Goal: Transaction & Acquisition: Obtain resource

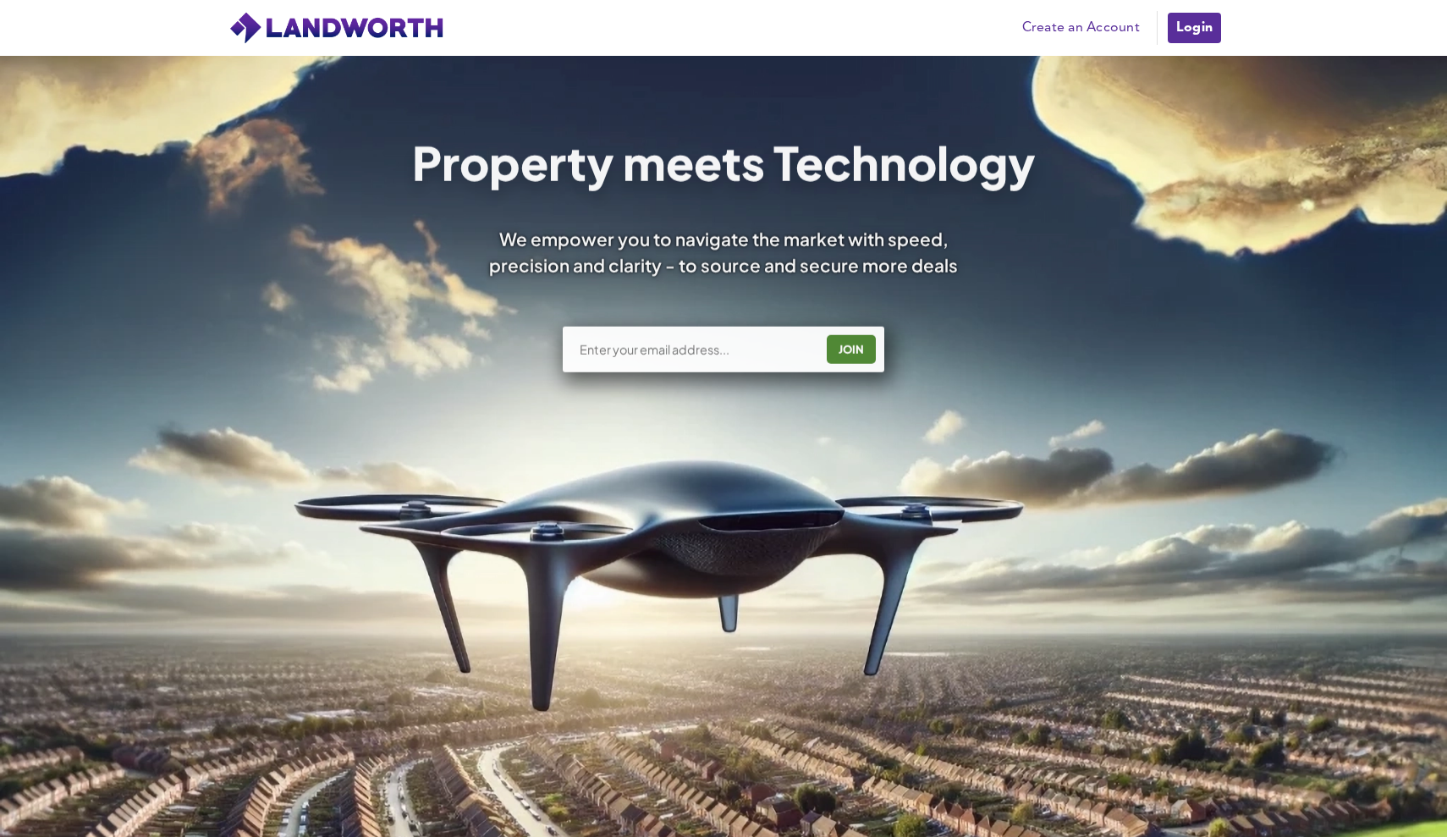
click at [689, 365] on div "JOIN" at bounding box center [723, 350] width 321 height 46
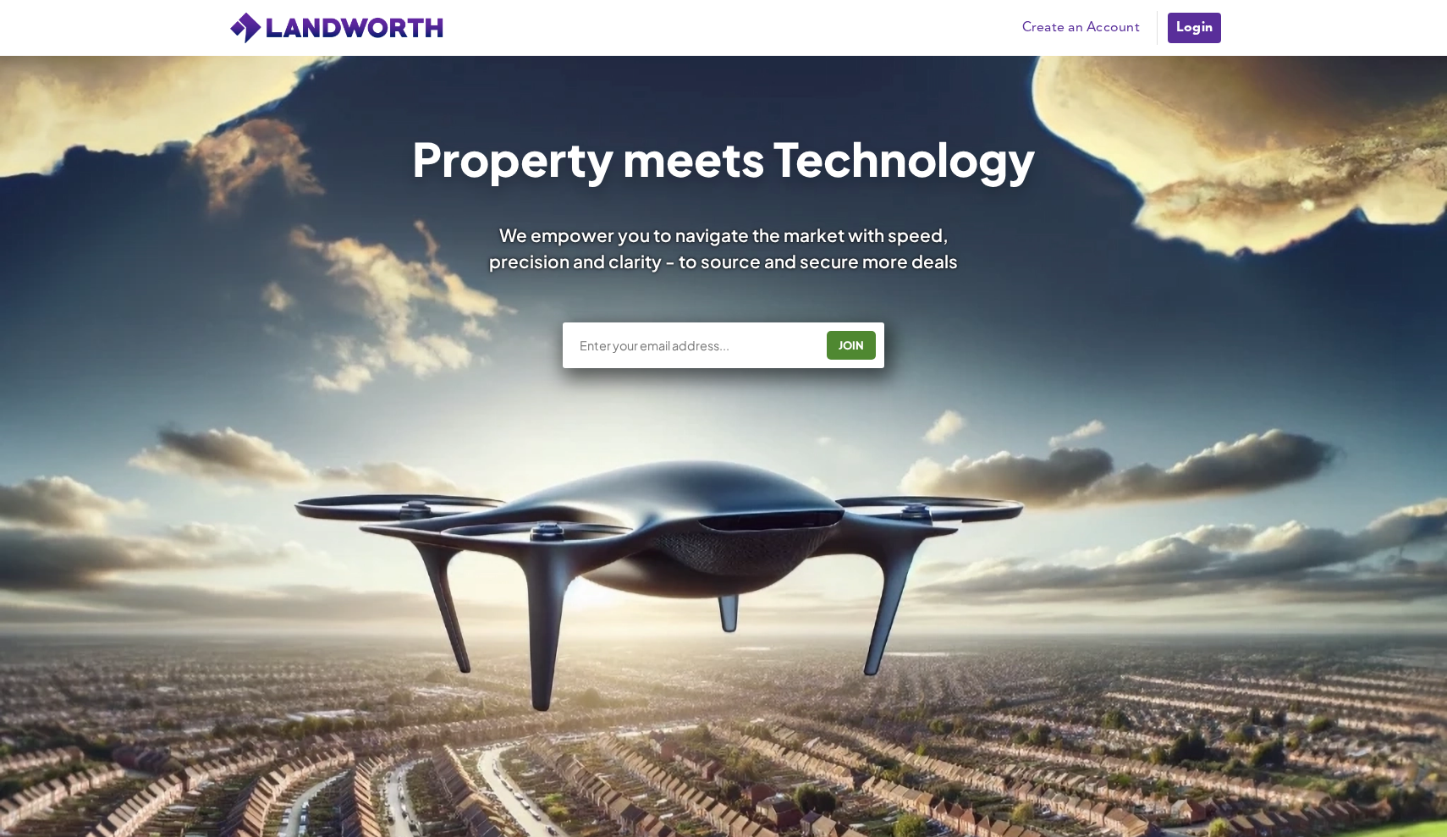
click at [691, 363] on div "JOIN" at bounding box center [723, 345] width 321 height 46
click at [723, 339] on input "text" at bounding box center [696, 345] width 236 height 17
type input "[PERSON_NAME][EMAIL_ADDRESS][DOMAIN_NAME]"
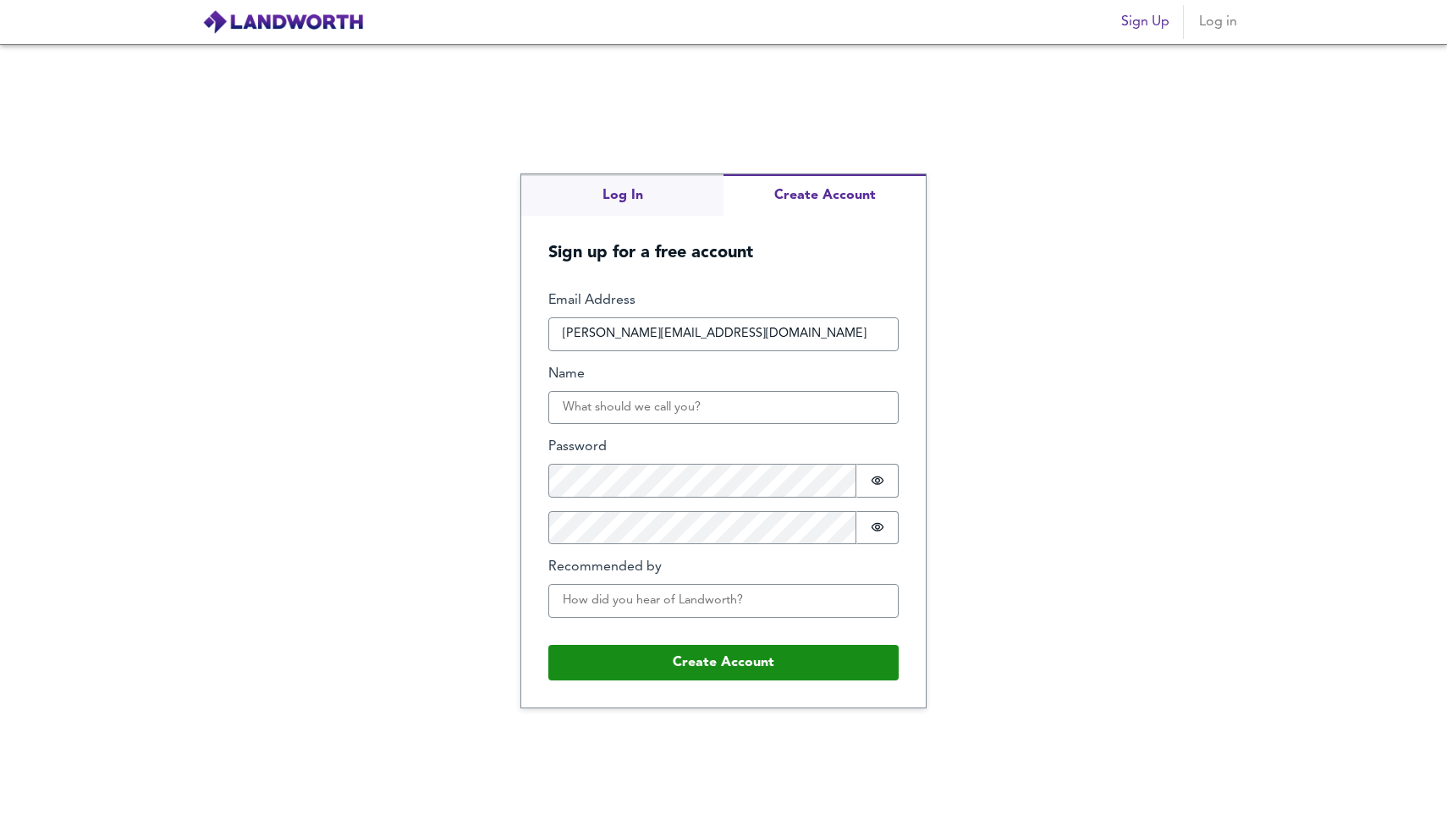
click at [590, 197] on div "Log In Create Account Sign up for a free account Email Address [PERSON_NAME][EM…" at bounding box center [723, 440] width 1447 height 793
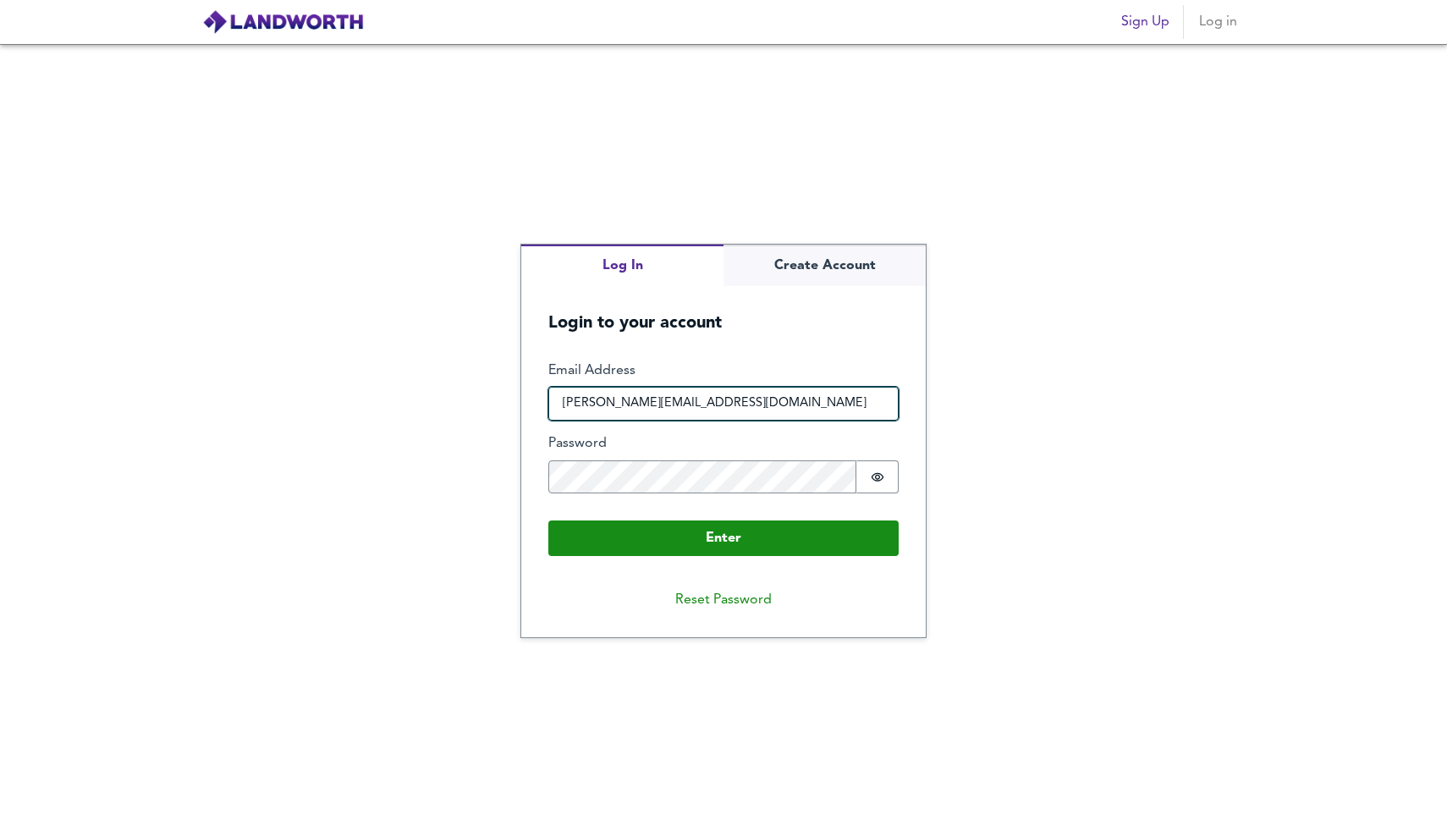
type input "[PERSON_NAME][EMAIL_ADDRESS][DOMAIN_NAME]"
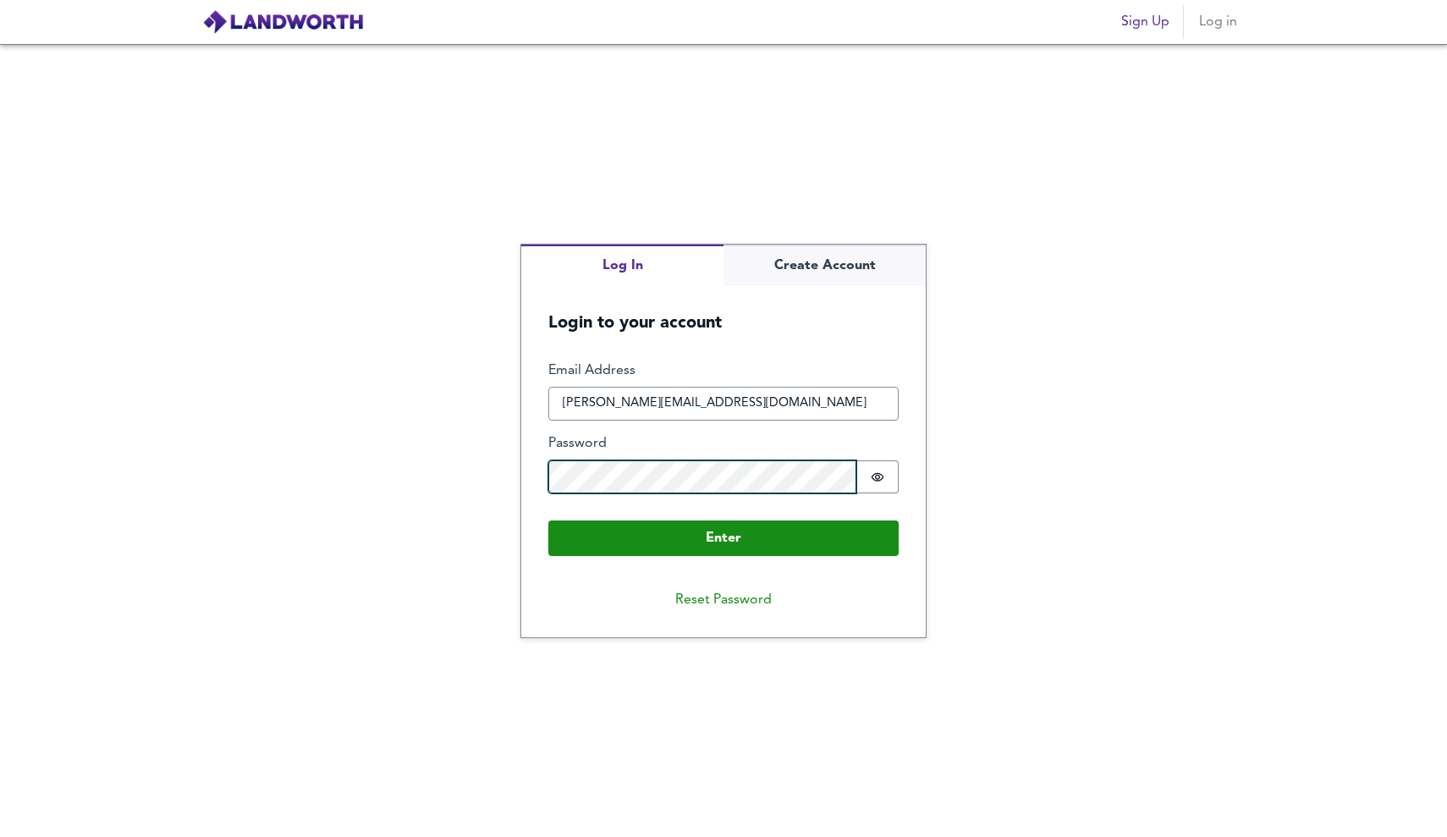
click at [723, 537] on button "Enter" at bounding box center [723, 538] width 350 height 36
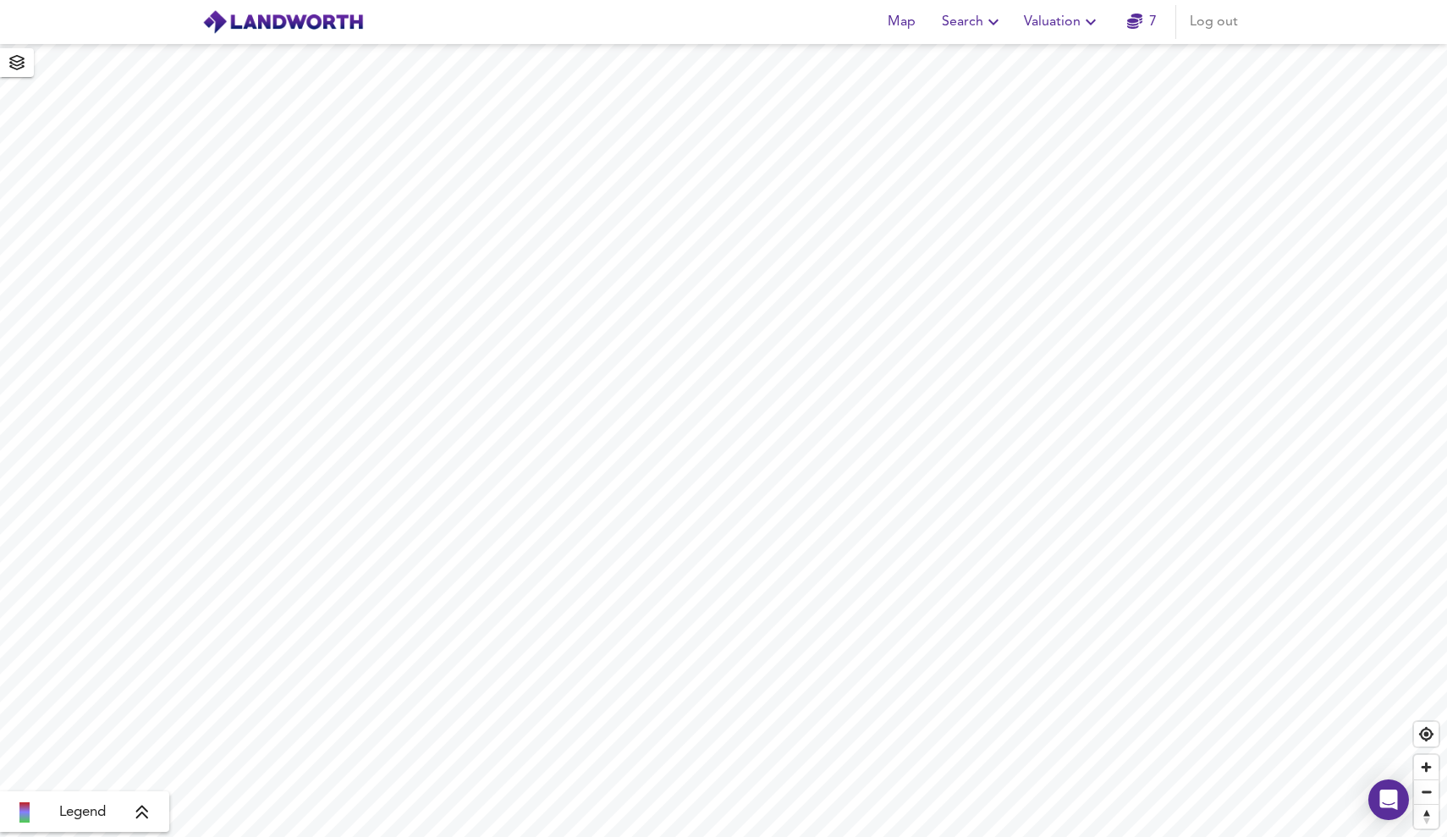
click at [905, 22] on span "Map" at bounding box center [901, 22] width 41 height 24
click at [964, 37] on button "Search" at bounding box center [972, 22] width 75 height 34
click at [983, 63] on li "New Search" at bounding box center [973, 61] width 168 height 30
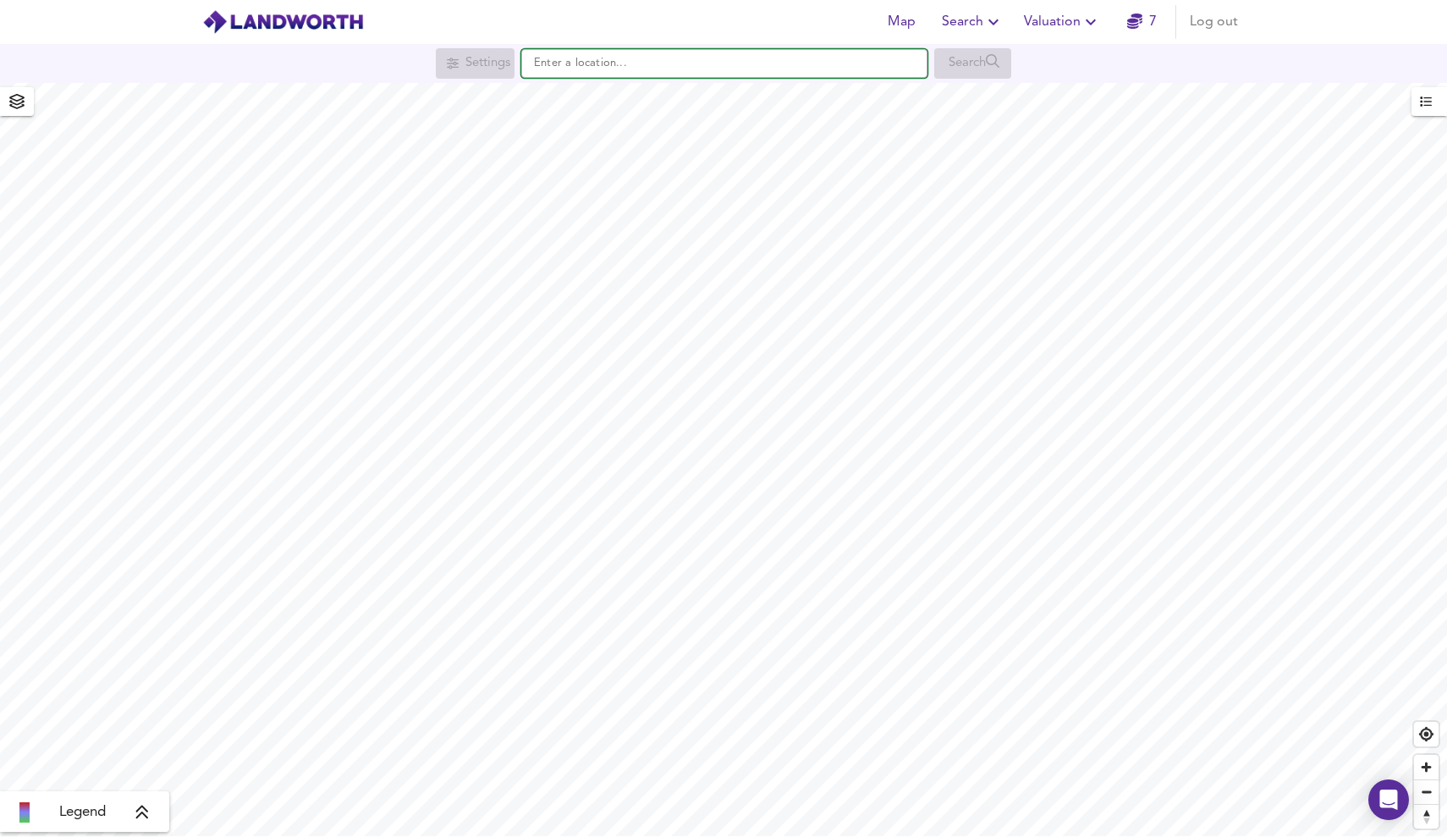
click at [722, 70] on input "text" at bounding box center [724, 63] width 406 height 29
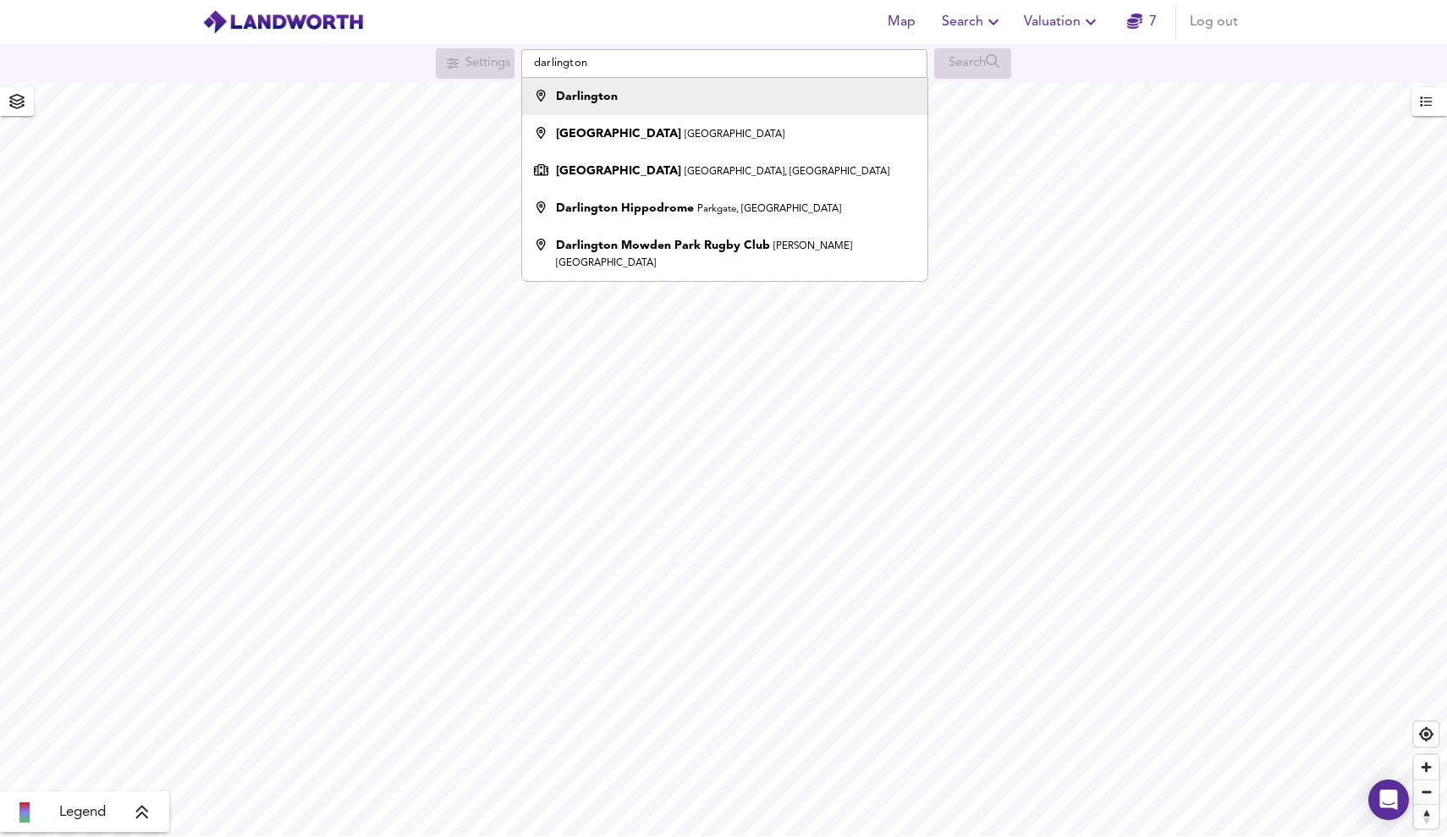
click at [717, 105] on div "Darlington" at bounding box center [720, 96] width 388 height 17
type input "Darlington"
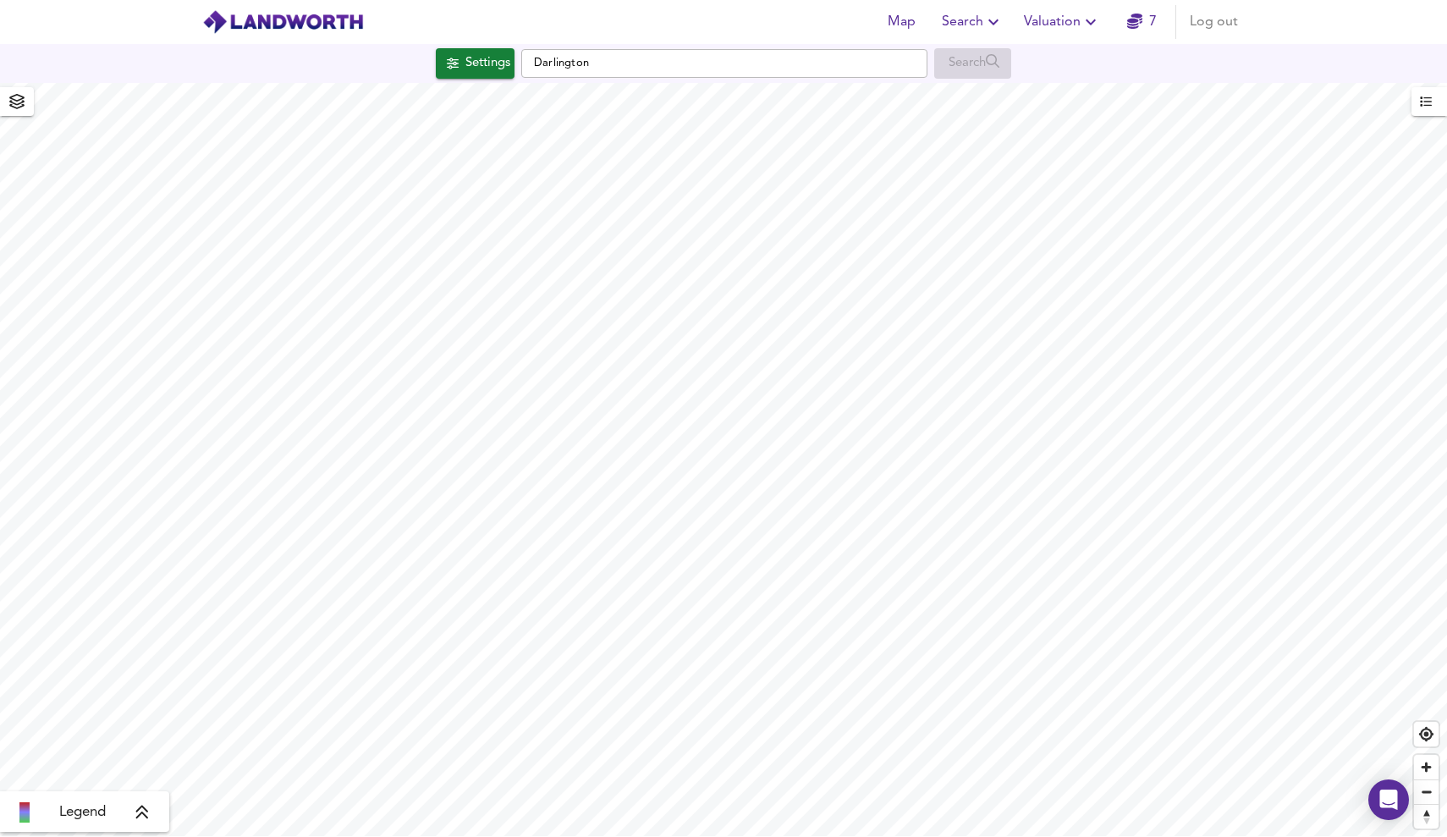
checkbox input "false"
checkbox input "true"
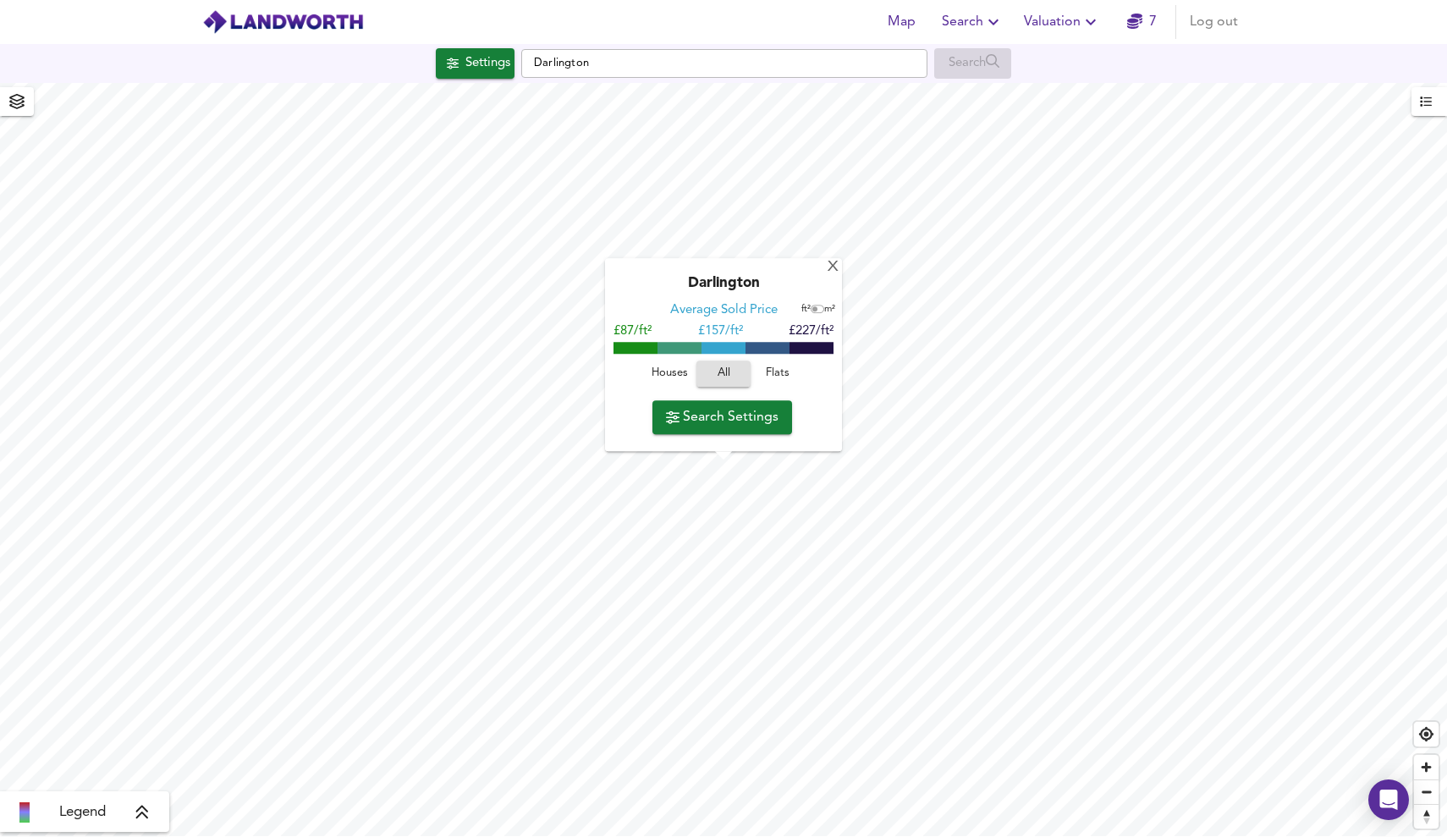
click at [683, 373] on span "Houses" at bounding box center [669, 374] width 46 height 19
click at [731, 425] on span "Search Settings" at bounding box center [722, 417] width 113 height 24
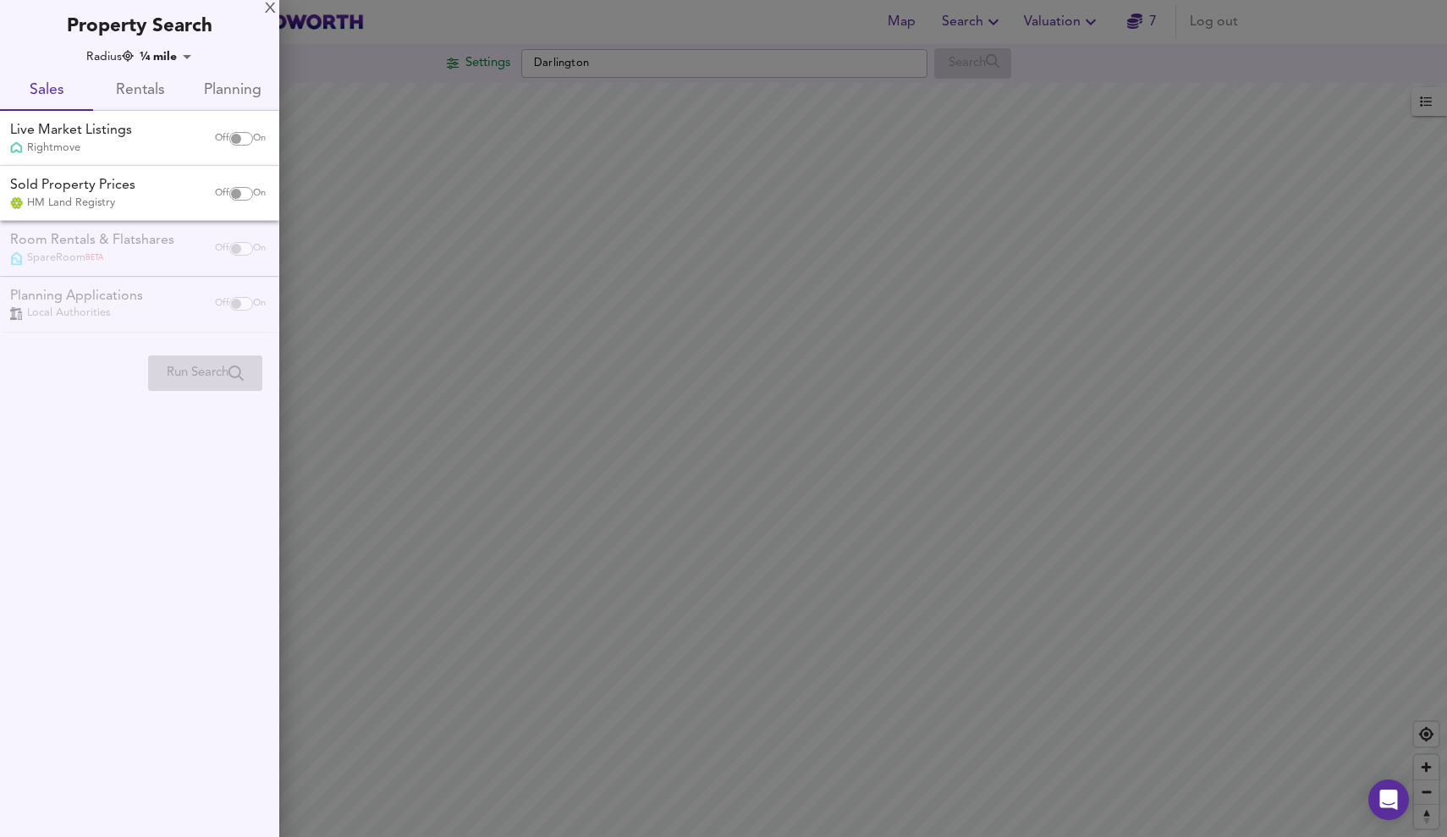
click at [247, 140] on input "checkbox" at bounding box center [236, 139] width 41 height 14
checkbox input "true"
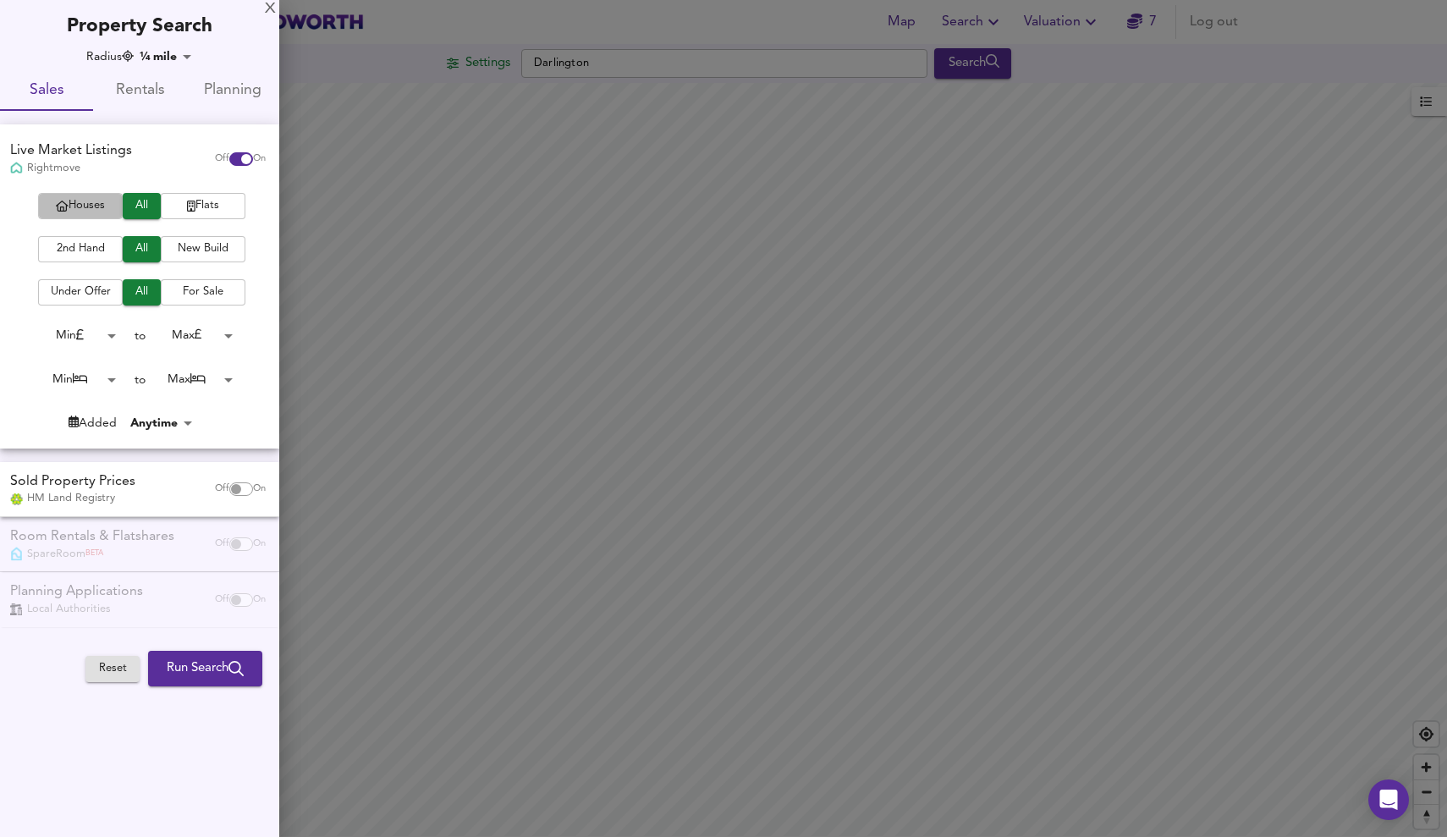
click at [101, 201] on span "Houses" at bounding box center [81, 205] width 68 height 19
click at [106, 241] on span "2nd Hand" at bounding box center [81, 248] width 68 height 19
click at [194, 335] on body "Map Search Valuation 7 Log out Settings Darlington Search Legend UK Average Pri…" at bounding box center [723, 418] width 1447 height 837
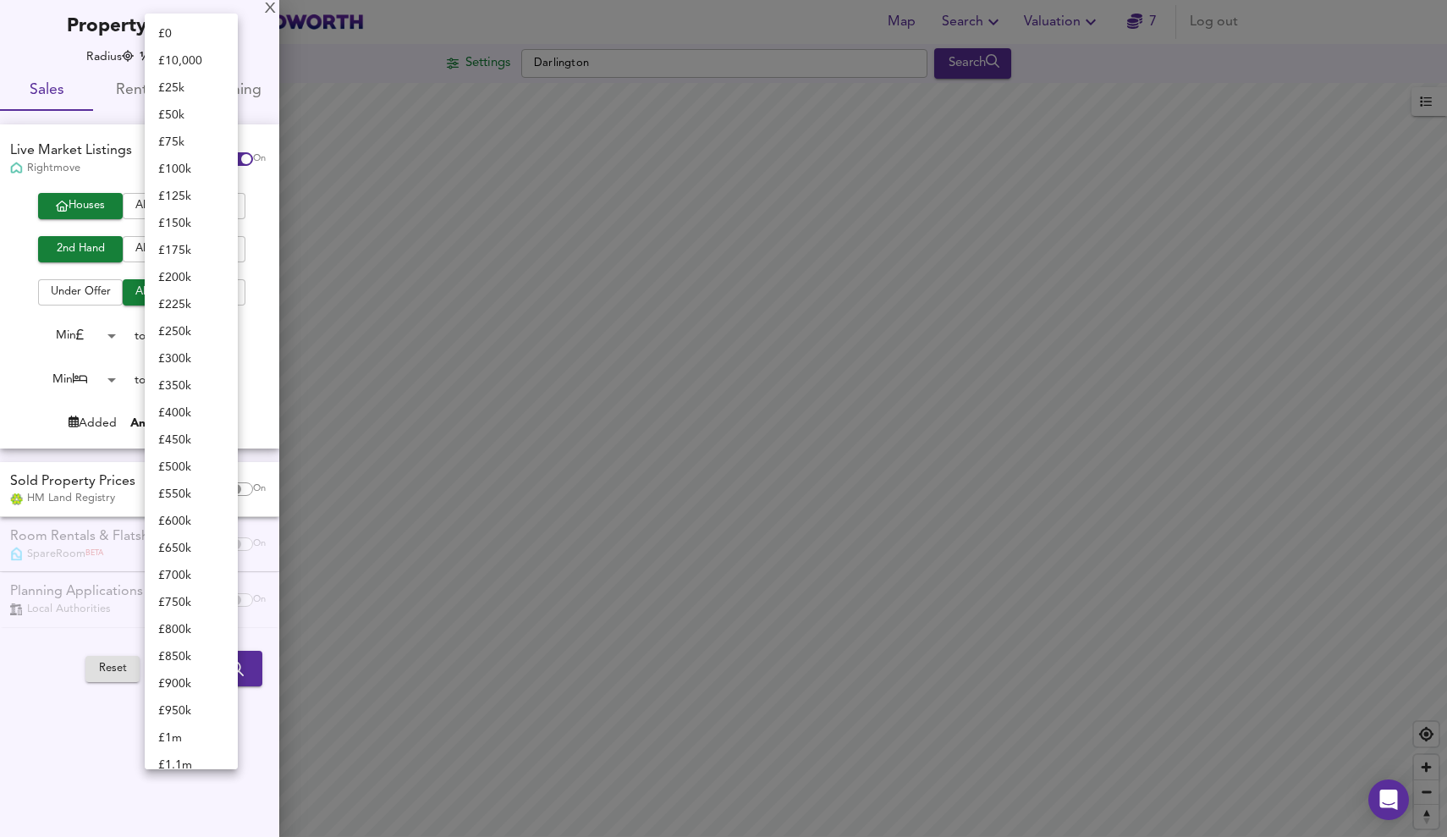
click at [178, 163] on li "£ 100k" at bounding box center [191, 169] width 93 height 27
type input "100000"
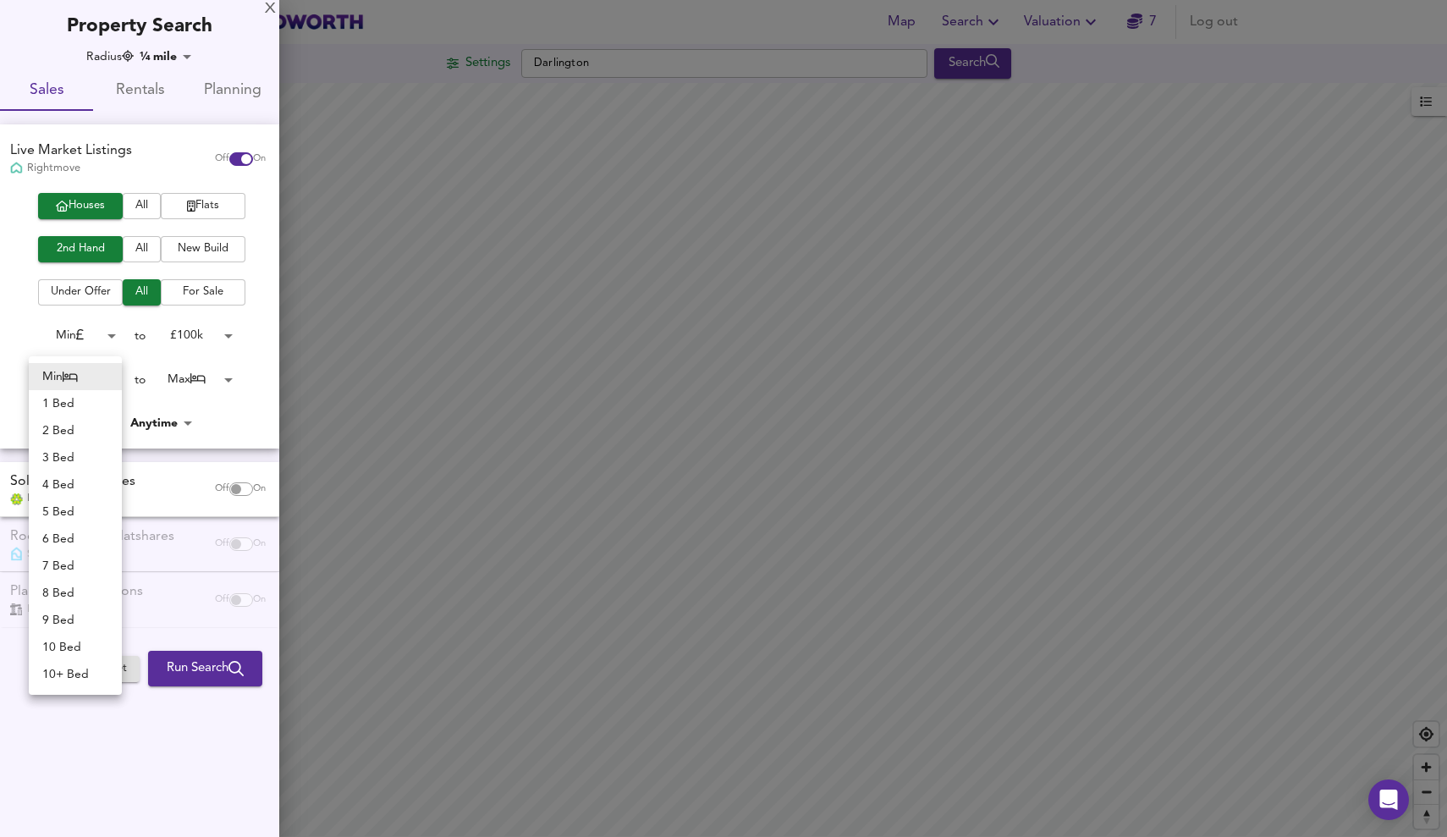
click at [106, 382] on body "Map Search Valuation 7 Log out Settings Darlington Search Legend UK Average Pri…" at bounding box center [723, 418] width 1447 height 837
click at [89, 396] on li "1 Bed" at bounding box center [75, 403] width 93 height 27
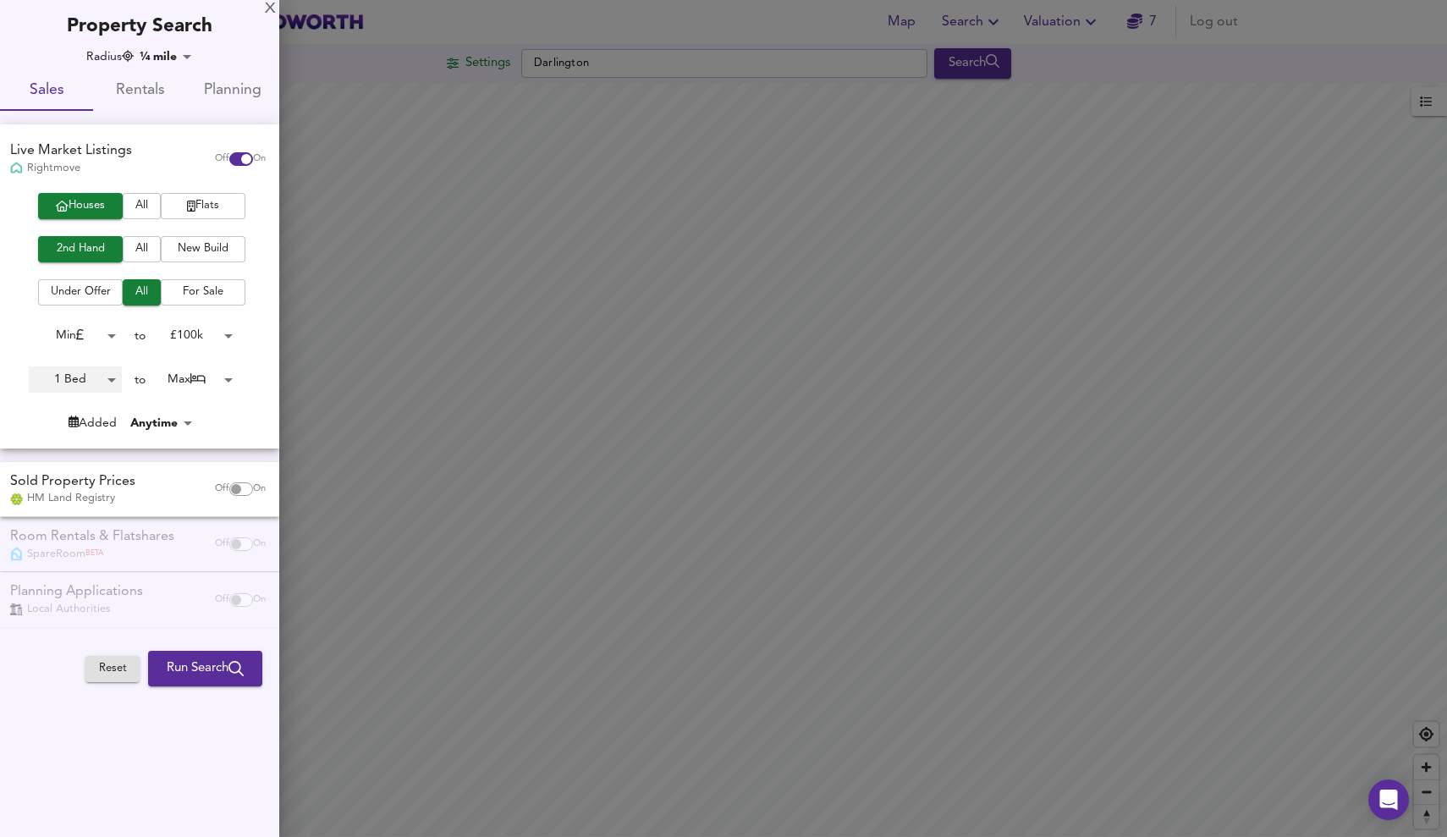
type input "1"
click at [217, 651] on button "Run Search" at bounding box center [205, 669] width 114 height 36
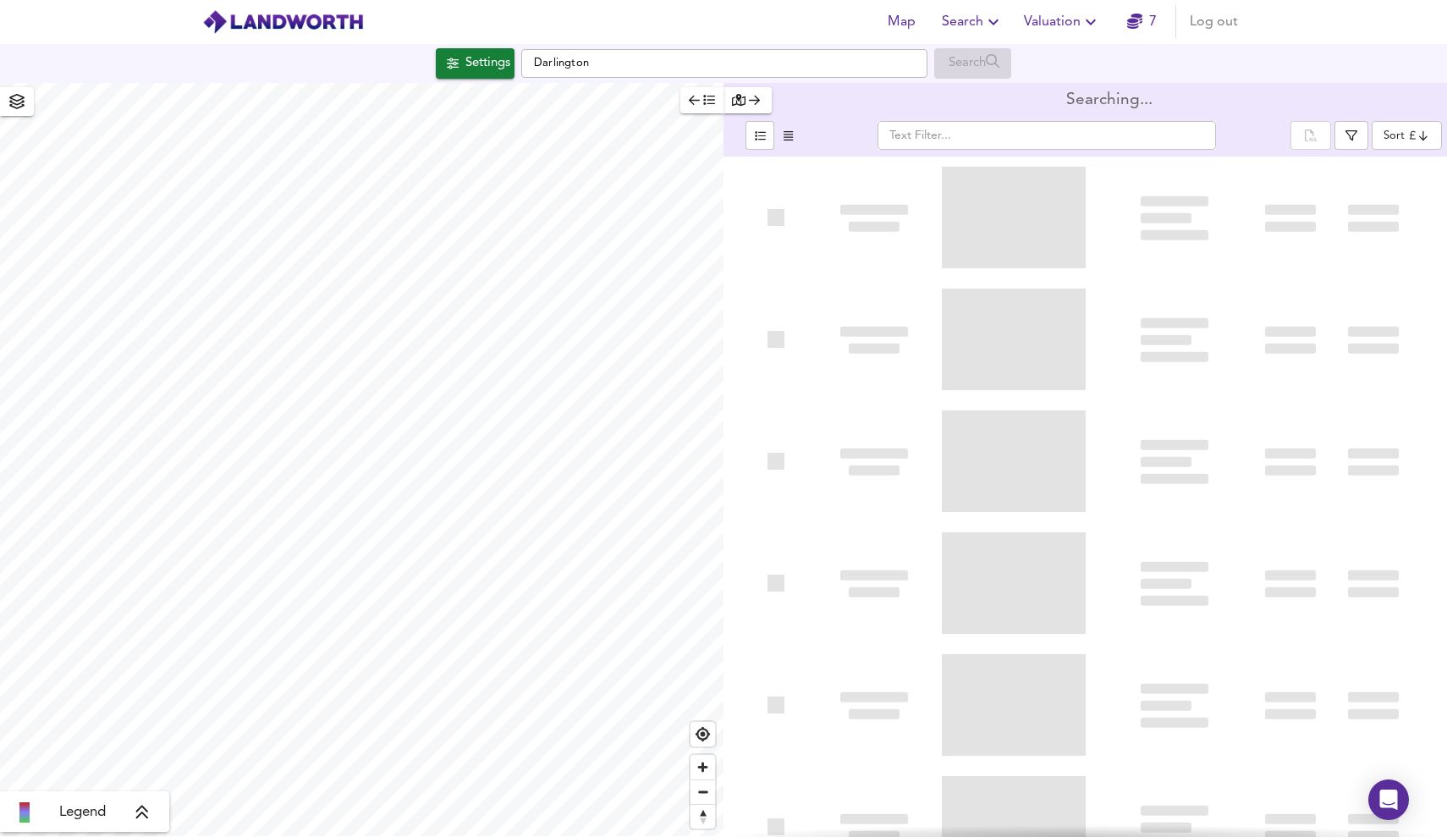
type input "bestdeal"
click at [724, 461] on div at bounding box center [1084, 461] width 723 height 122
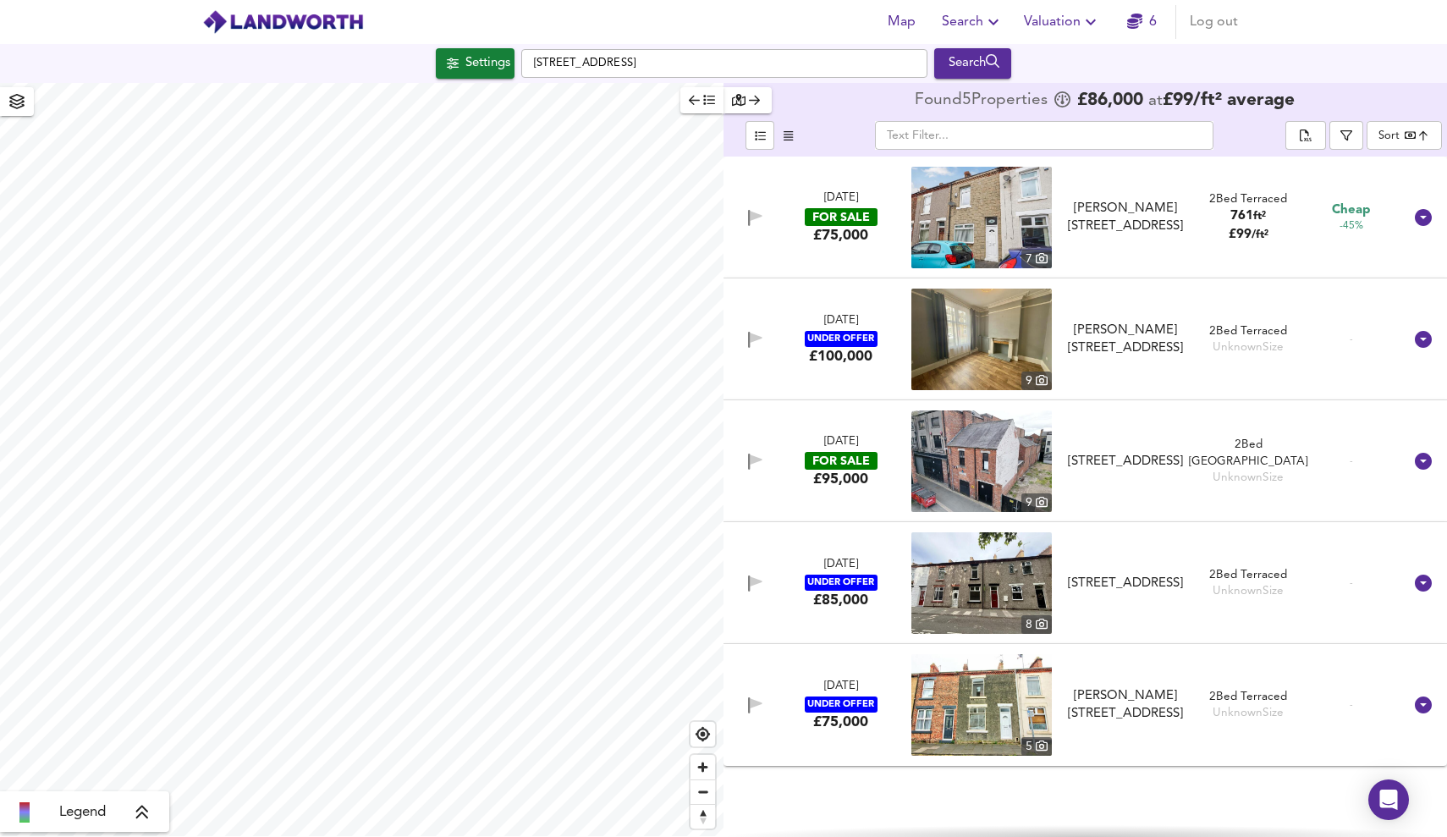
type input "692"
click at [1379, 134] on body "Map Search Valuation 6 Log out Settings Greenbank Road, DL3 6EN Search Legend F…" at bounding box center [723, 418] width 1447 height 837
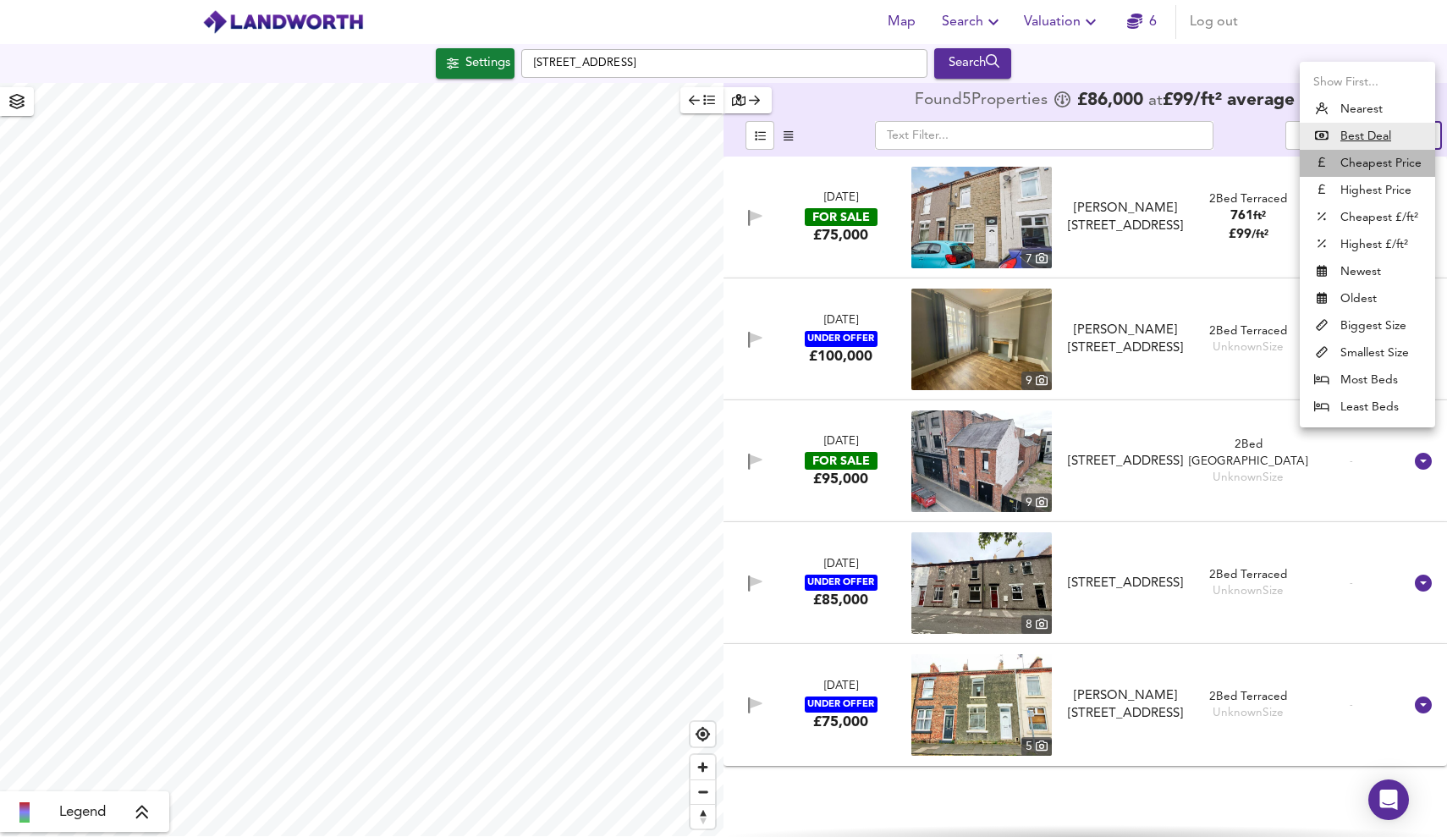
click at [1378, 163] on li "Cheapest Price" at bounding box center [1366, 163] width 135 height 27
type input "cheapest"
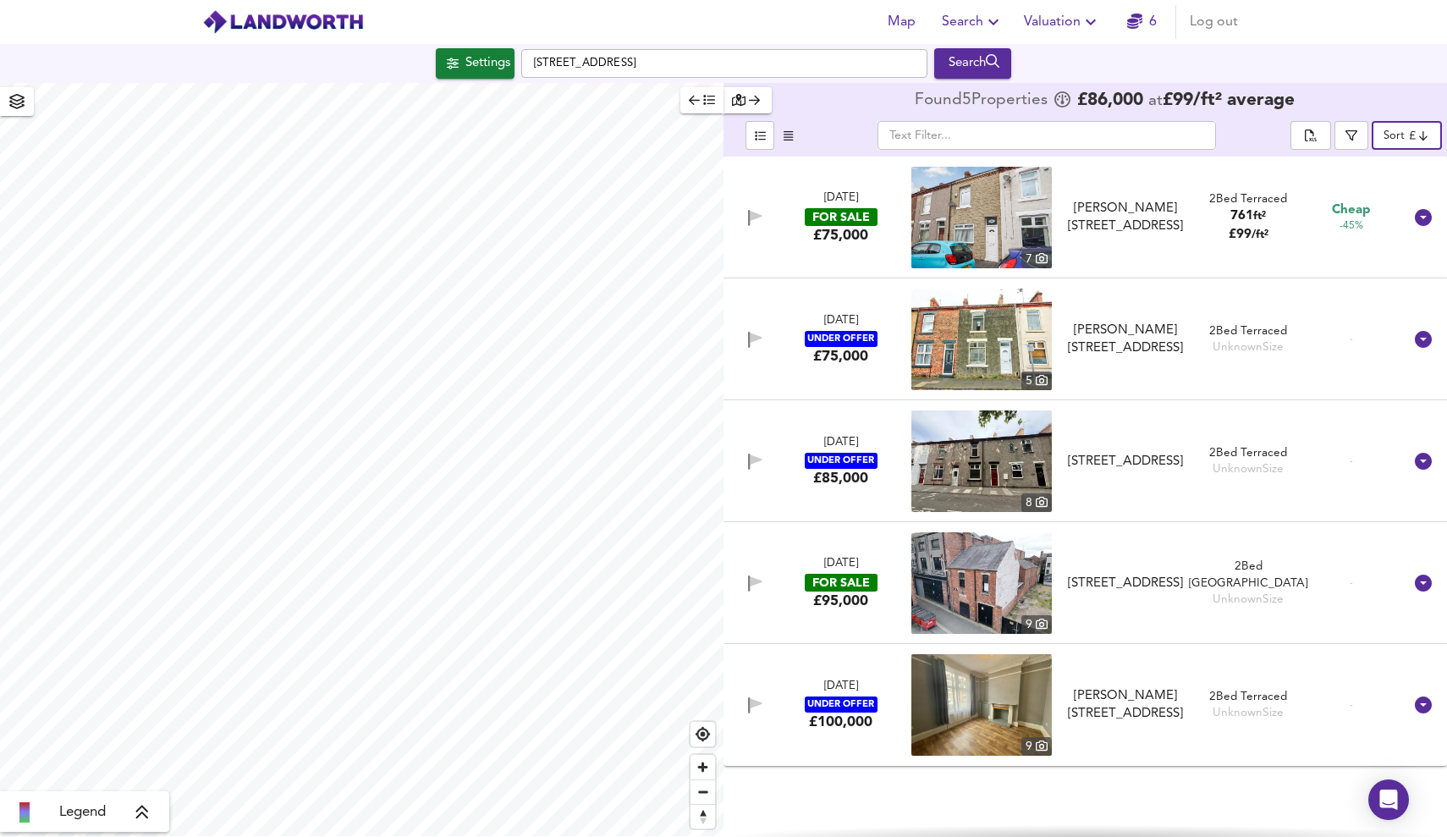
click at [1405, 134] on body "Map Search Valuation 6 Log out Settings Greenbank Road, DL3 6EN Search Legend F…" at bounding box center [723, 418] width 1447 height 837
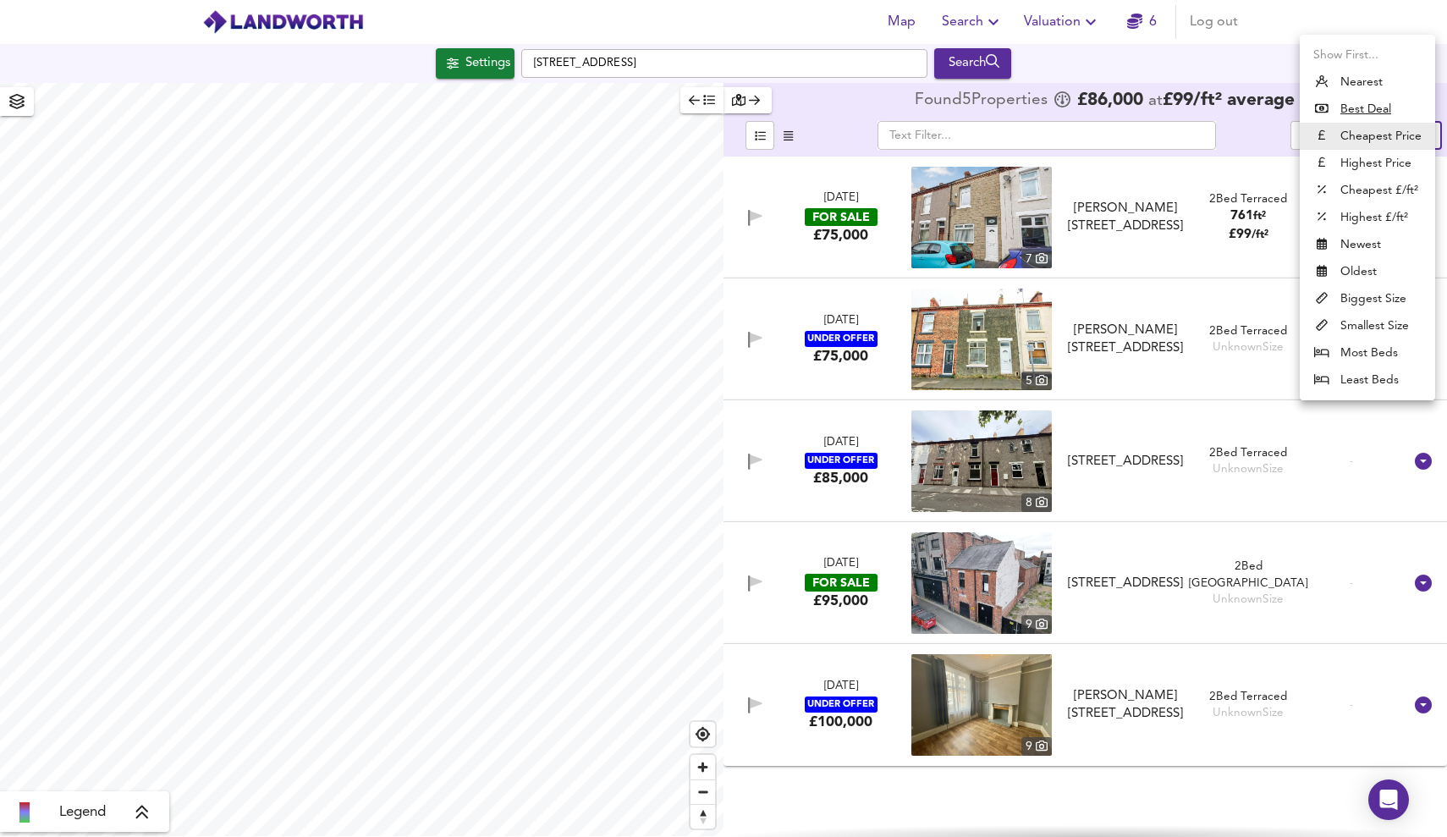
click at [371, 474] on div at bounding box center [723, 418] width 1447 height 837
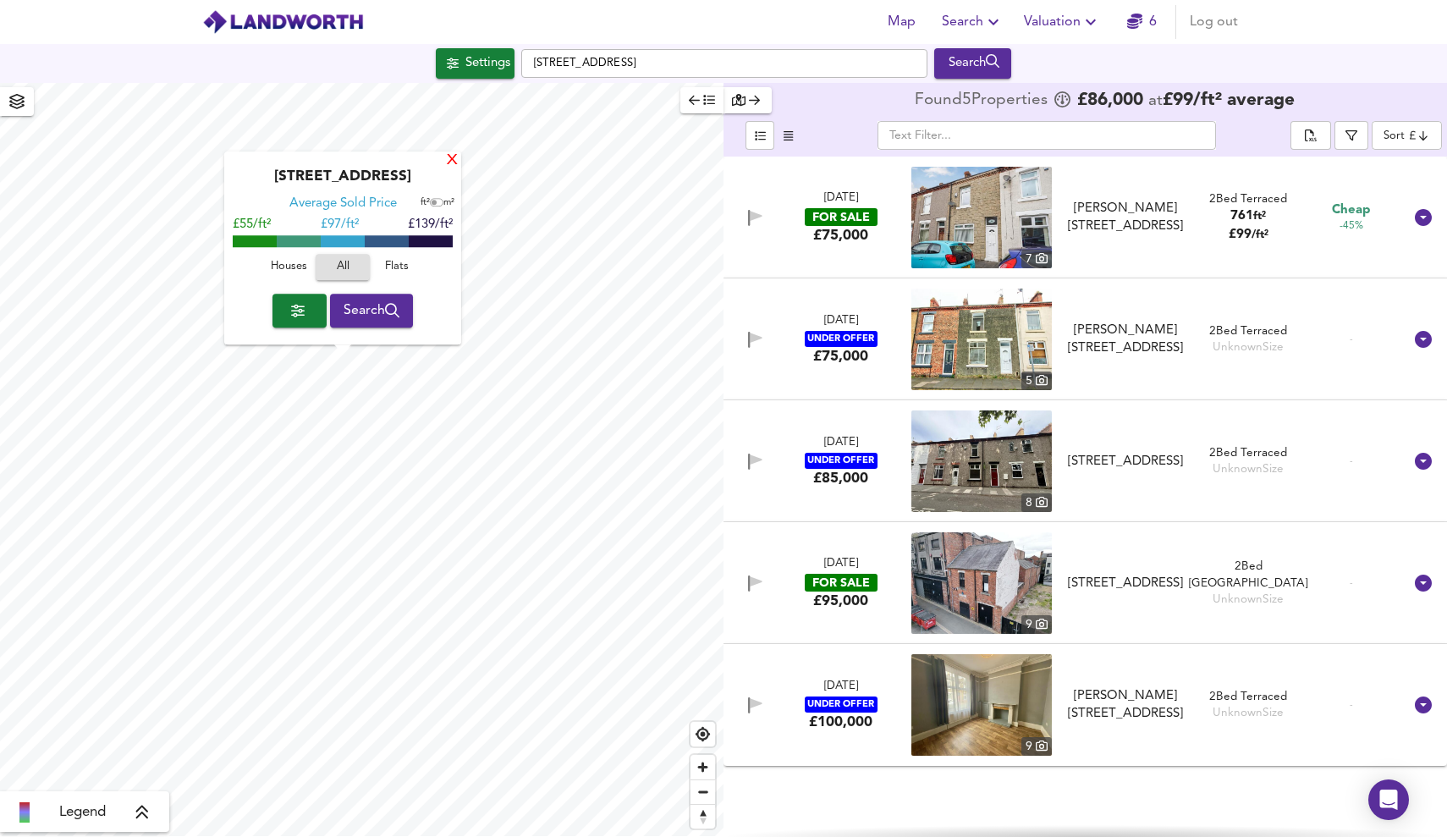
click at [452, 162] on div "X" at bounding box center [452, 161] width 14 height 16
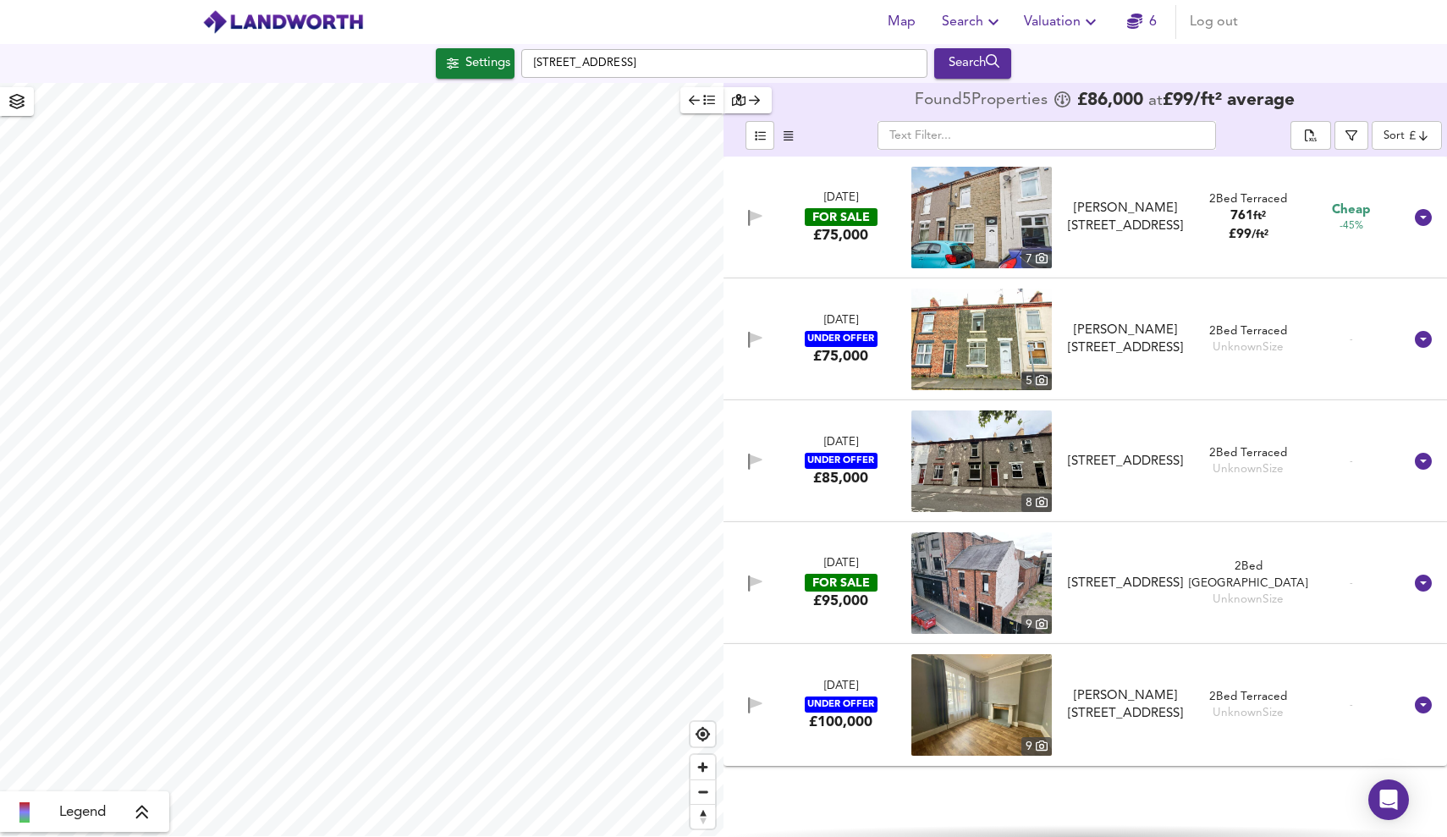
type input "1338"
click at [739, 104] on icon "button" at bounding box center [739, 100] width 14 height 12
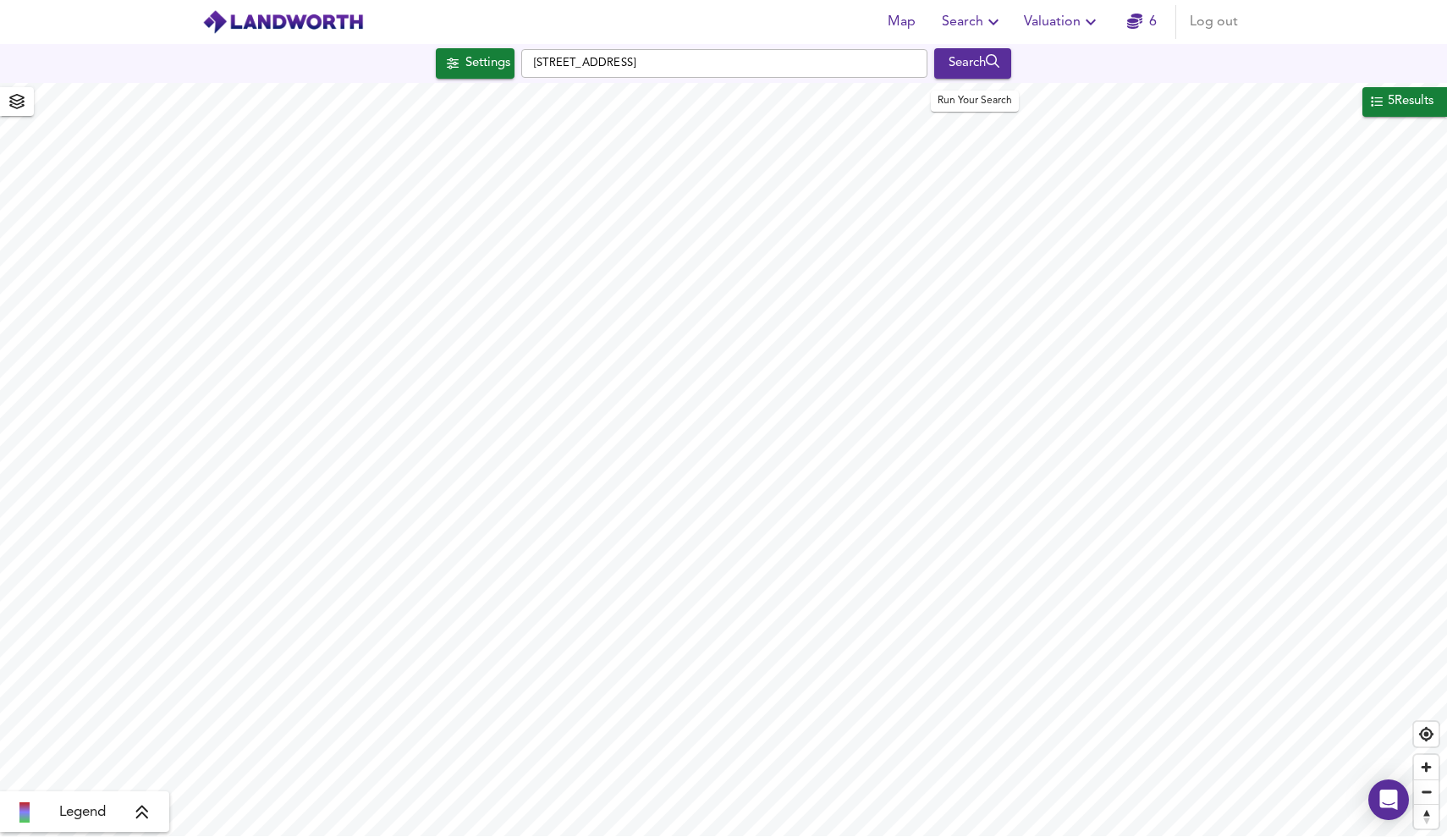
click at [971, 68] on div "Search" at bounding box center [972, 63] width 69 height 22
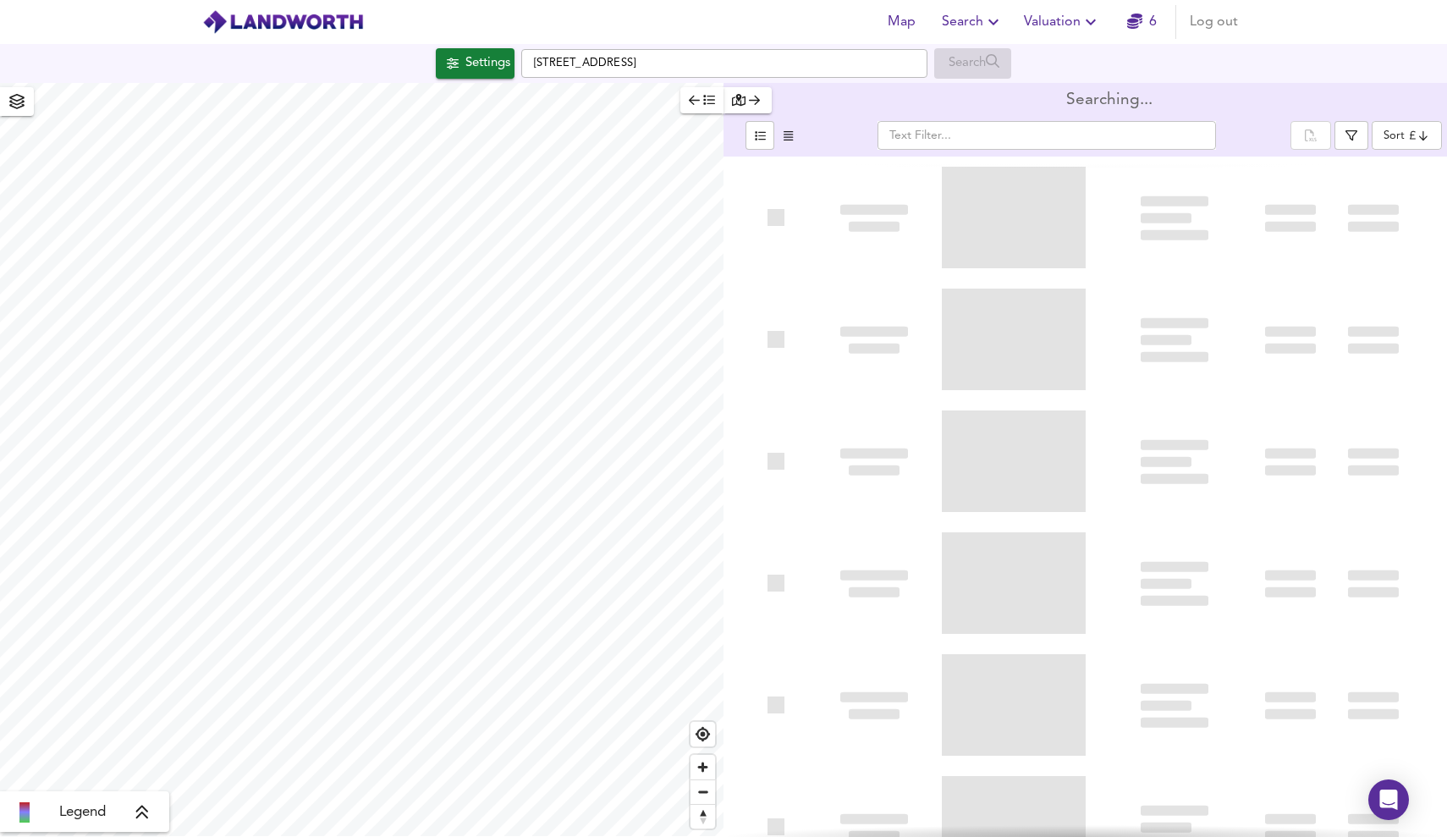
type input "bestdeal"
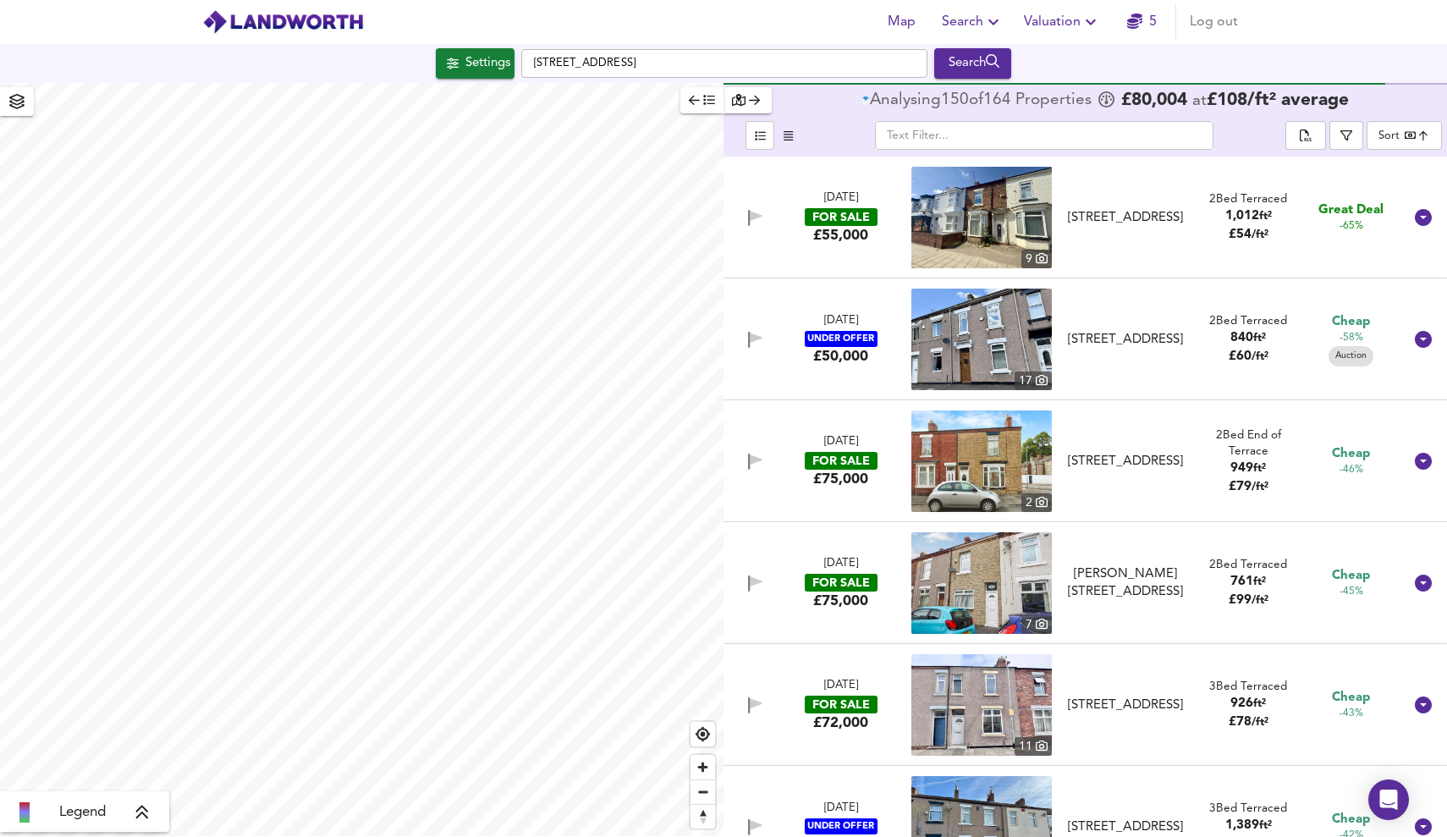
click at [845, 238] on div "£55,000" at bounding box center [840, 235] width 55 height 19
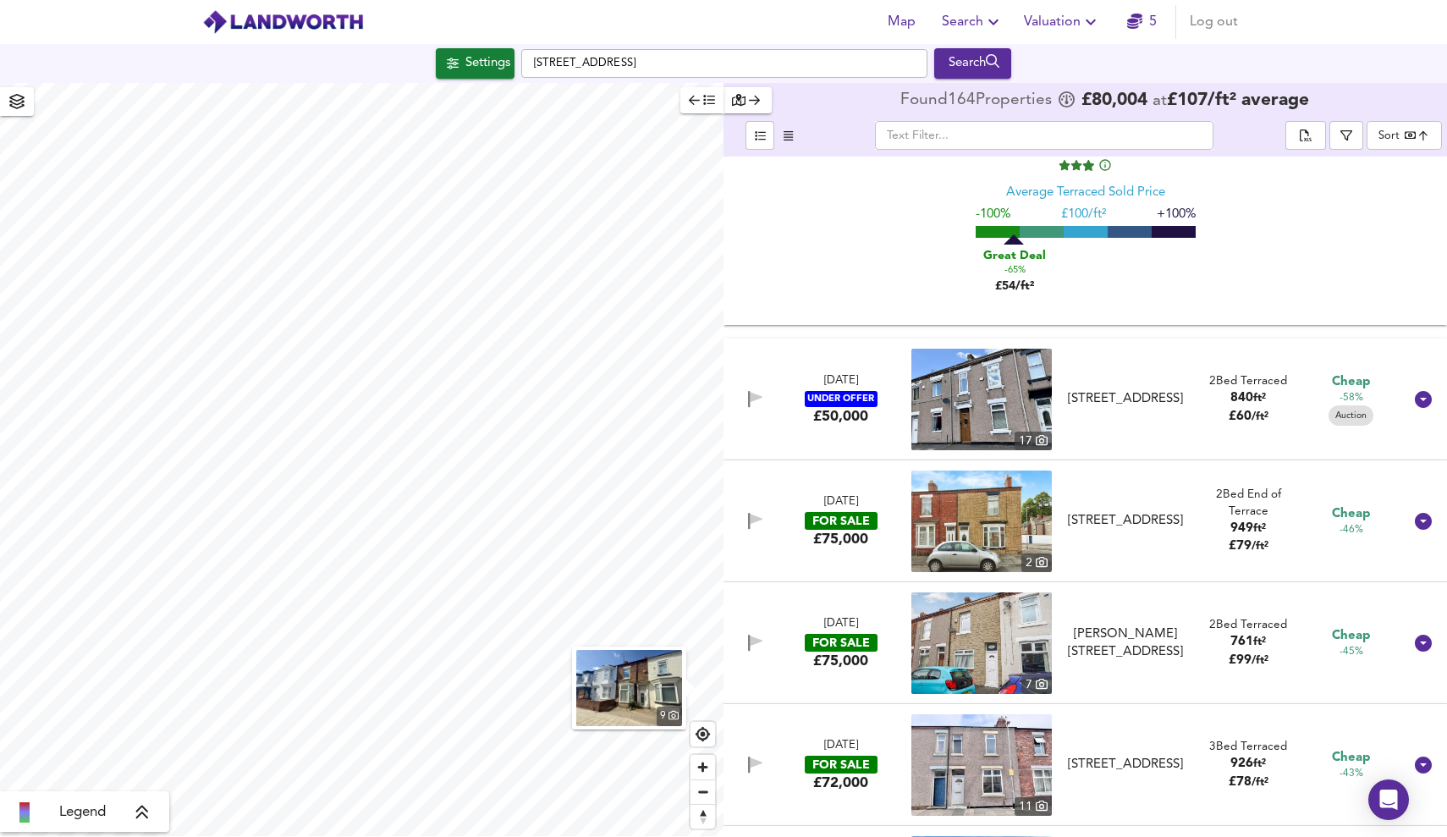
scroll to position [299, 0]
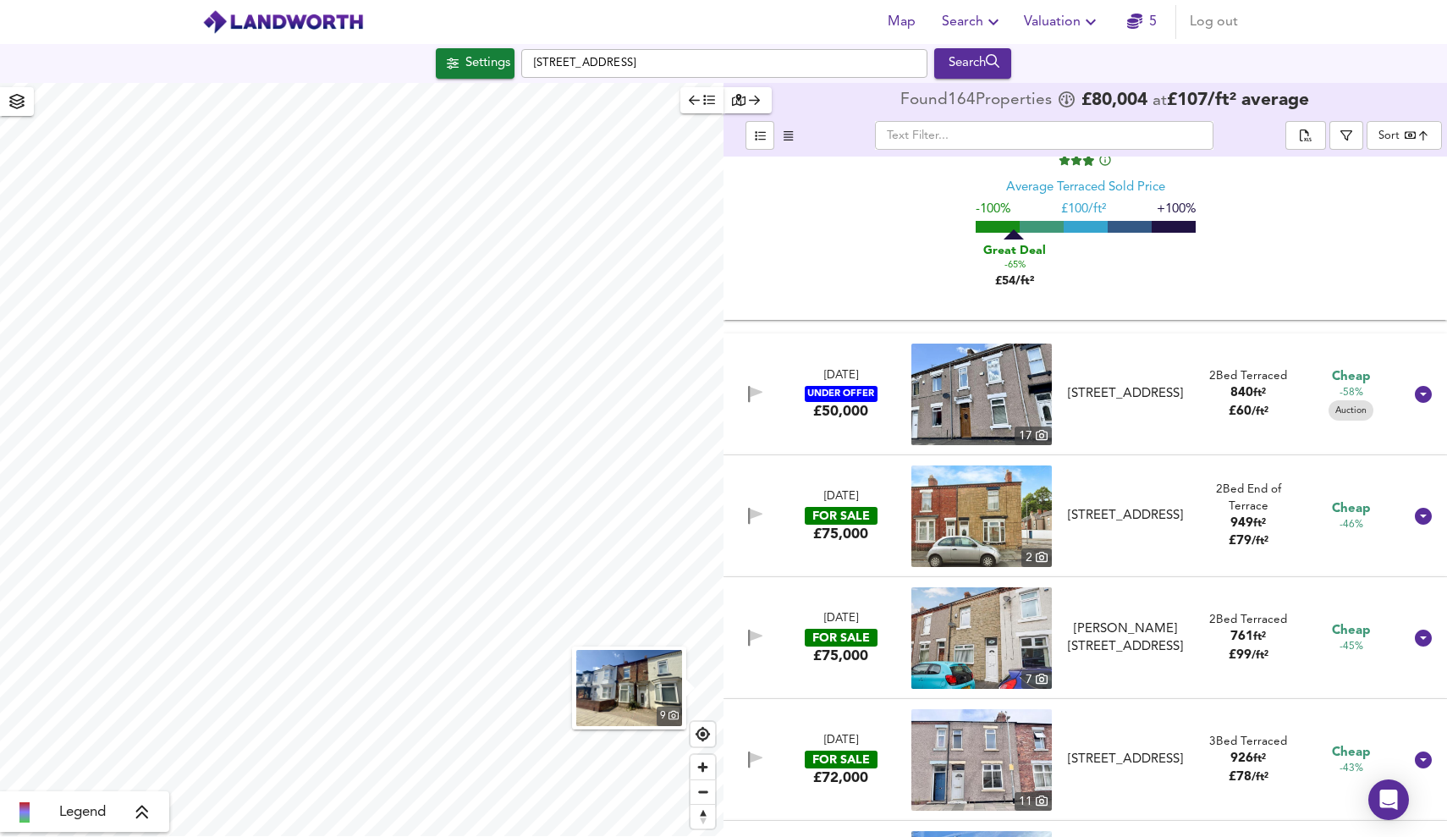
click at [1023, 387] on img at bounding box center [981, 394] width 140 height 102
click at [1414, 394] on icon at bounding box center [1422, 394] width 17 height 17
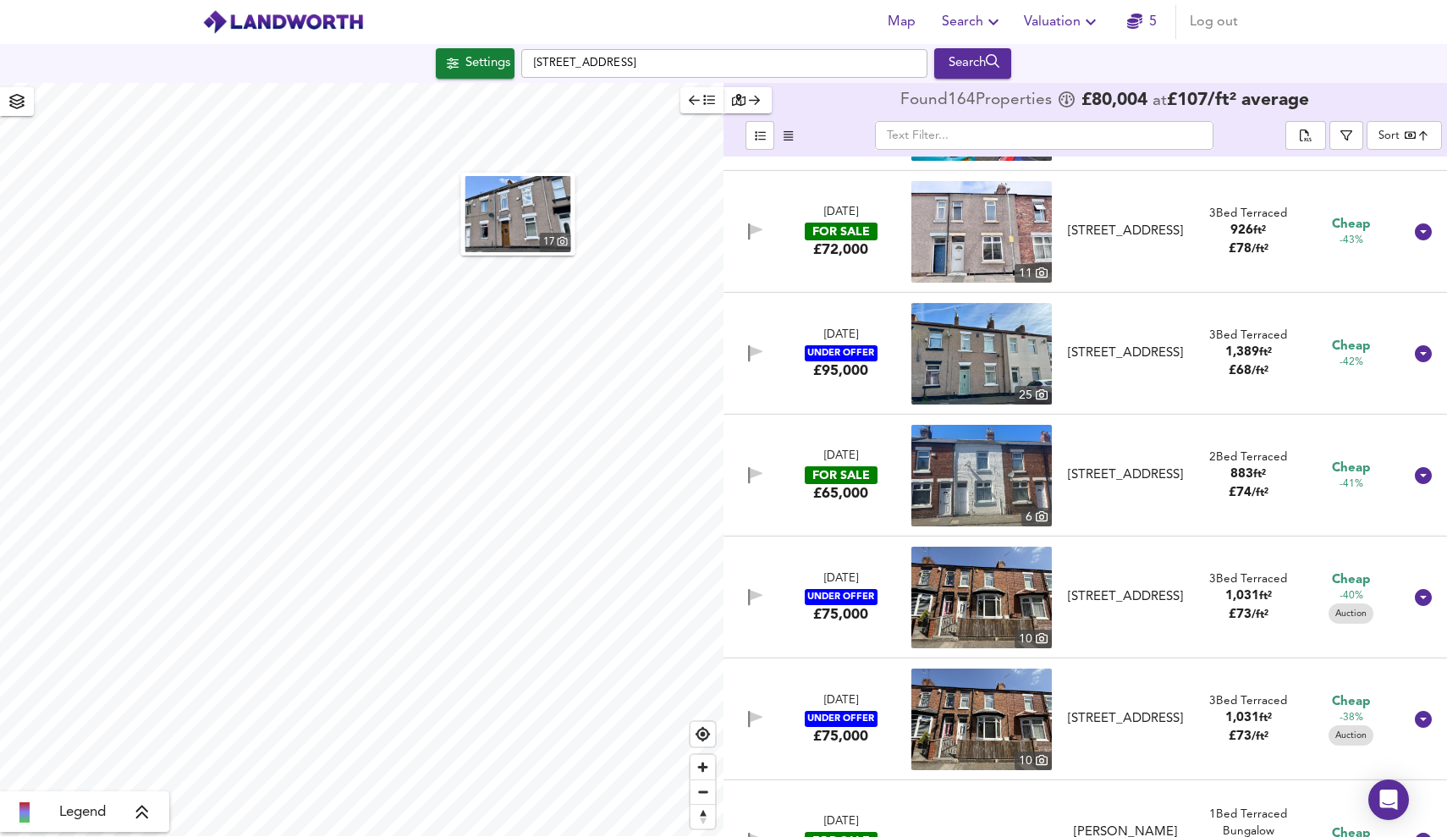
scroll to position [1212, 0]
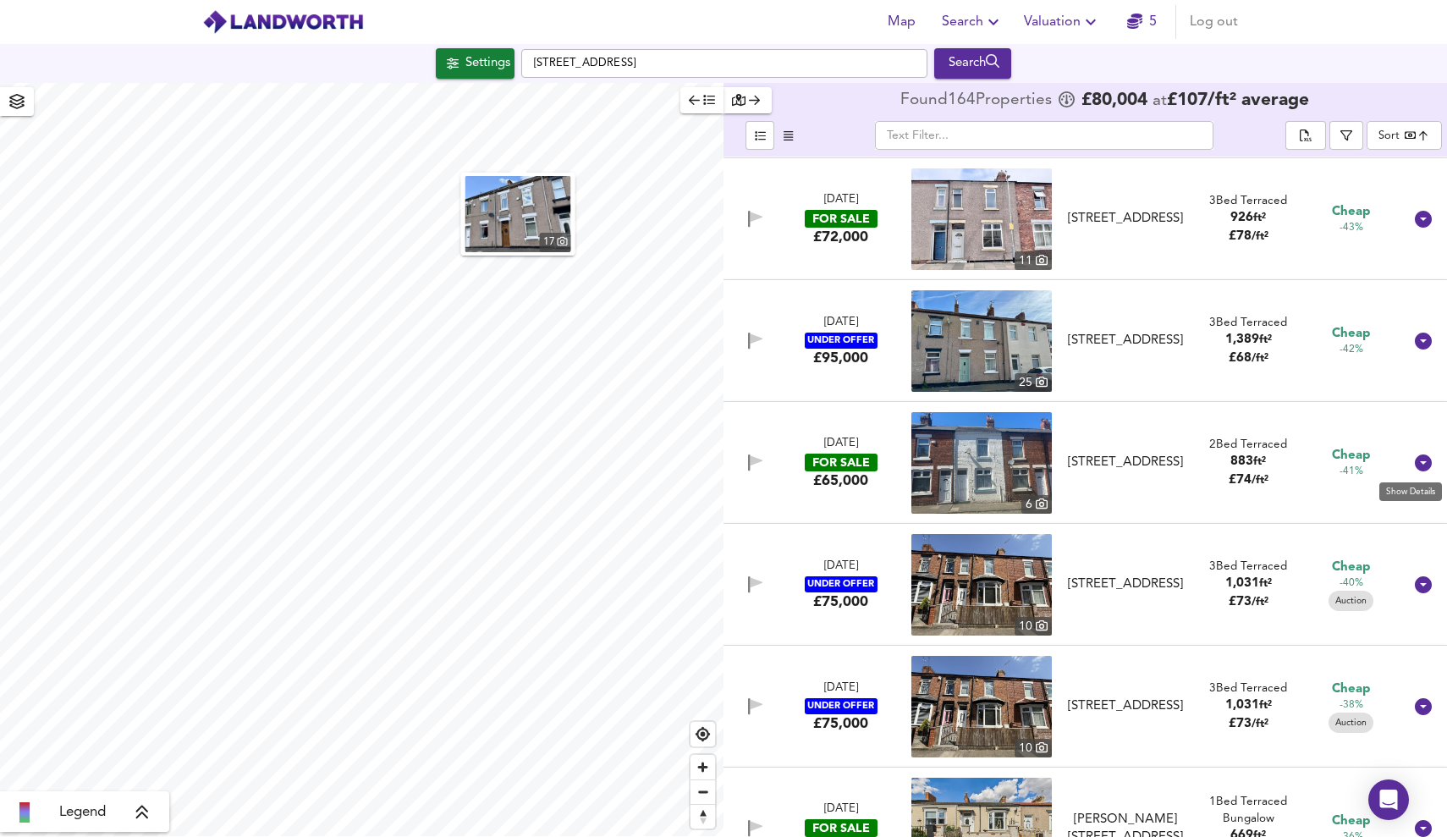
click at [1414, 458] on icon at bounding box center [1422, 462] width 17 height 17
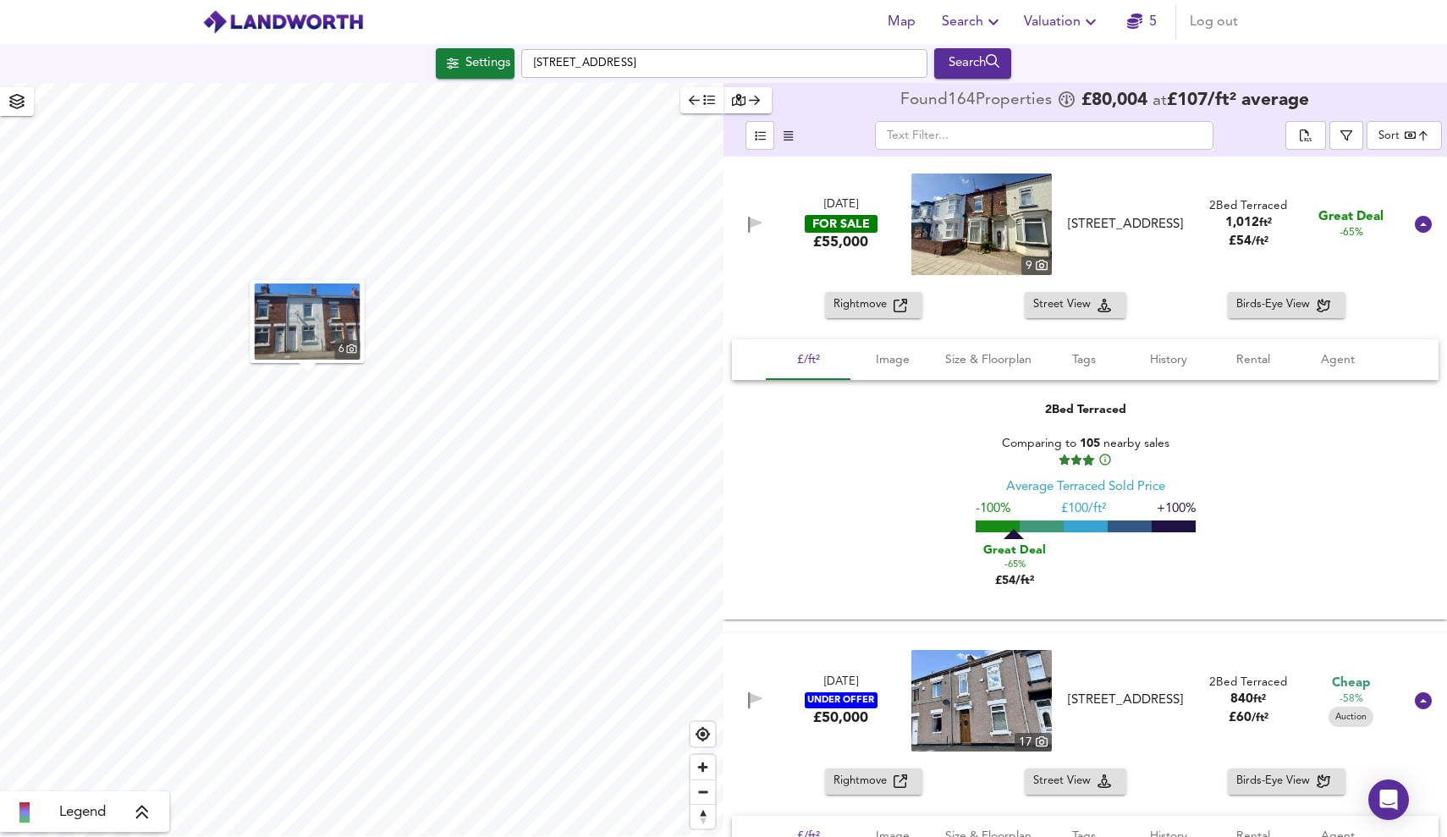
scroll to position [0, 0]
click at [961, 138] on input "text" at bounding box center [1044, 135] width 338 height 29
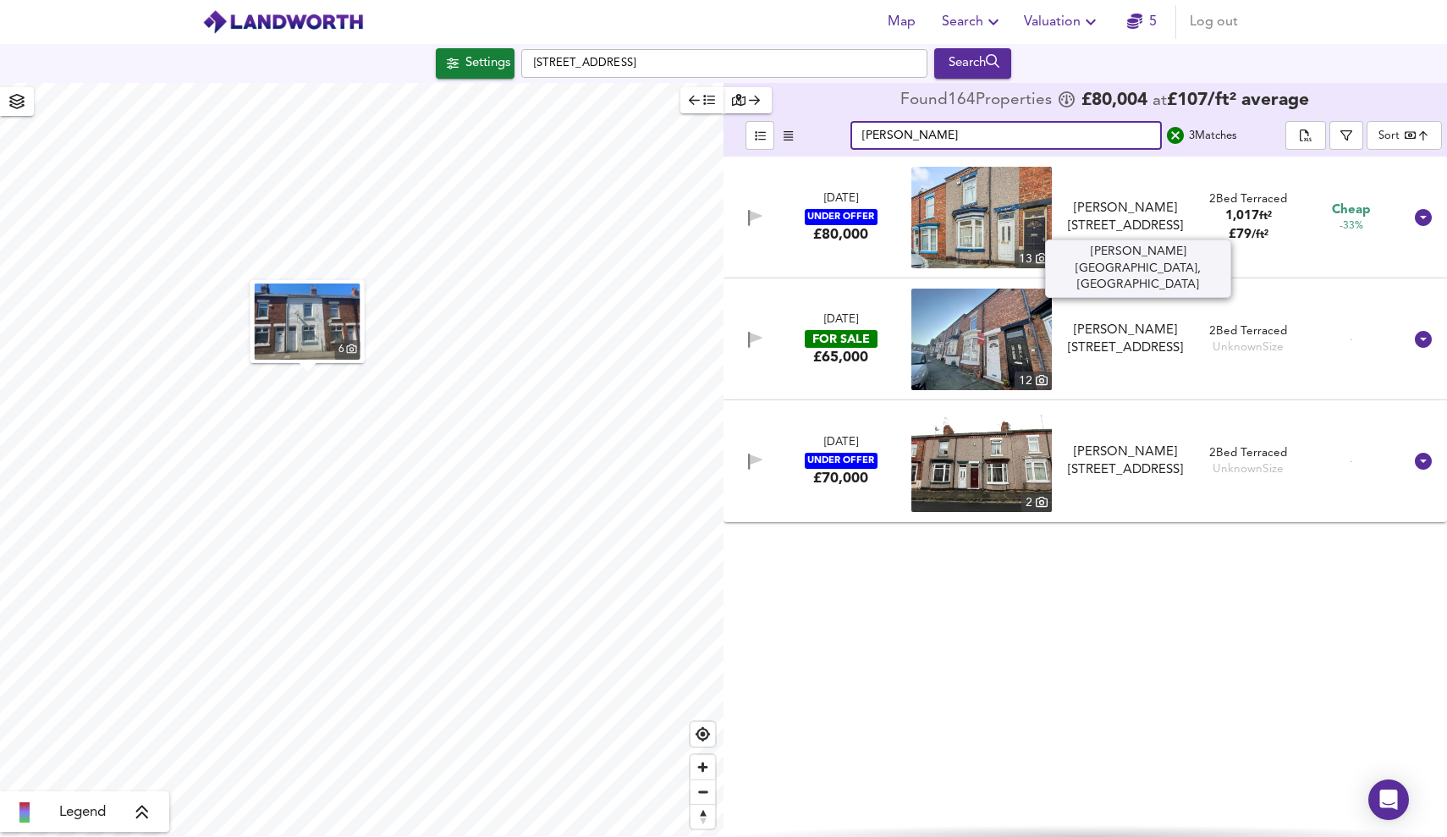
type input "marsh"
click at [1101, 219] on div "Marshall Street, Darlington, DL3 6NN" at bounding box center [1125, 218] width 129 height 36
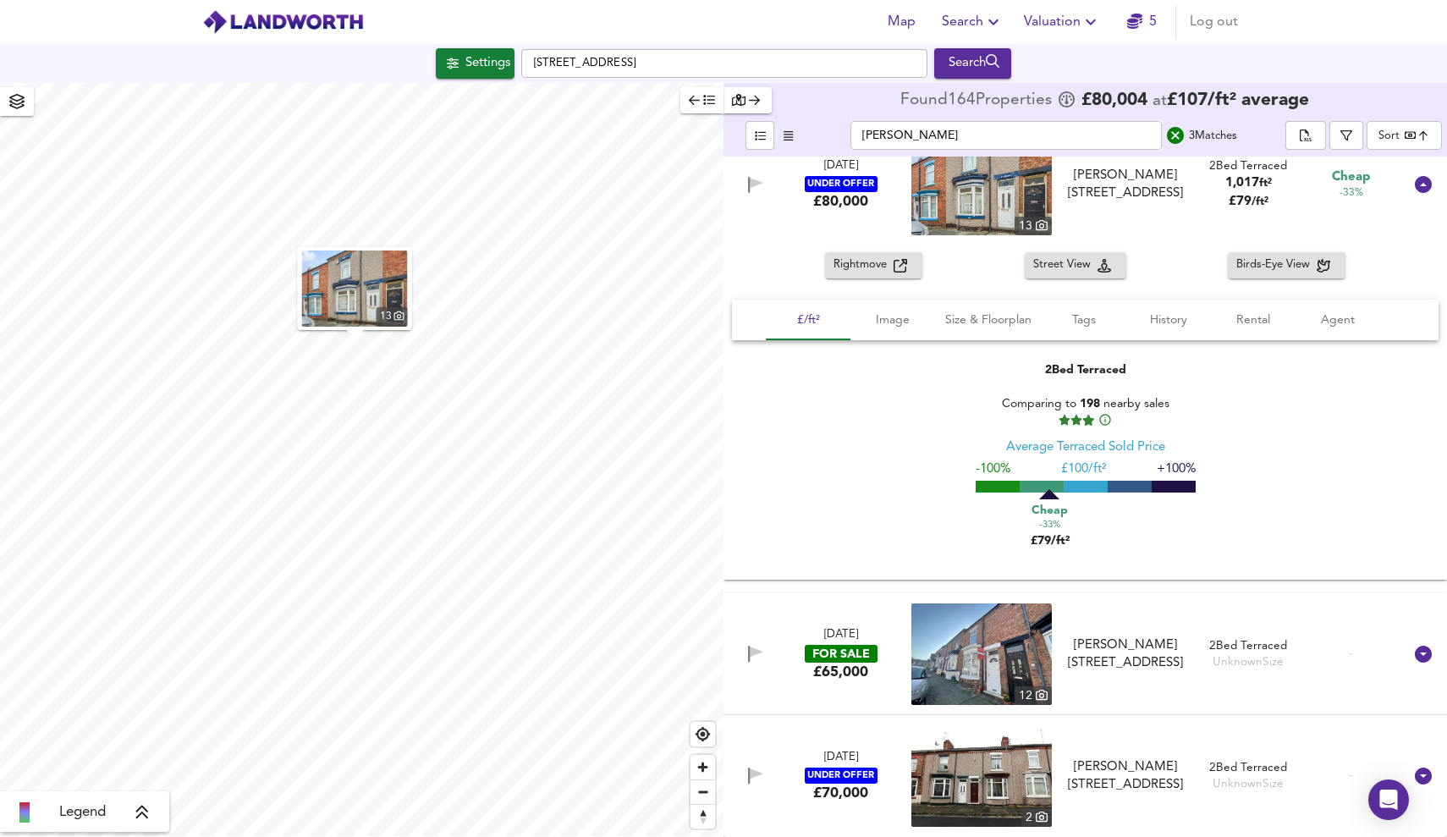
scroll to position [40, 0]
click at [1099, 654] on div "Marshall Street, DL3 6NW" at bounding box center [1125, 654] width 129 height 36
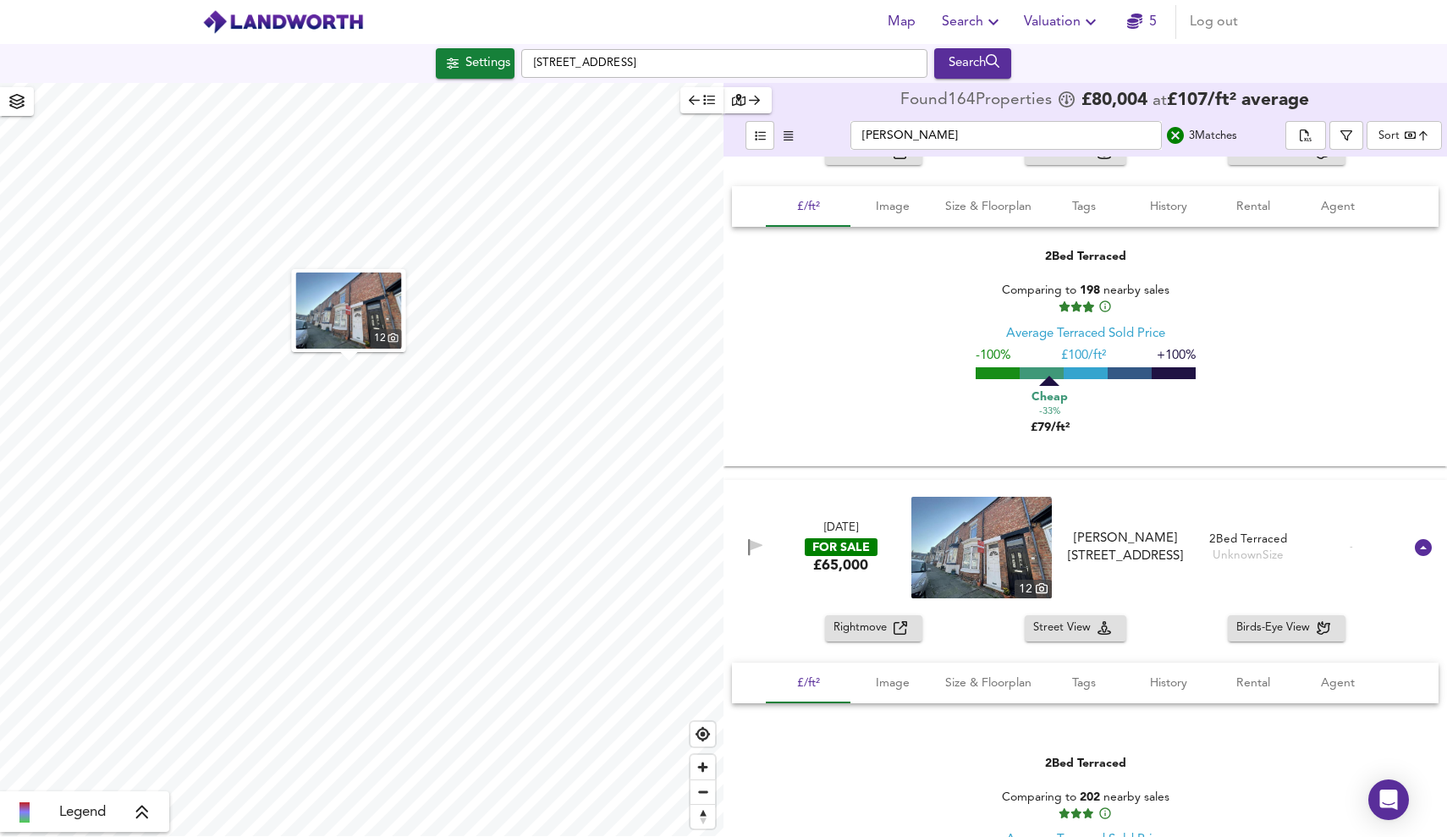
scroll to position [142, 0]
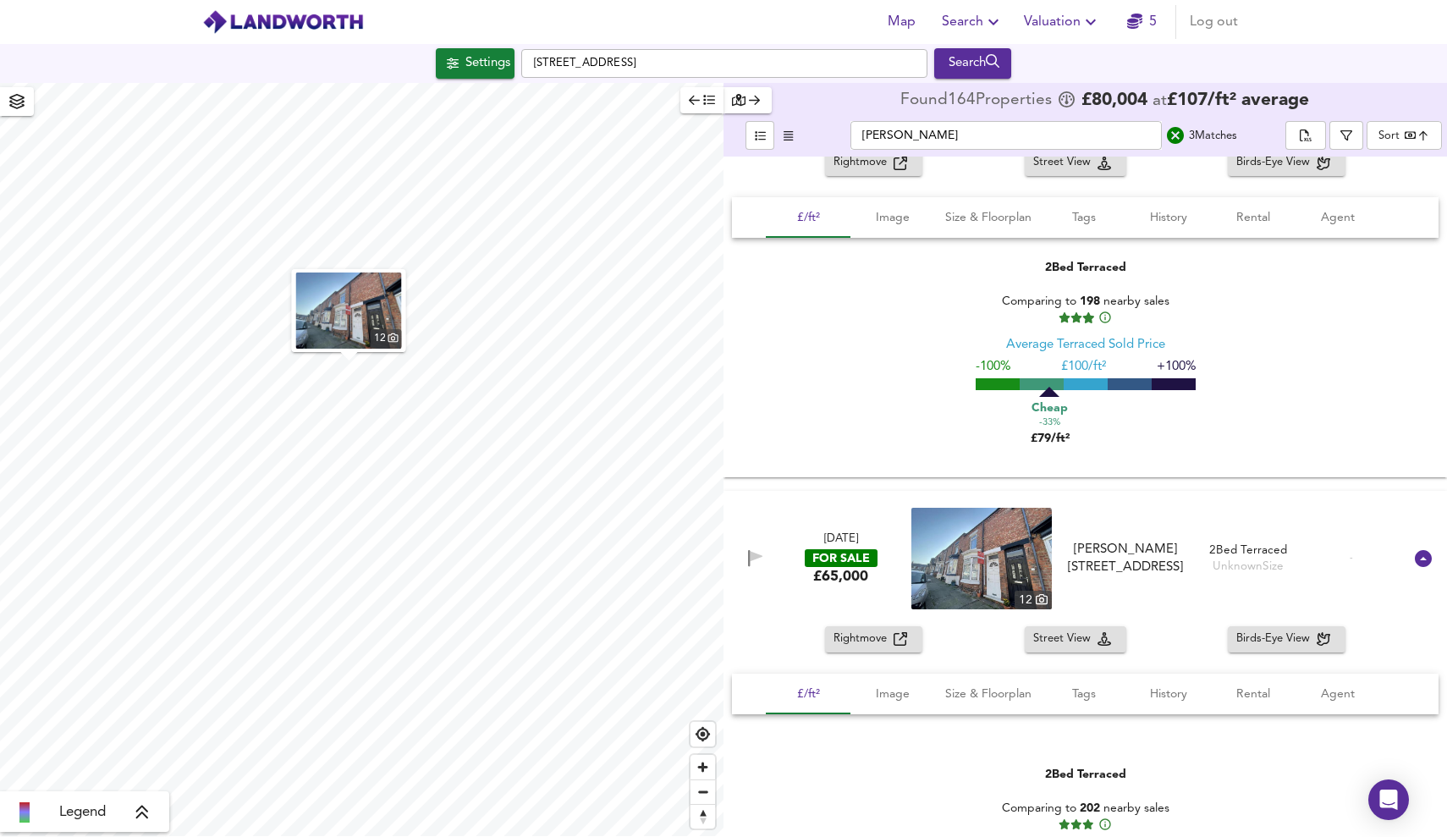
click at [1145, 563] on div "Marshall Street, DL3 6NW" at bounding box center [1125, 559] width 129 height 36
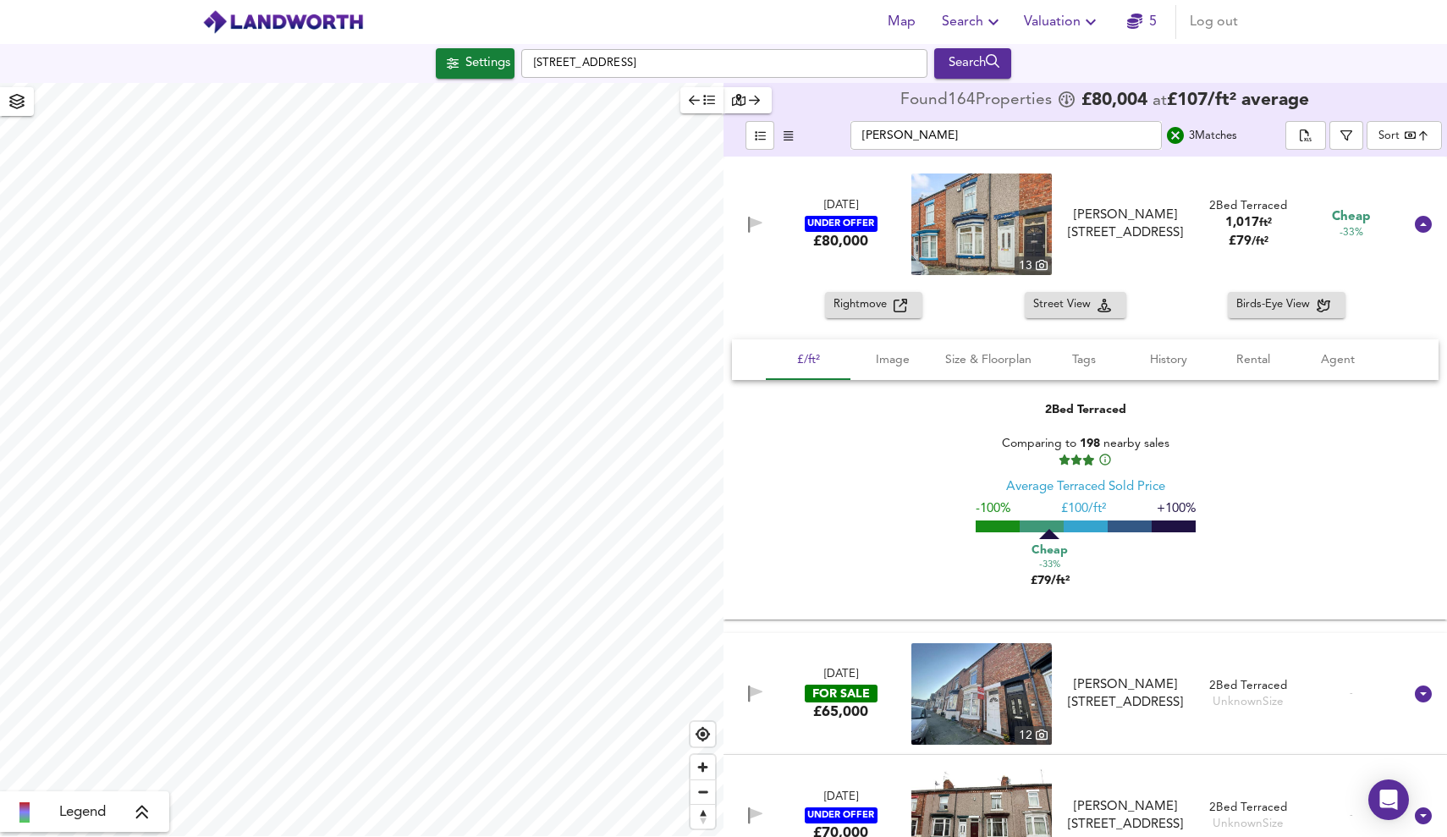
scroll to position [0, 0]
drag, startPoint x: 986, startPoint y: 138, endPoint x: 815, endPoint y: 135, distance: 170.9
click at [815, 135] on div "marsh ​ 3 Match es" at bounding box center [1044, 135] width 482 height 29
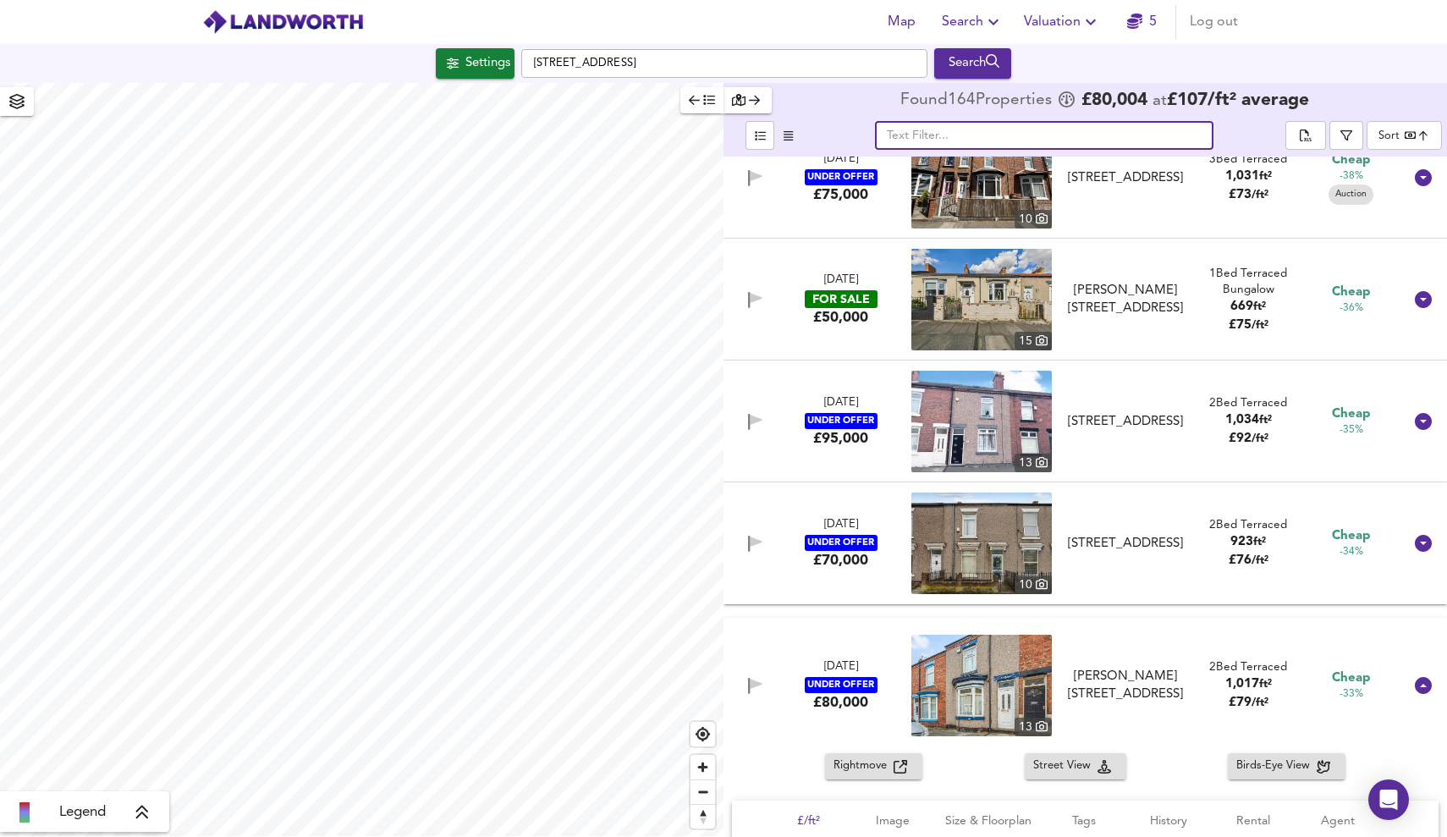
scroll to position [1022, 0]
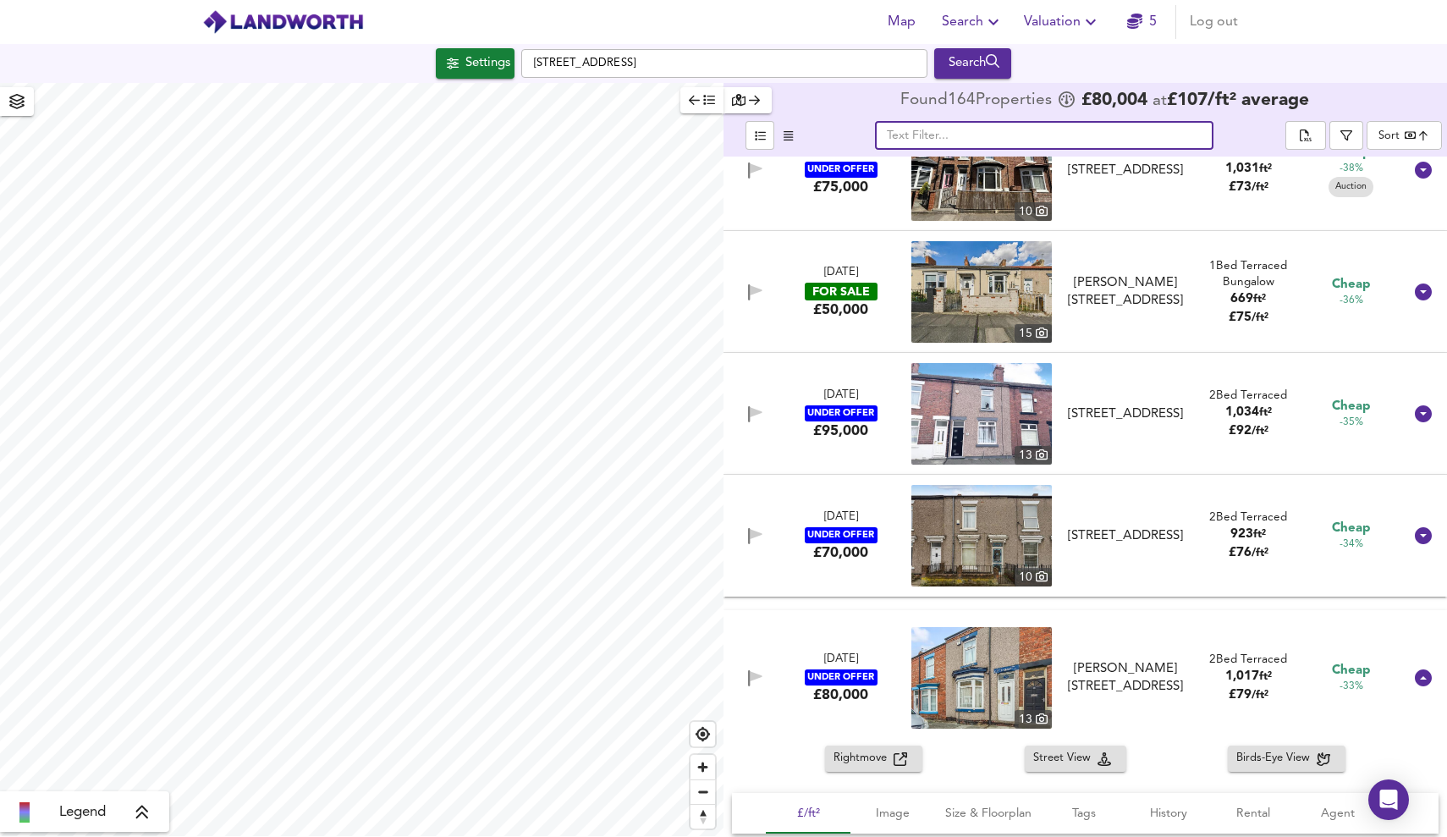
click at [1416, 288] on icon at bounding box center [1422, 291] width 17 height 17
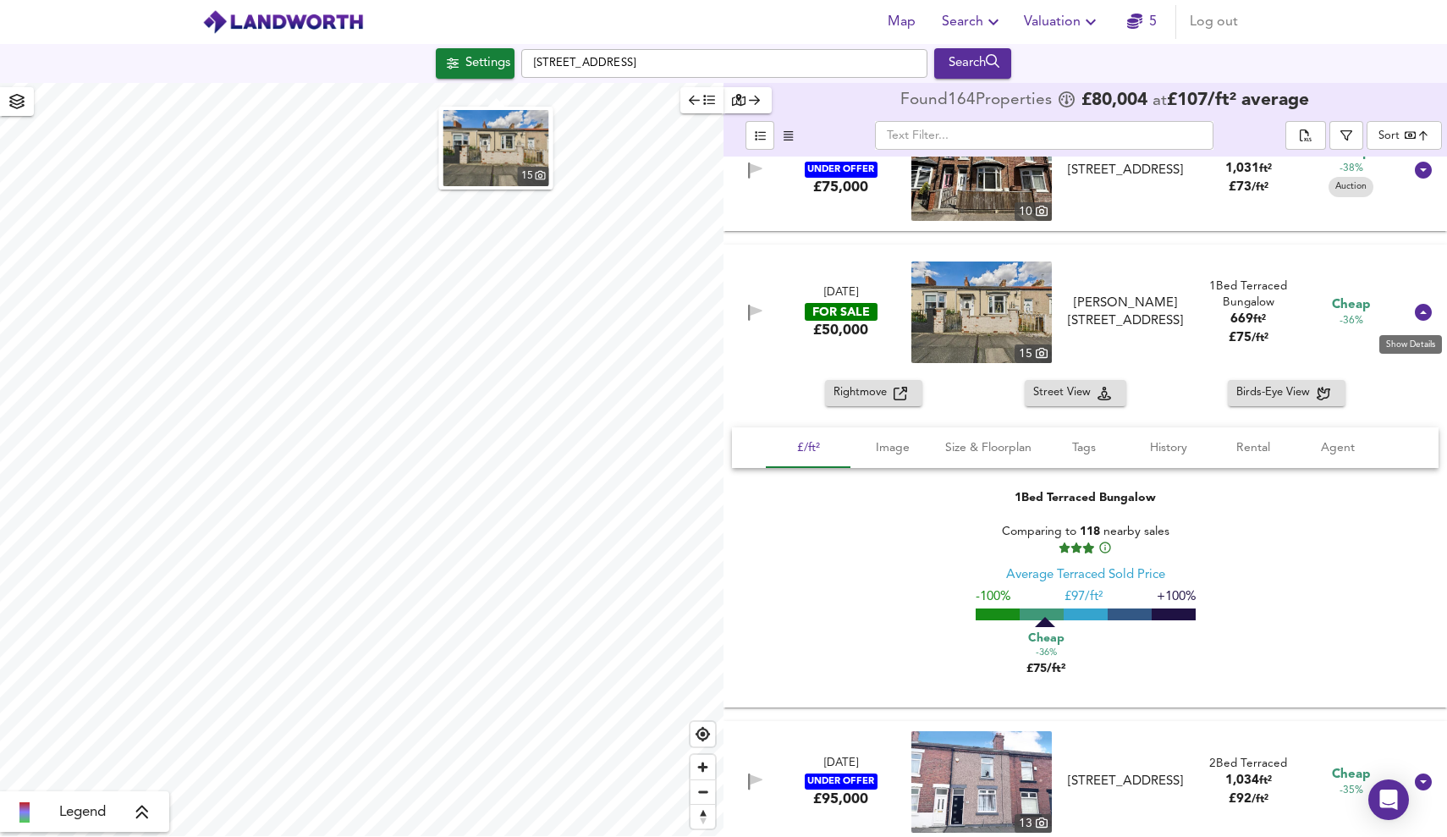
click at [1417, 308] on icon at bounding box center [1422, 312] width 17 height 17
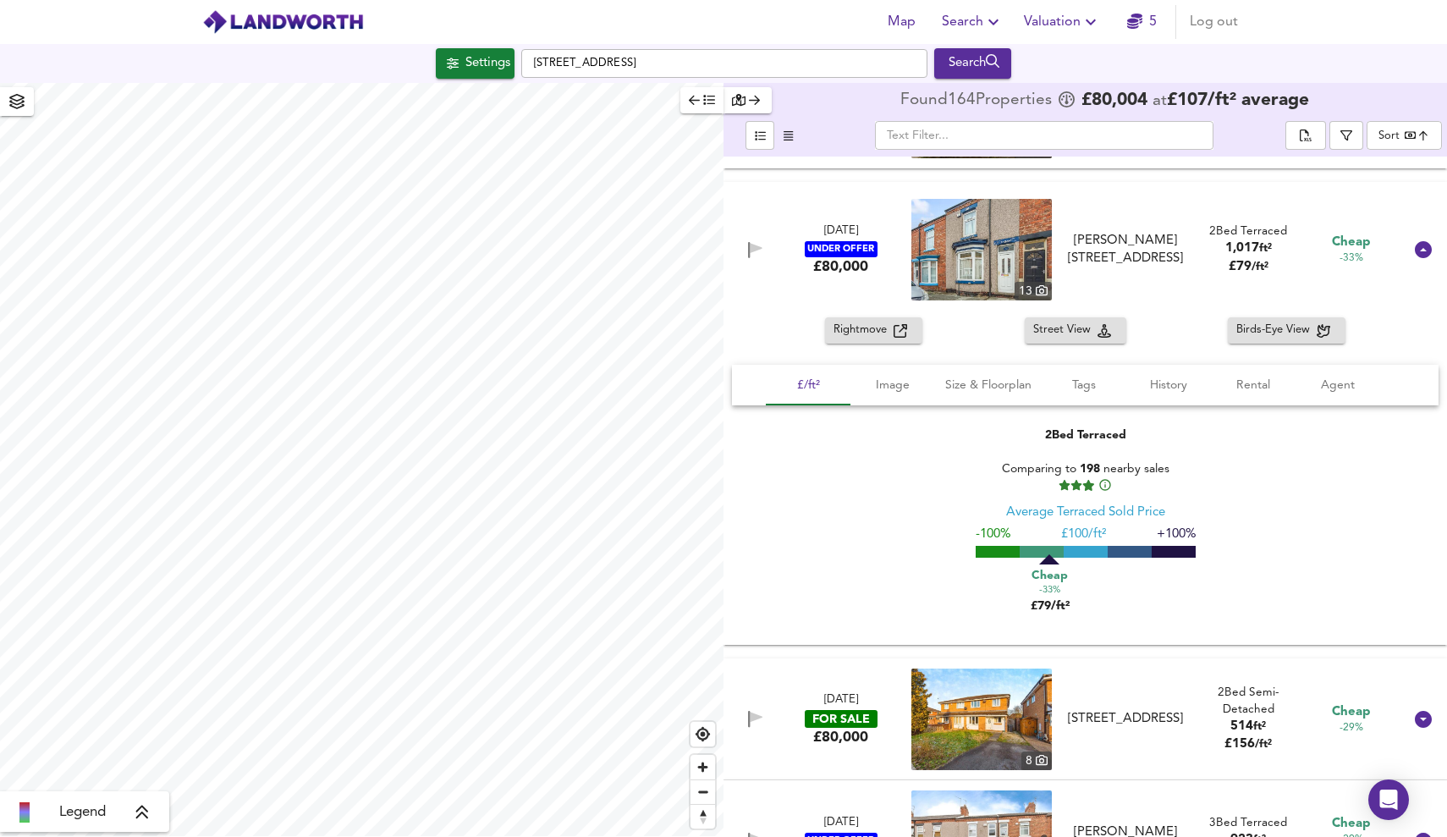
scroll to position [1453, 0]
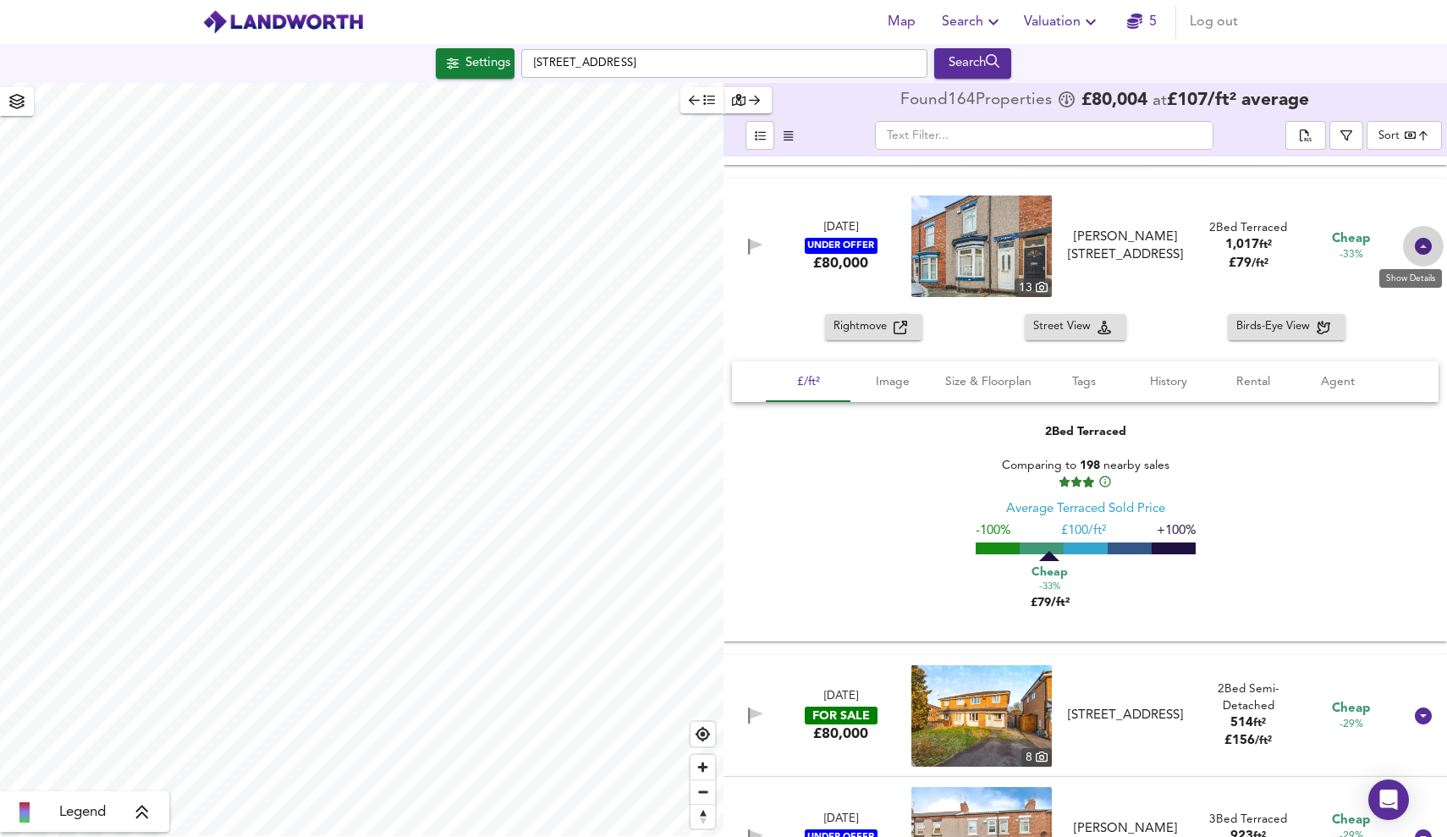
click at [1414, 246] on icon at bounding box center [1422, 246] width 17 height 17
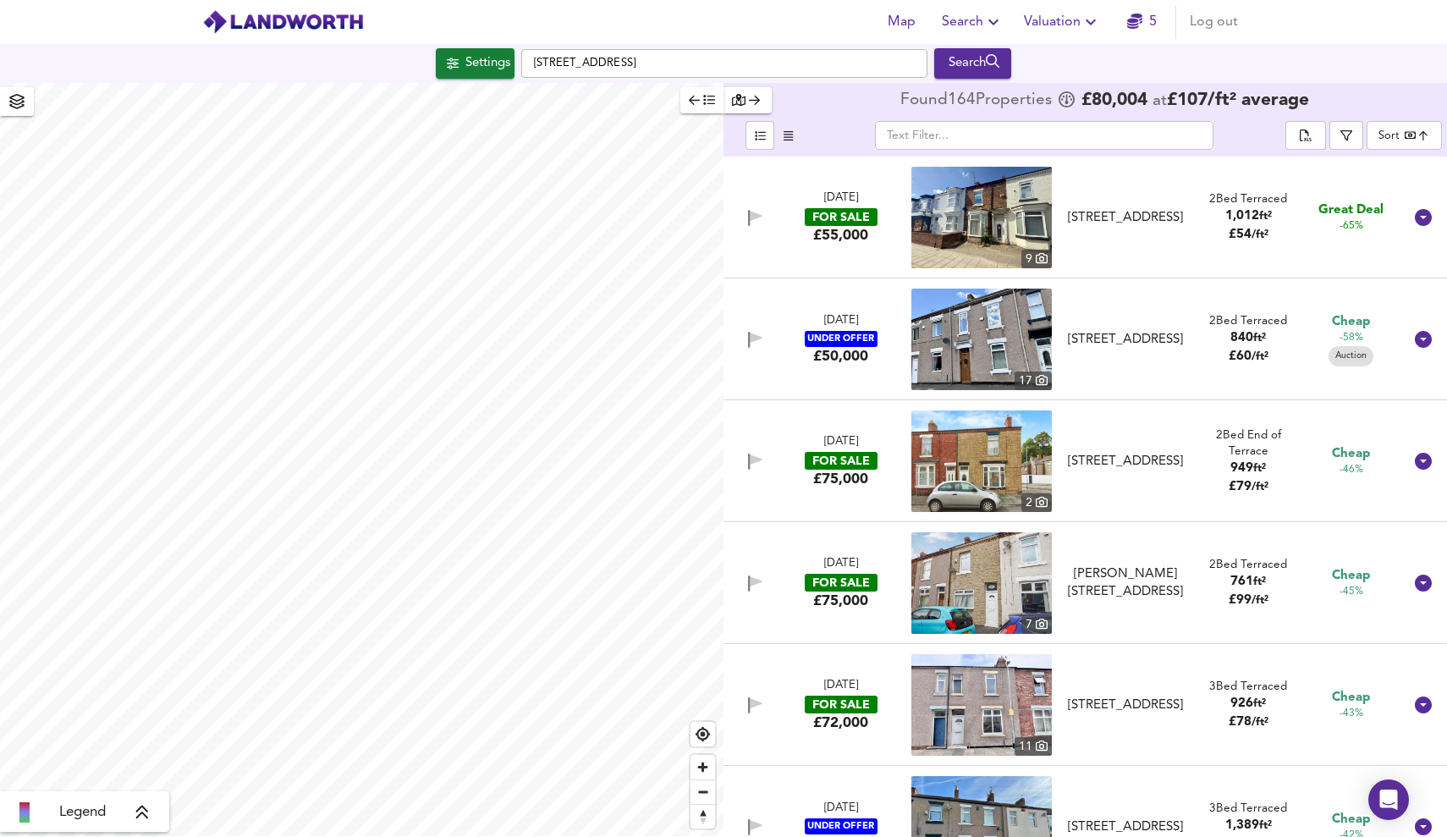
scroll to position [0, 0]
click at [1414, 221] on icon at bounding box center [1422, 217] width 17 height 17
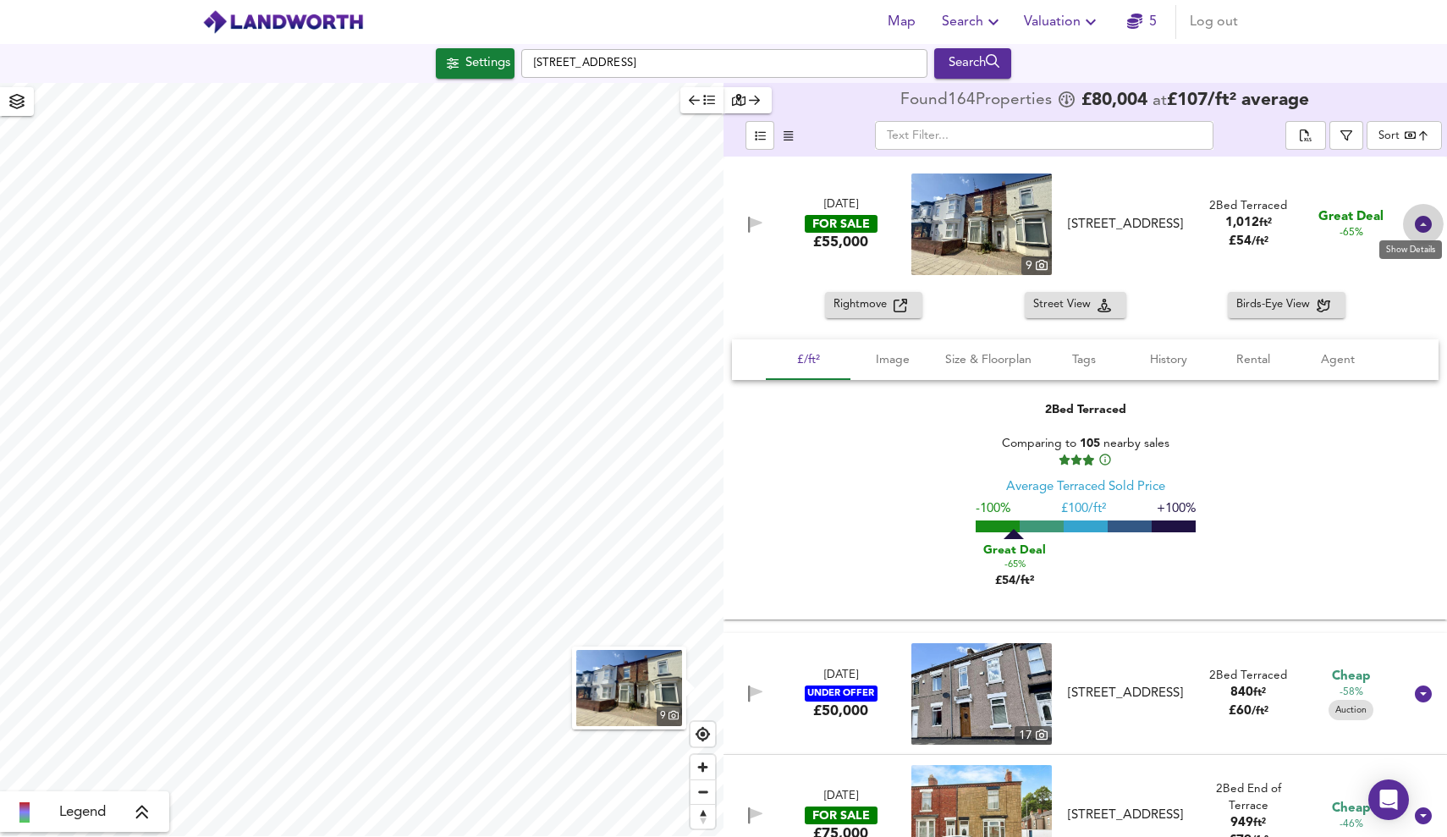
click at [1414, 221] on icon at bounding box center [1422, 224] width 17 height 17
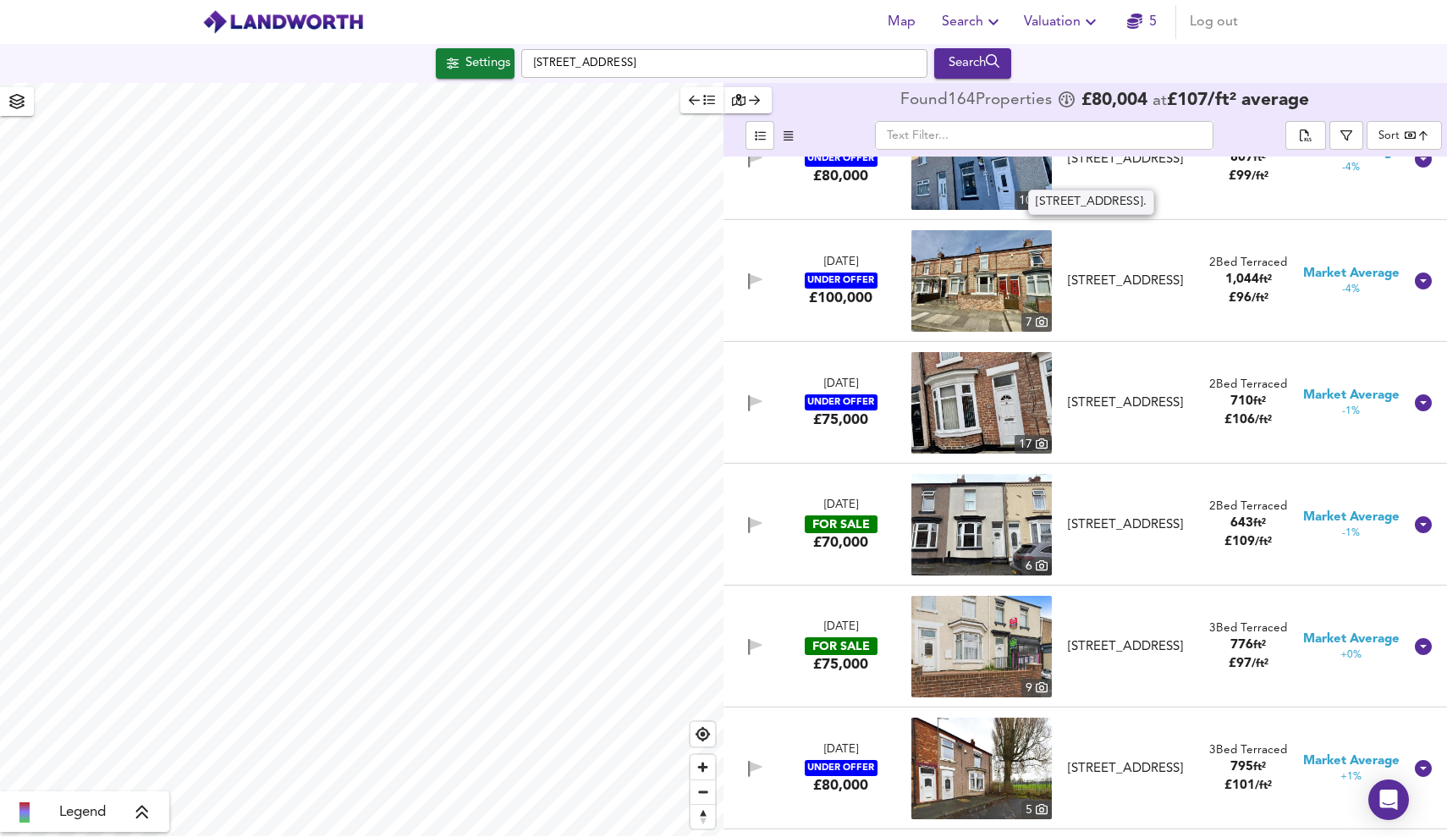
scroll to position [3347, 0]
click at [25, 102] on span "button" at bounding box center [16, 102] width 27 height 24
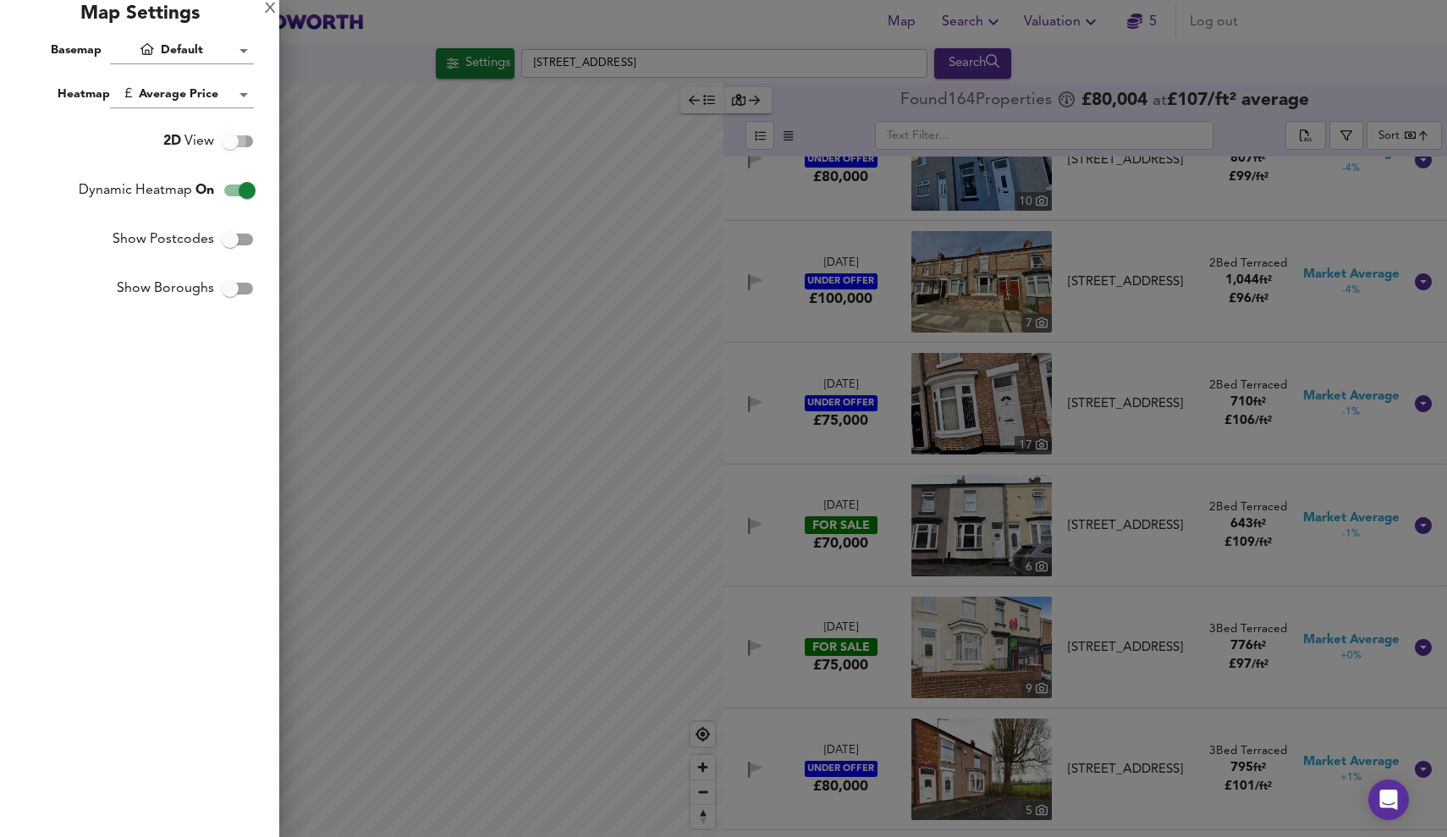
click at [226, 141] on input "2D View" at bounding box center [230, 141] width 96 height 32
click at [226, 141] on input "3D View" at bounding box center [247, 141] width 96 height 32
checkbox input "false"
click at [232, 238] on input "Show Postcodes" at bounding box center [230, 239] width 96 height 32
click at [232, 238] on input "Show Postcodes" at bounding box center [247, 239] width 96 height 32
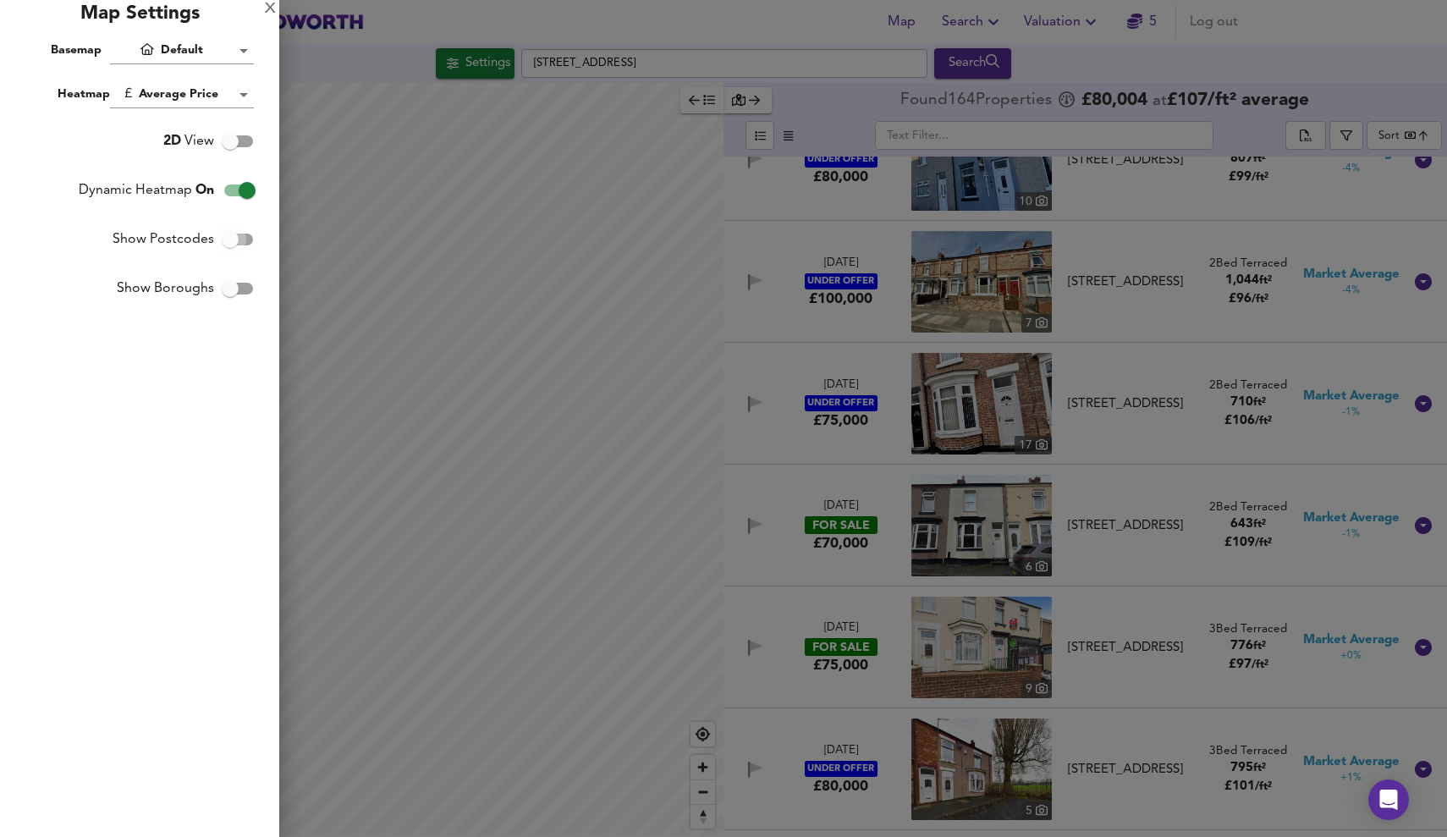
click at [232, 238] on input "Show Postcodes" at bounding box center [230, 239] width 96 height 32
click at [232, 238] on input "Show Postcodes" at bounding box center [247, 239] width 96 height 32
checkbox input "false"
click at [233, 290] on input "Show Boroughs" at bounding box center [230, 288] width 96 height 32
click at [233, 290] on input "Show Boroughs" at bounding box center [247, 288] width 96 height 32
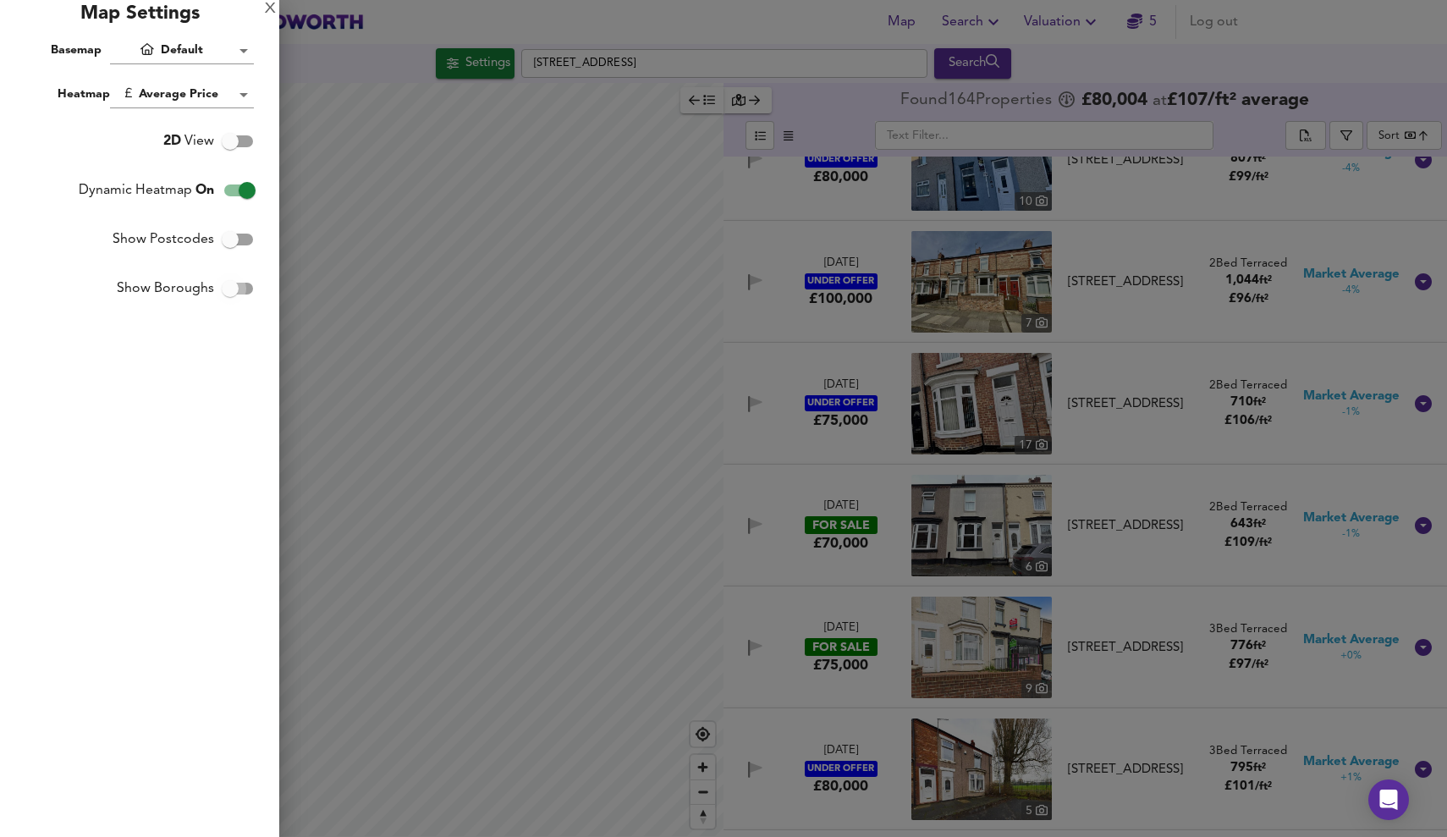
click at [233, 290] on input "Show Boroughs" at bounding box center [230, 288] width 96 height 32
click at [233, 290] on input "Show Boroughs" at bounding box center [247, 288] width 96 height 32
checkbox input "false"
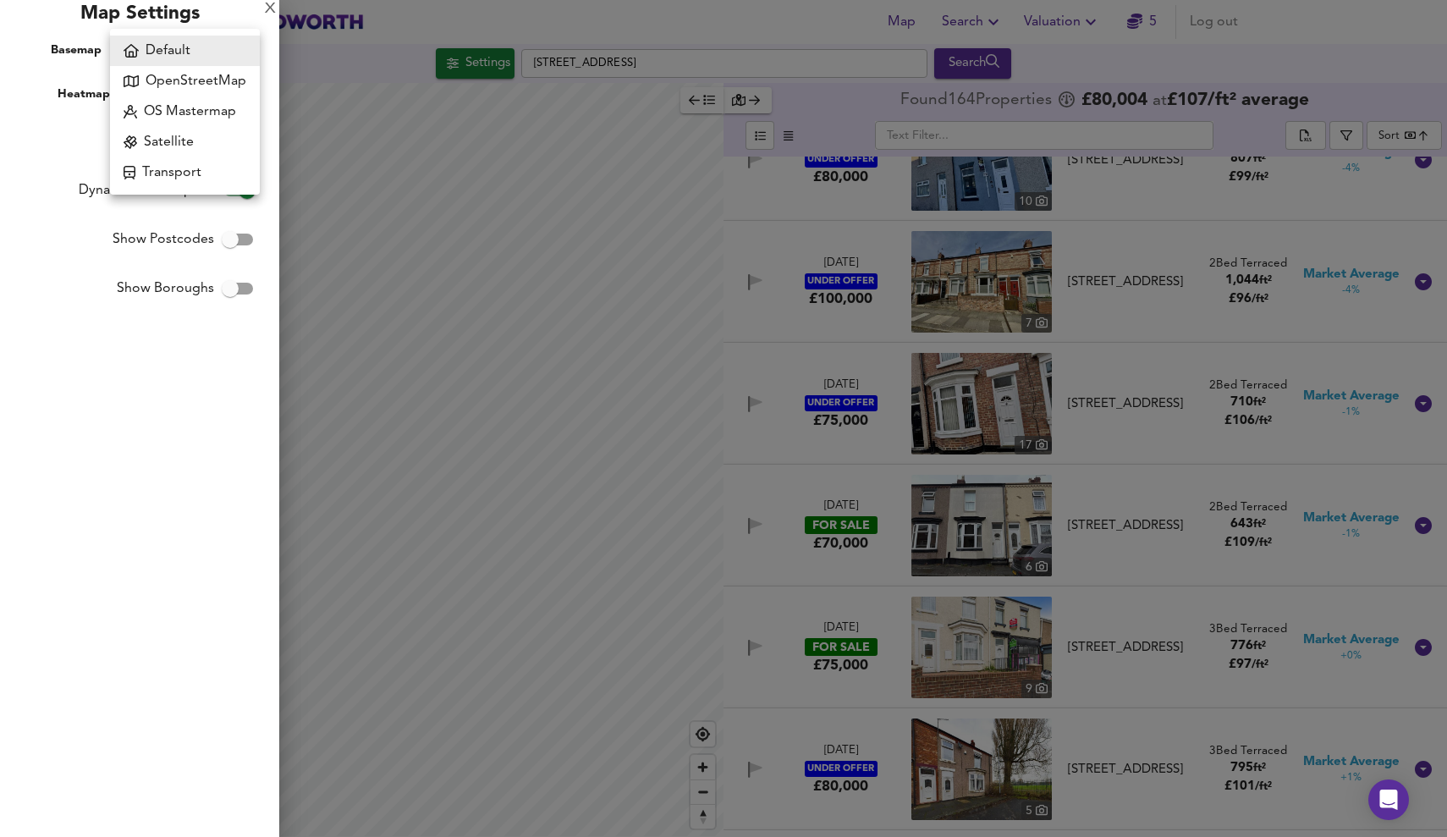
click at [198, 58] on body "Map Search Valuation 5 Log out Settings Garden Street, DL1 1QP Search Legend Fo…" at bounding box center [723, 418] width 1447 height 837
click at [198, 49] on li "Default" at bounding box center [185, 51] width 150 height 30
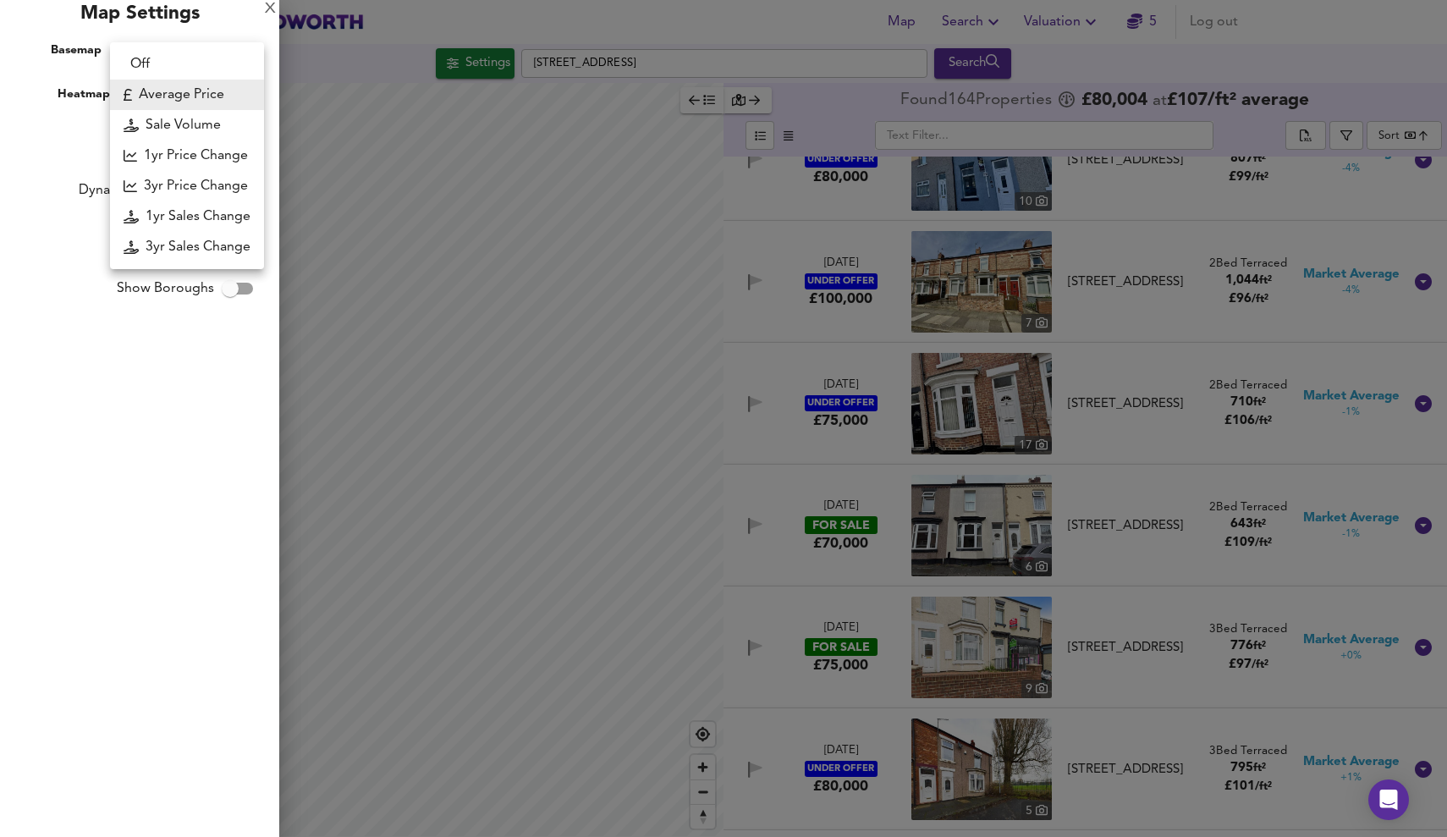
click at [223, 104] on body "Map Search Valuation 5 Log out Settings Garden Street, DL1 1QP Search Legend Fo…" at bounding box center [723, 418] width 1447 height 837
click at [224, 87] on li "Average Price" at bounding box center [187, 95] width 154 height 30
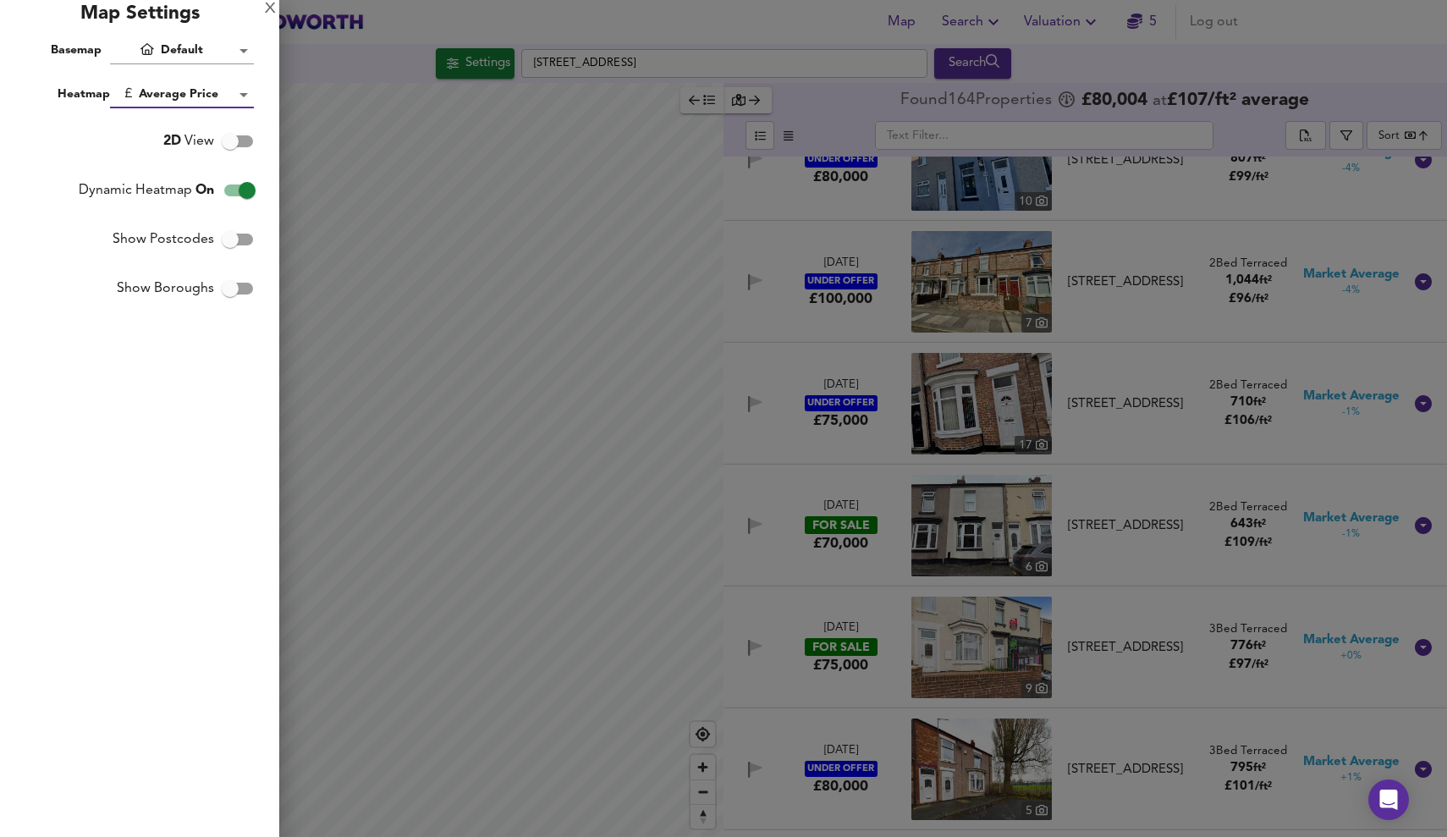
click at [217, 94] on body "Map Search Valuation 5 Log out Settings Garden Street, DL1 1QP Search Legend Fo…" at bounding box center [723, 418] width 1447 height 837
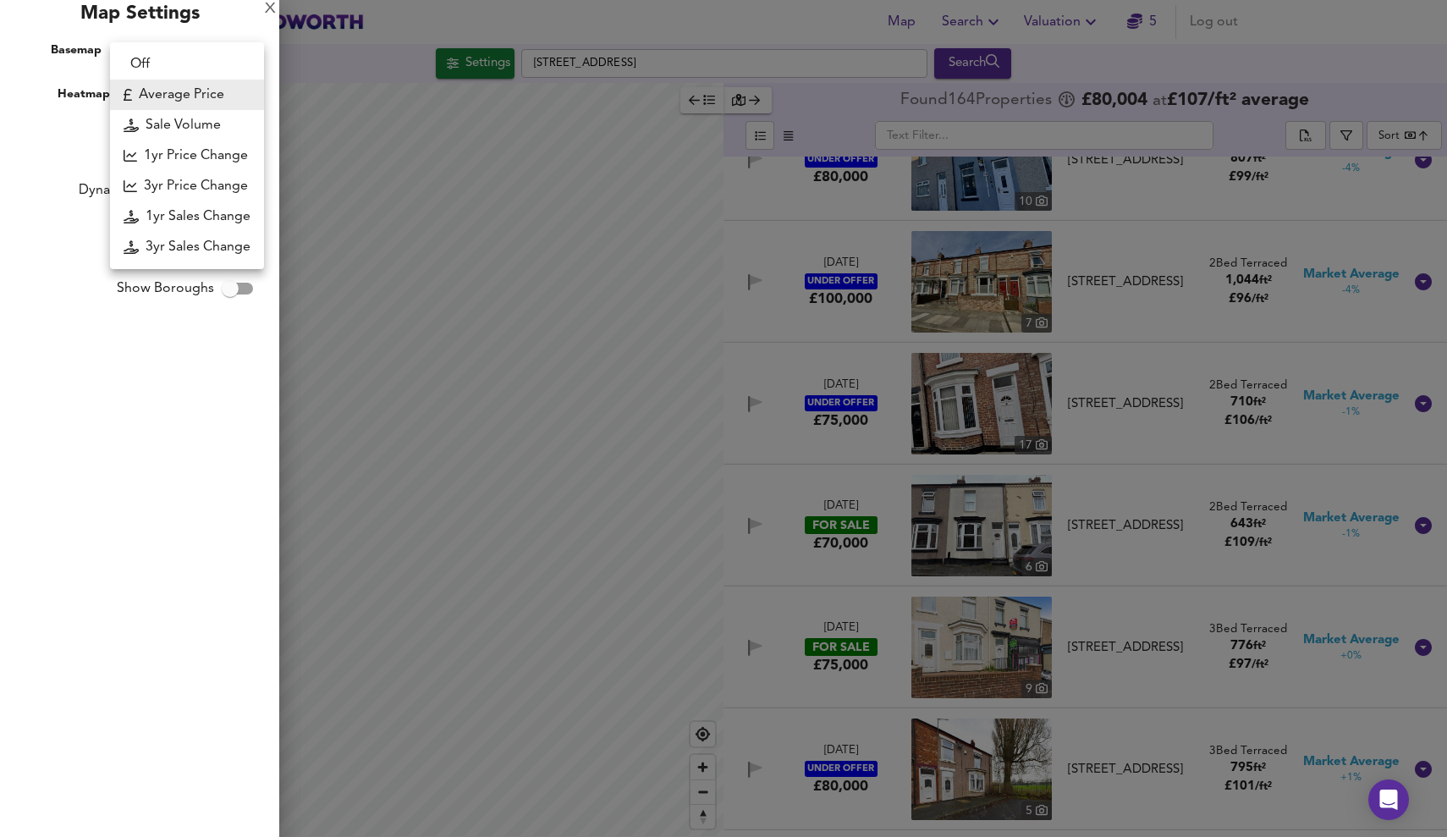
click at [219, 66] on li "Off" at bounding box center [187, 64] width 154 height 30
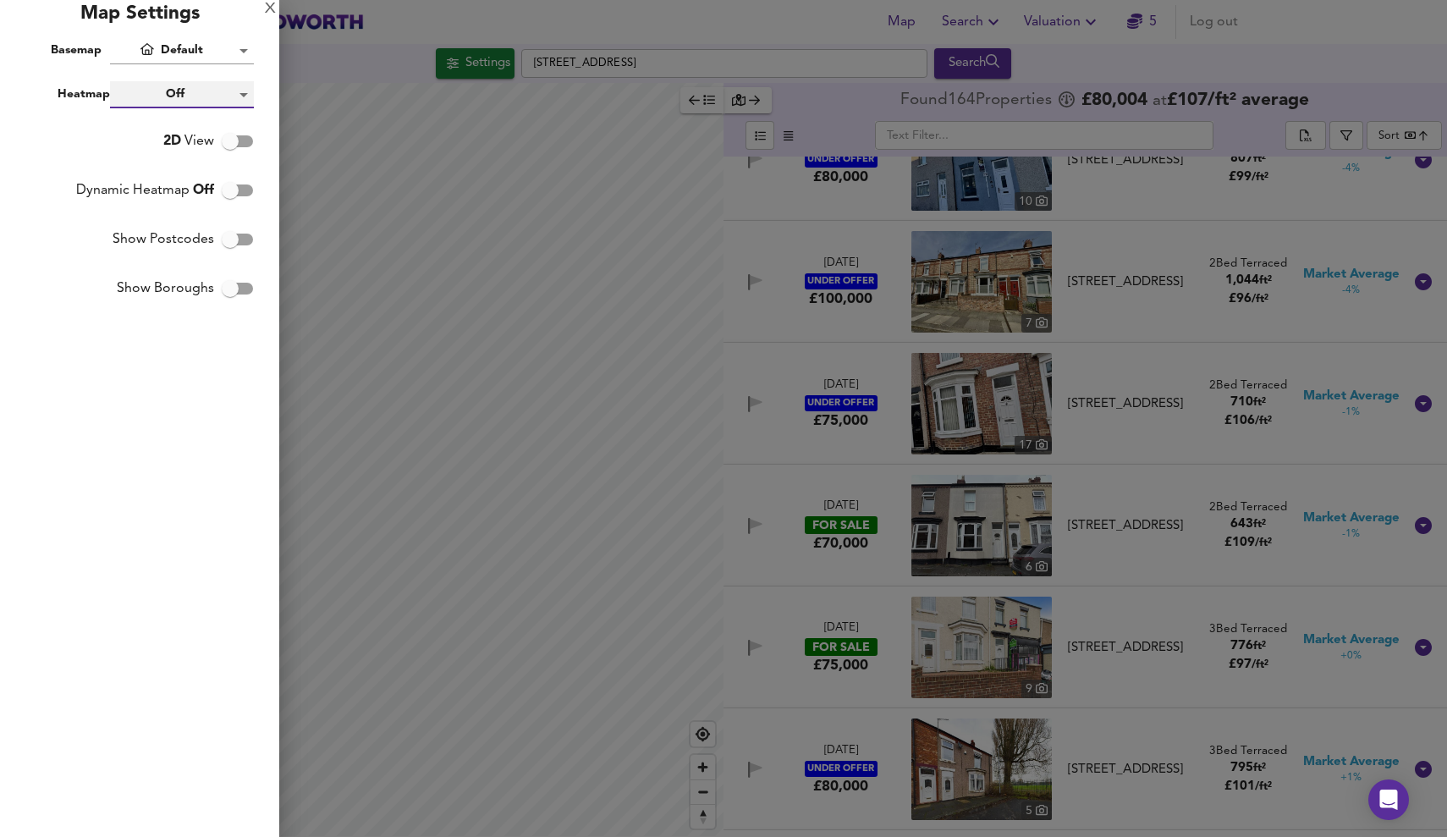
type input "off"
checkbox input "false"
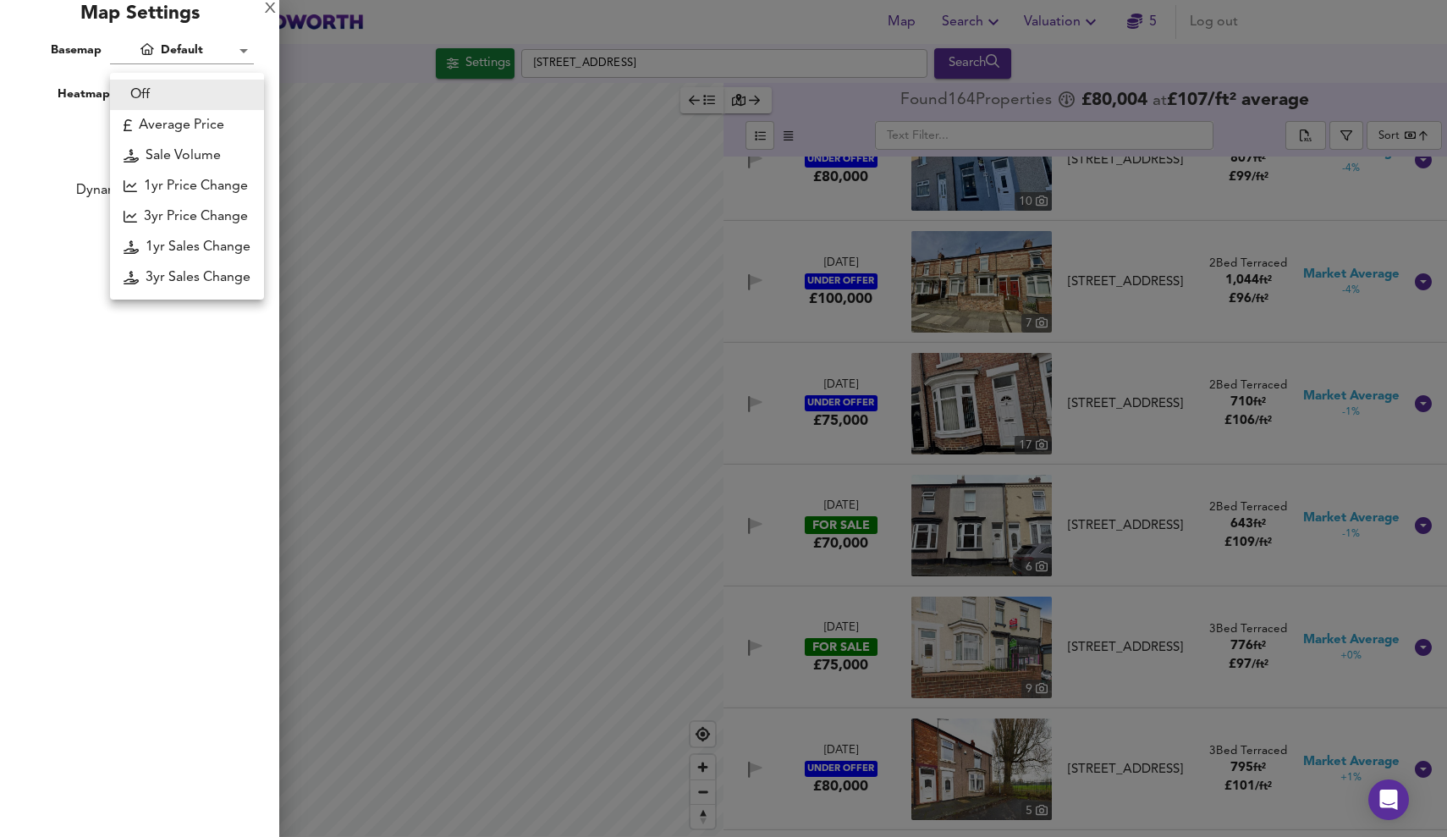
click at [213, 96] on body "Map Search Valuation 5 Log out Settings Garden Street, DL1 1QP Search Legend Fo…" at bounding box center [723, 418] width 1447 height 837
click at [208, 131] on li "Average Price" at bounding box center [187, 125] width 154 height 30
type input "landworth"
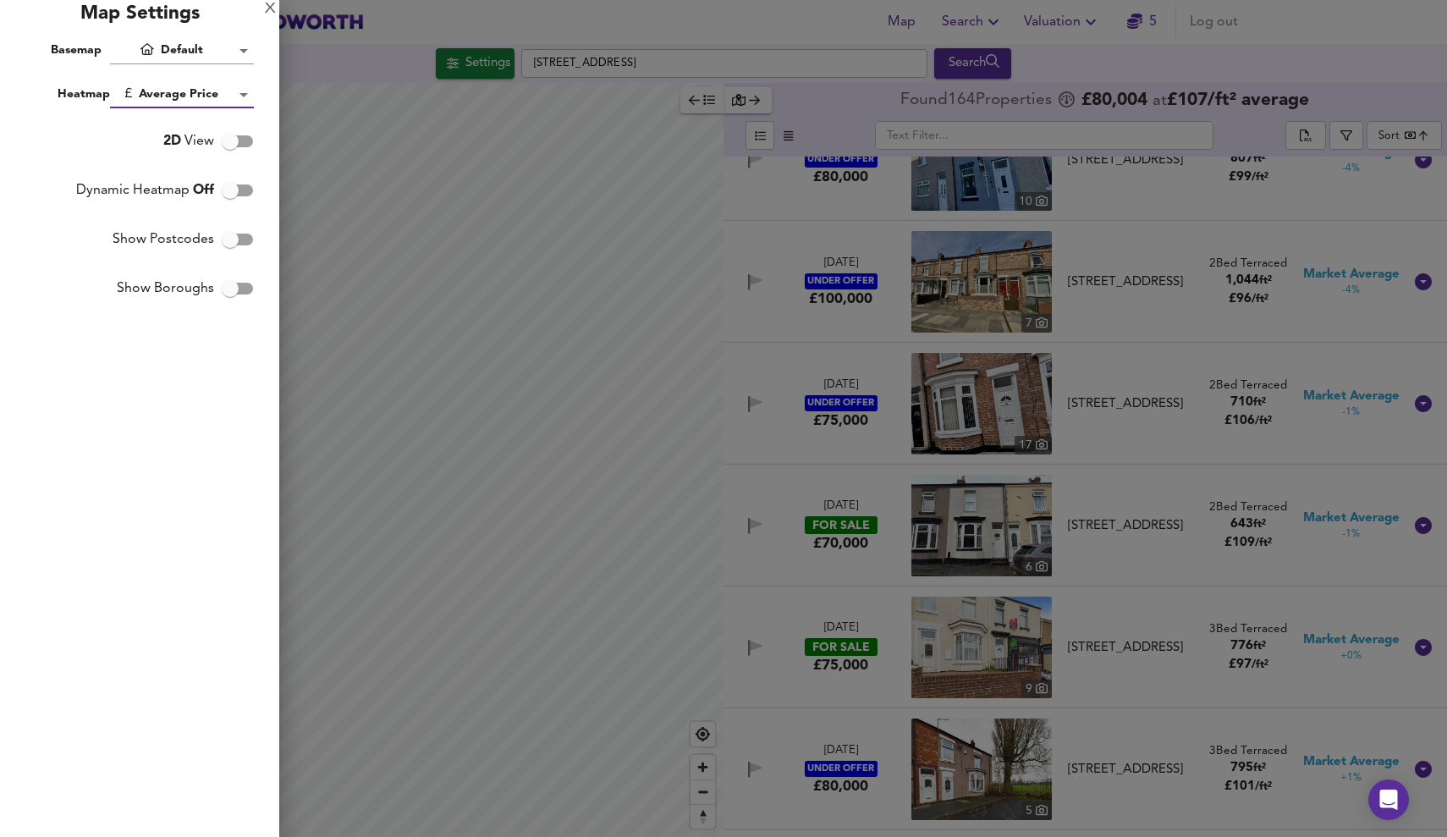
click at [427, 426] on div at bounding box center [723, 418] width 1447 height 837
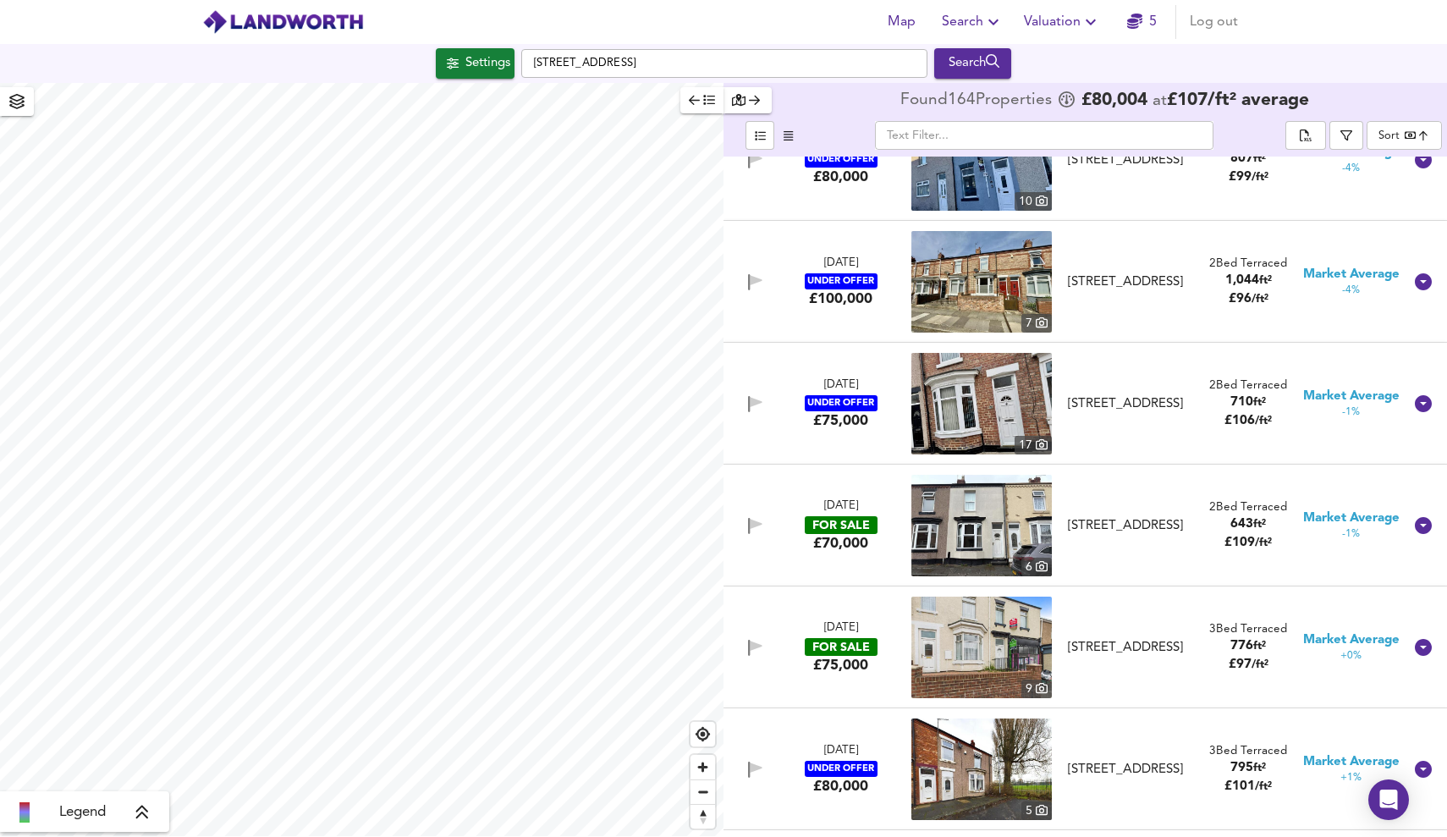
click at [14, 113] on span "button" at bounding box center [16, 102] width 27 height 24
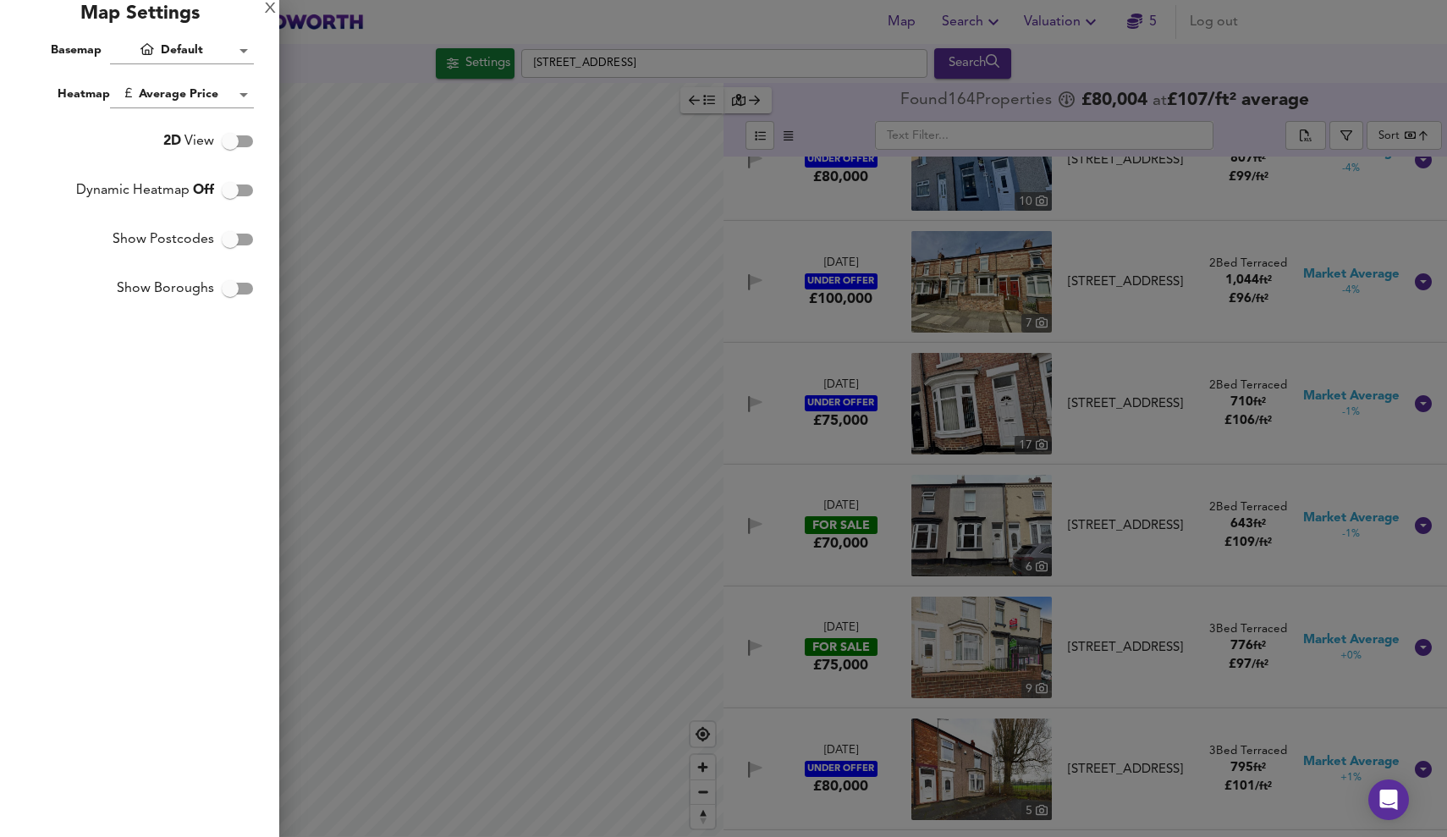
click at [435, 284] on div at bounding box center [723, 418] width 1447 height 837
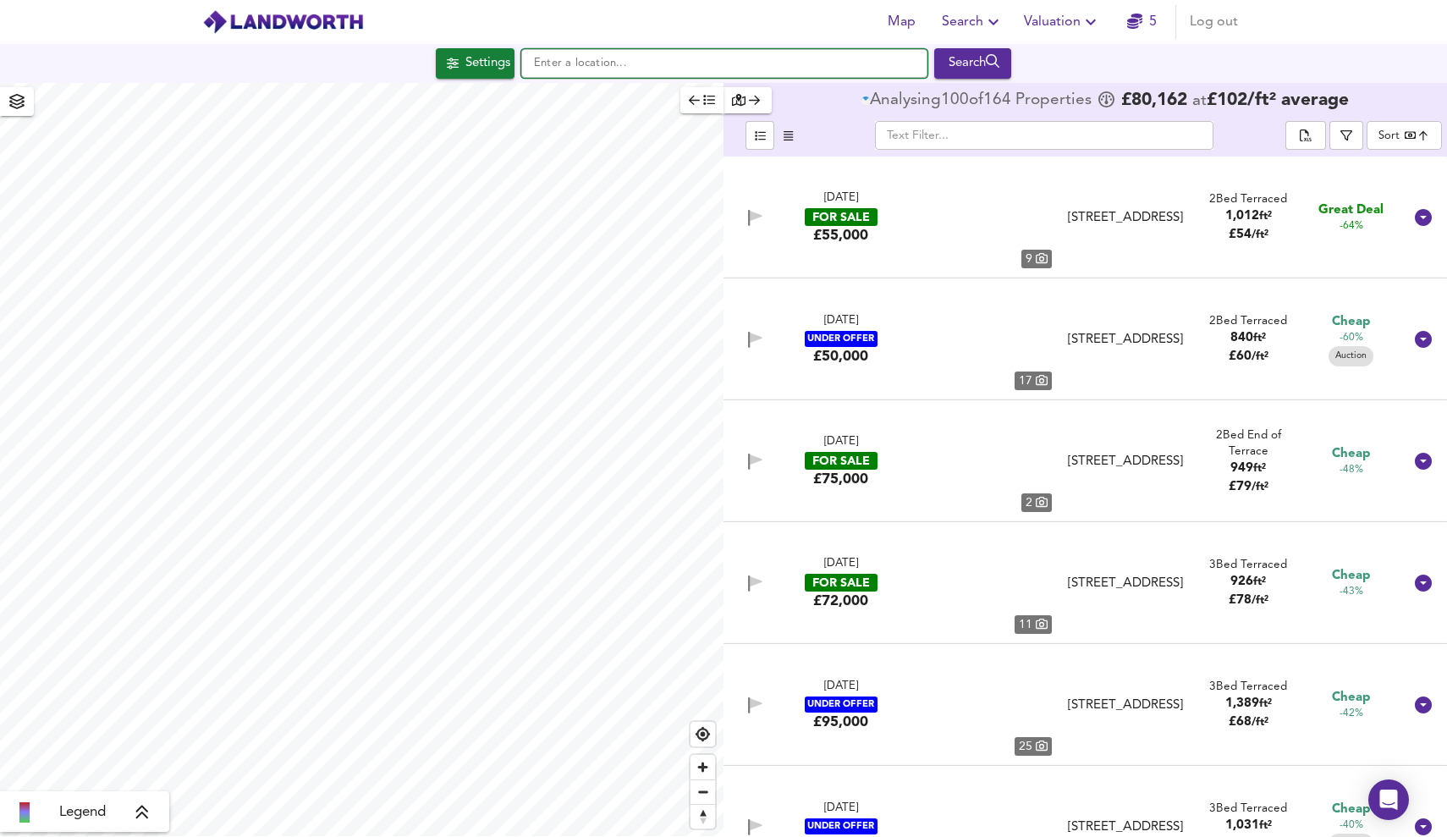
click at [574, 71] on input "text" at bounding box center [724, 63] width 406 height 29
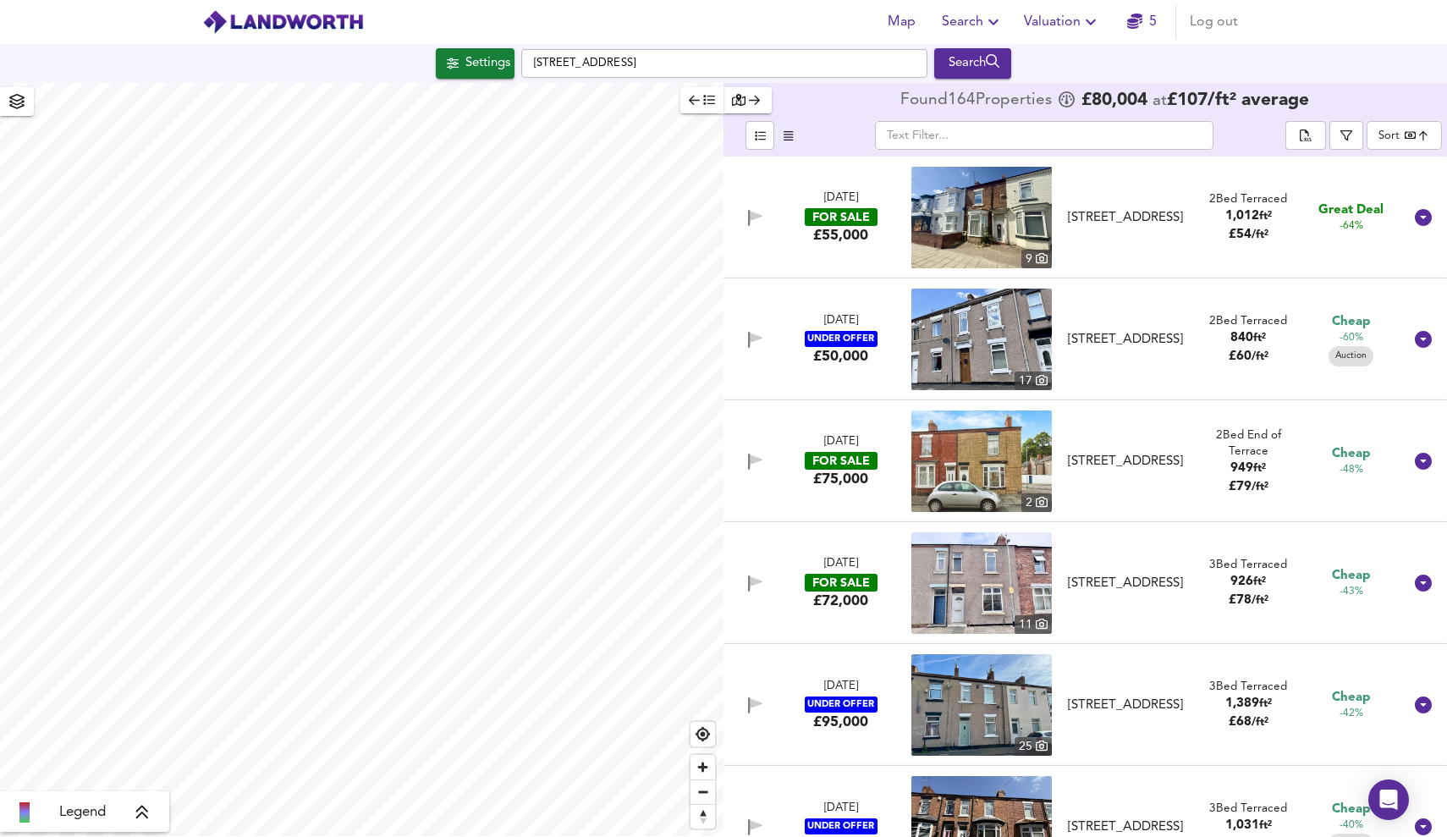
checkbox input "false"
checkbox input "true"
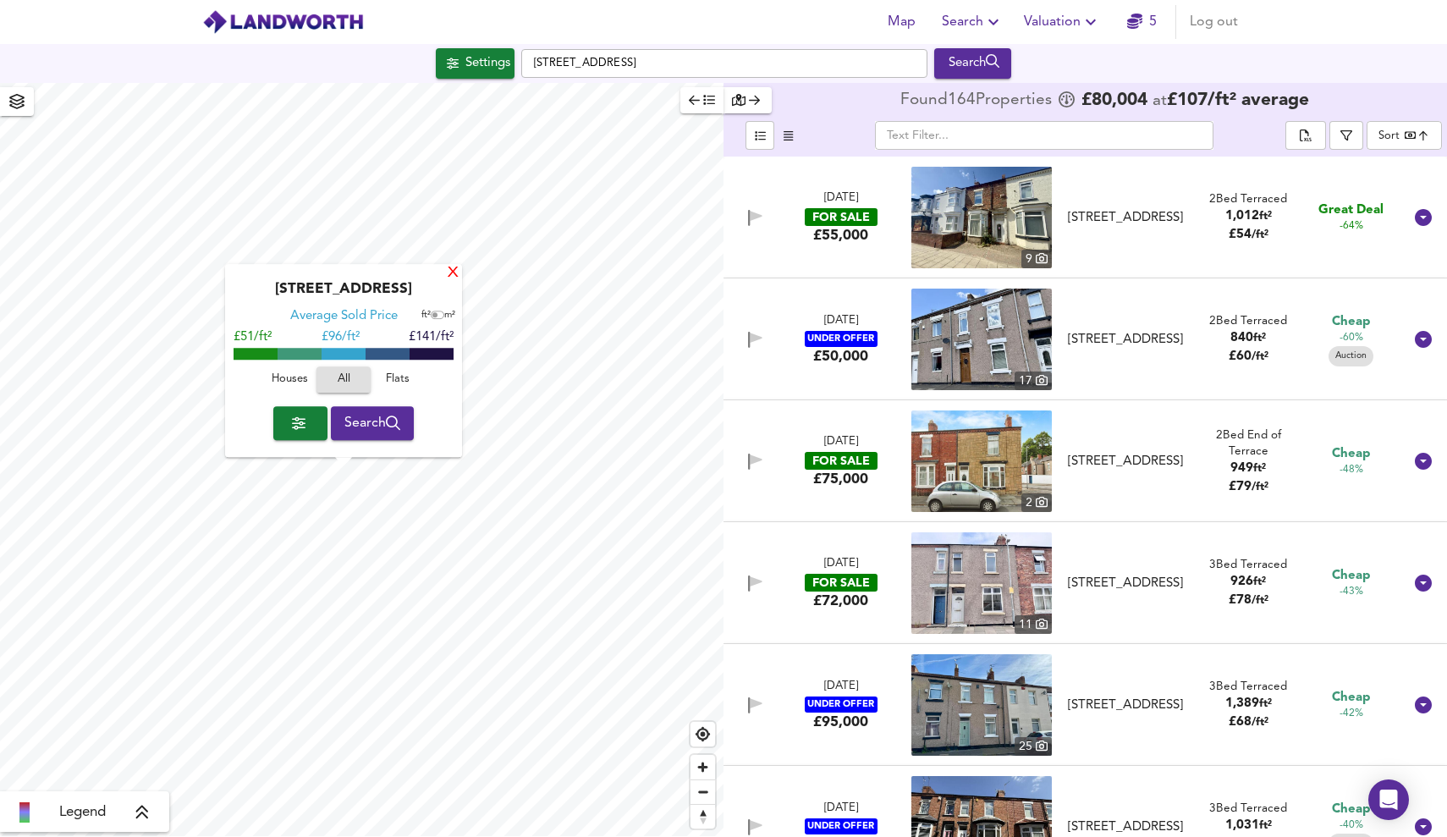
click at [455, 275] on div "X" at bounding box center [453, 274] width 14 height 16
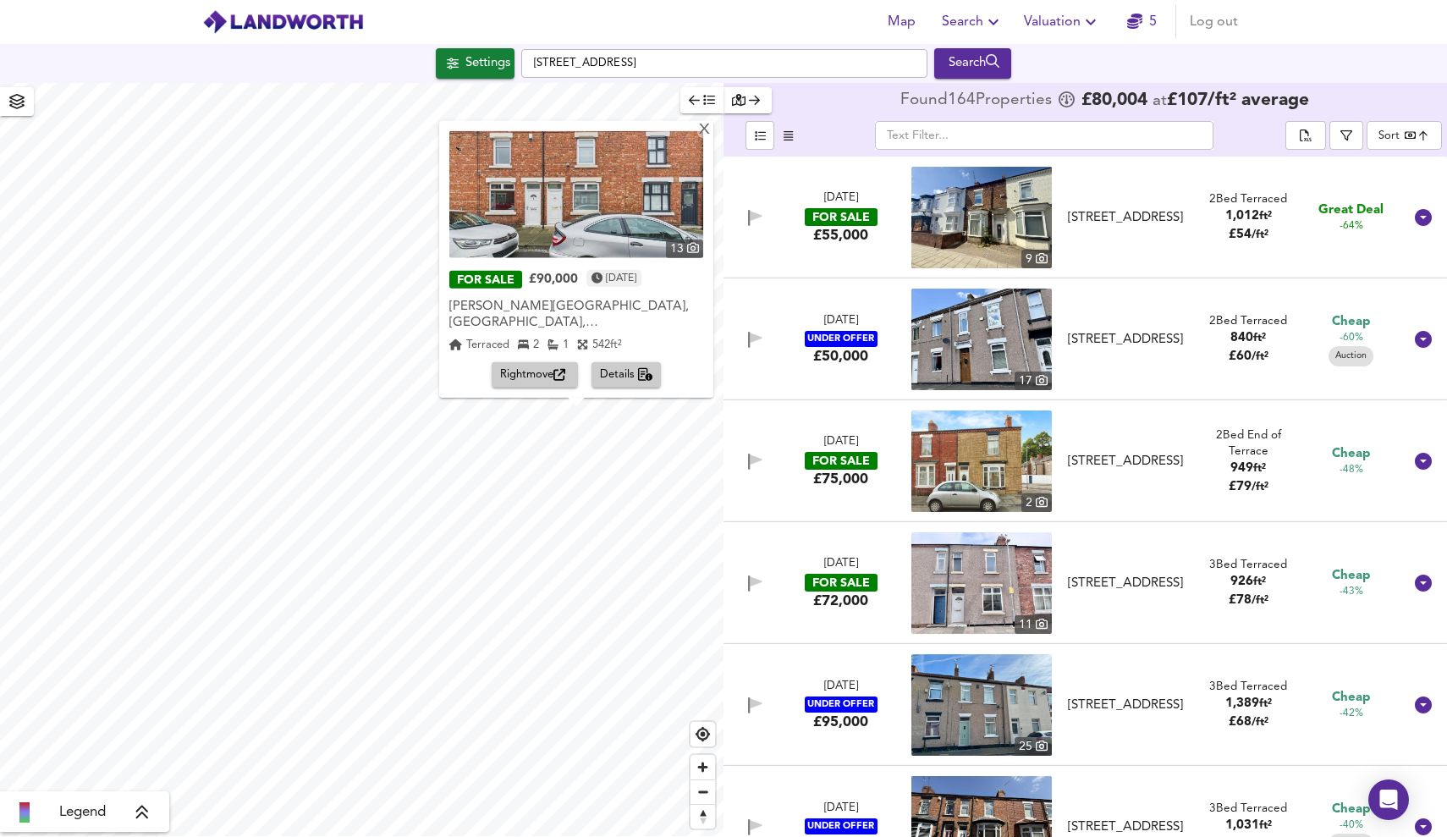
click at [574, 212] on img at bounding box center [576, 194] width 254 height 127
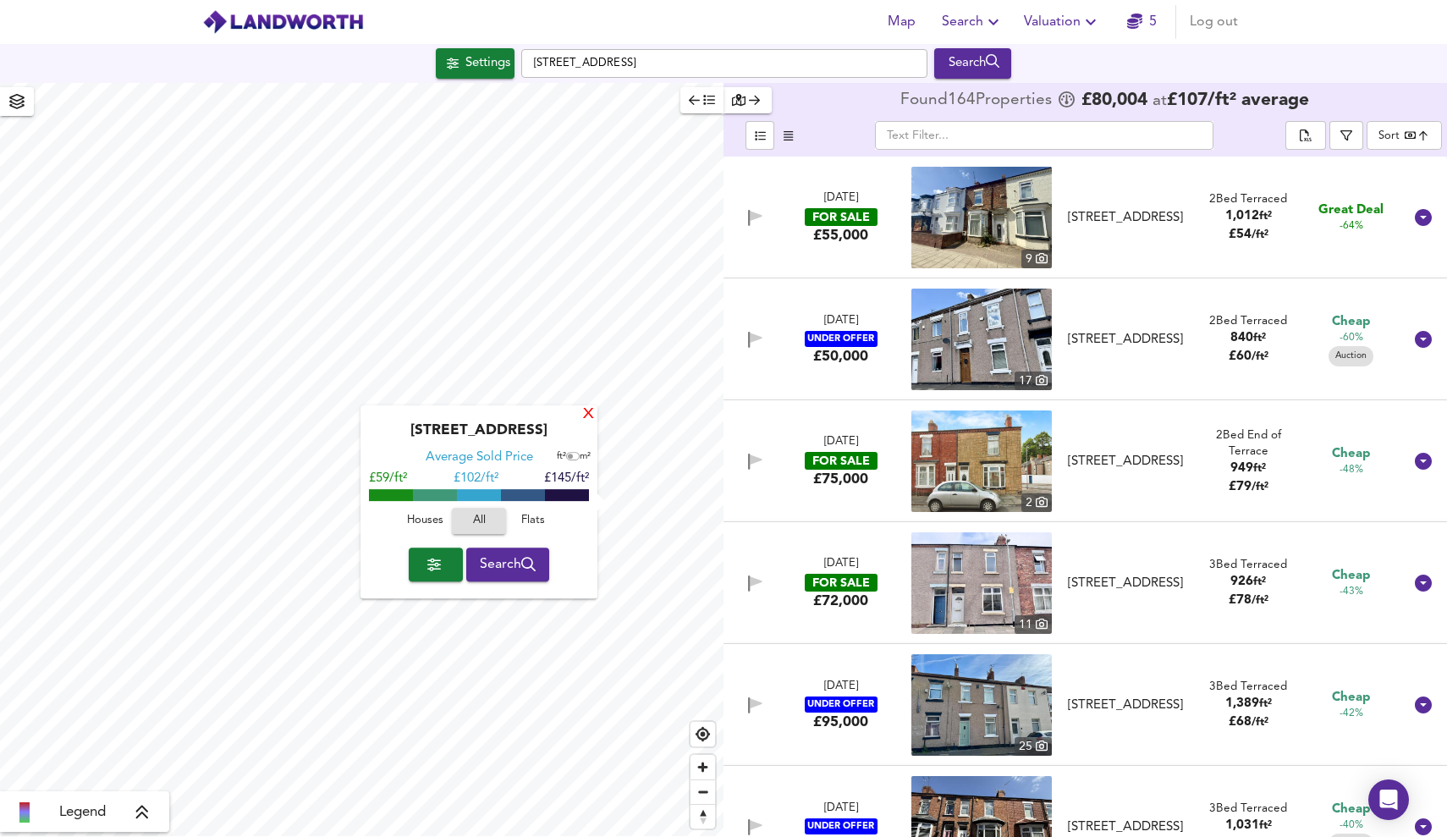
click at [588, 416] on div "X" at bounding box center [588, 415] width 14 height 16
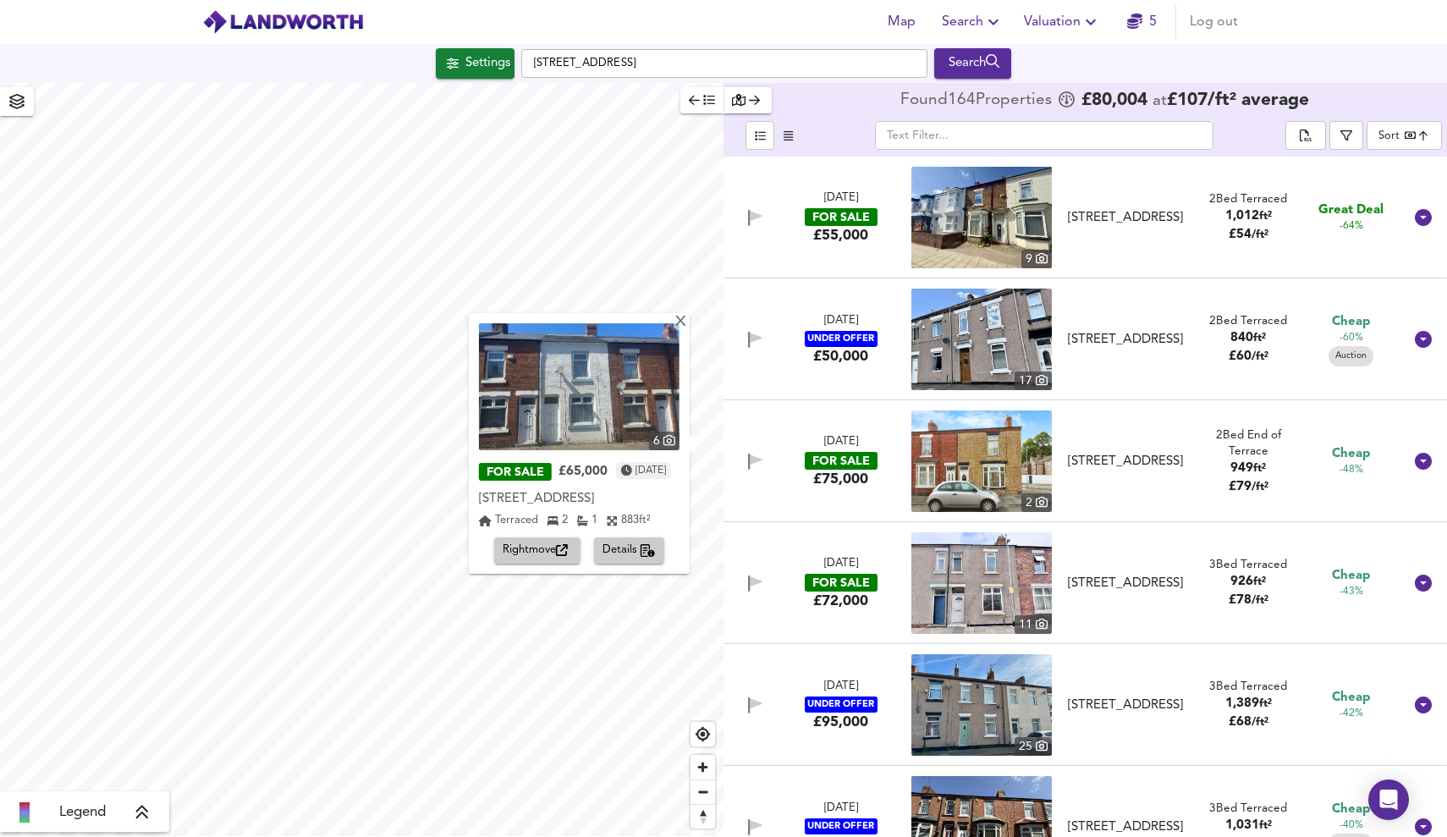
click at [558, 407] on img at bounding box center [579, 386] width 201 height 127
click at [680, 322] on div "X" at bounding box center [680, 323] width 14 height 16
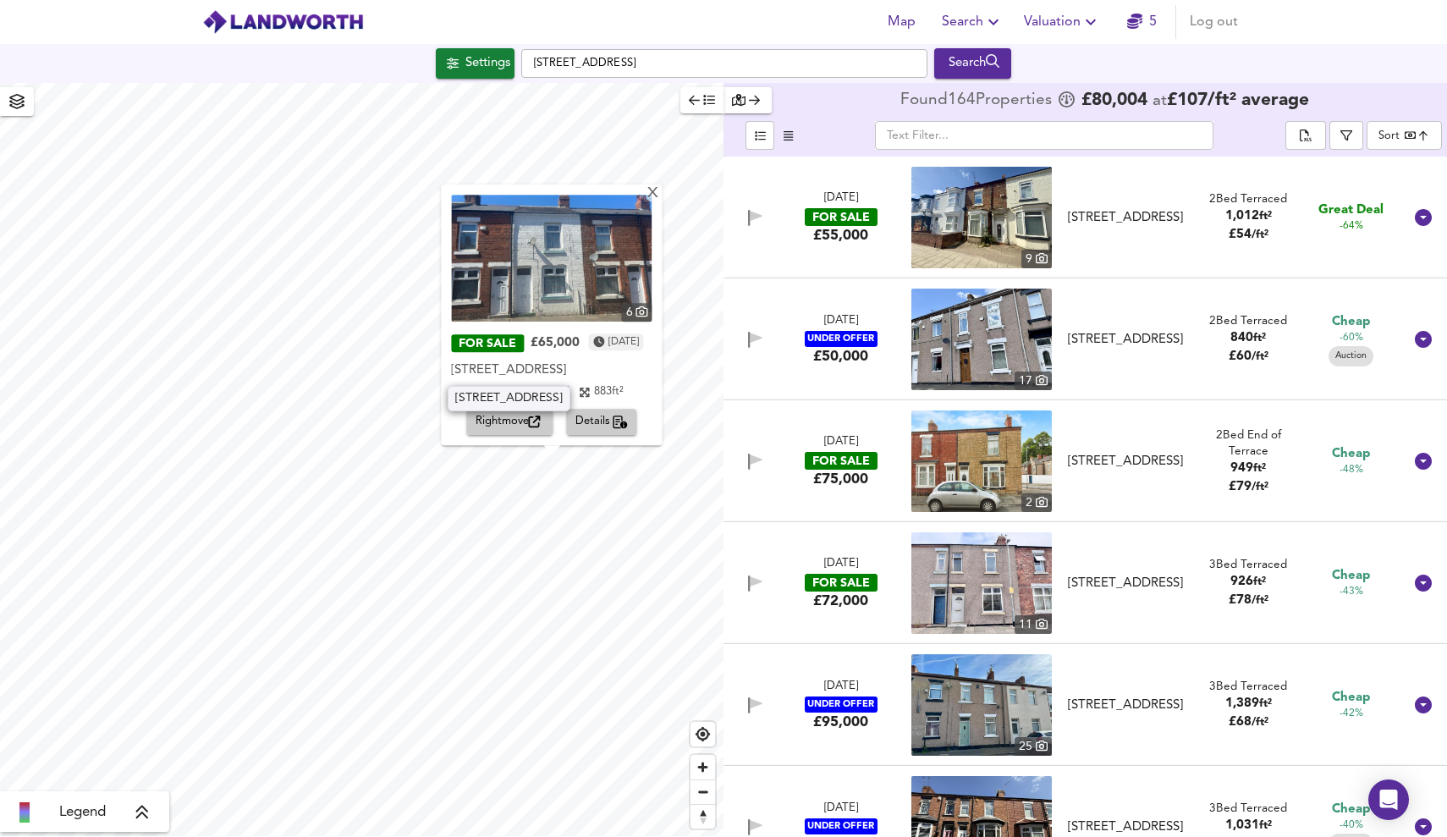
click at [627, 377] on div "Beaconsfield Street, Darlington, DL3" at bounding box center [551, 370] width 201 height 17
click at [651, 387] on div "Terraced 2 1 883 ft²" at bounding box center [551, 392] width 201 height 17
click at [610, 422] on span "Details" at bounding box center [601, 422] width 53 height 19
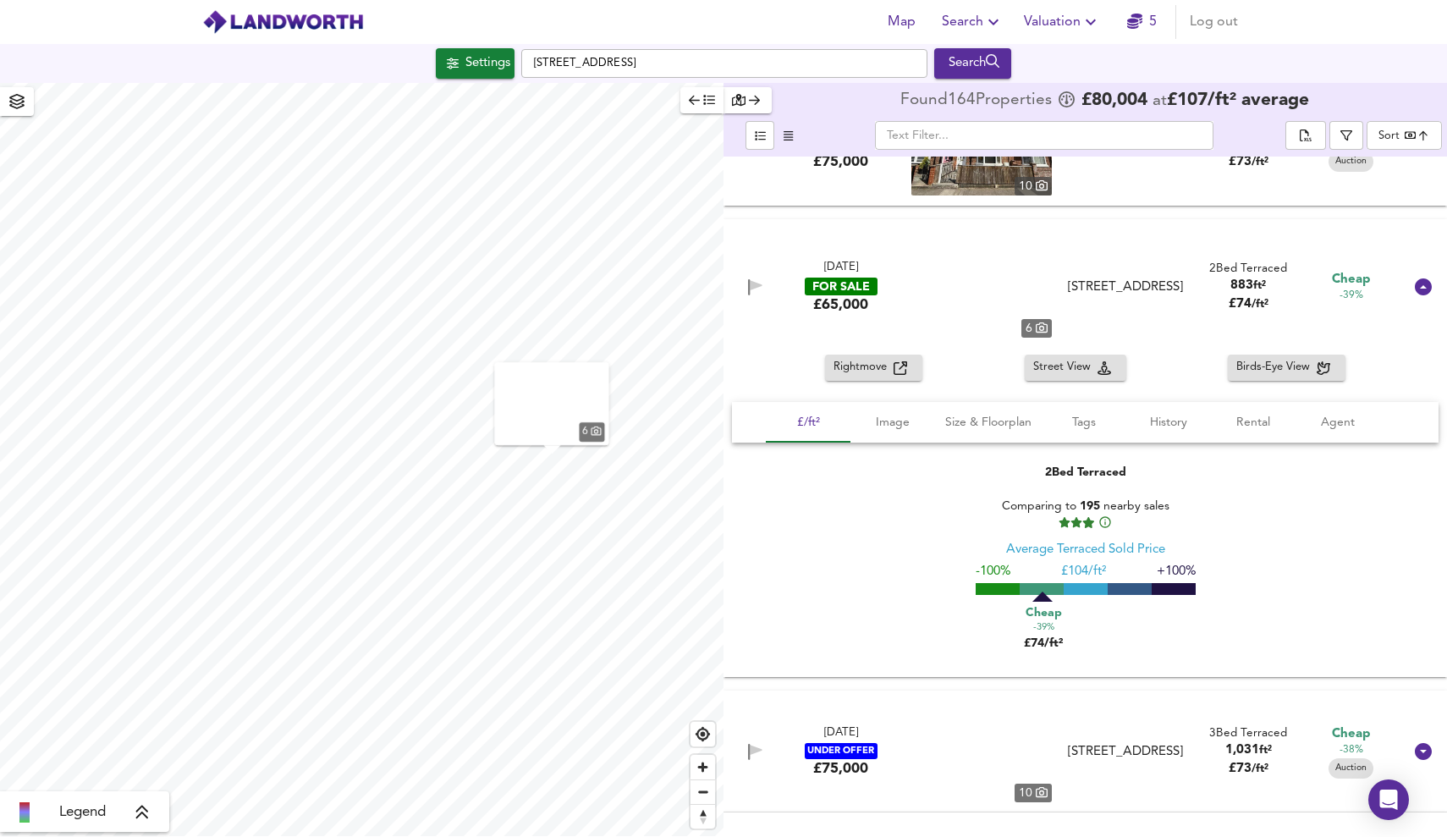
scroll to position [731, 0]
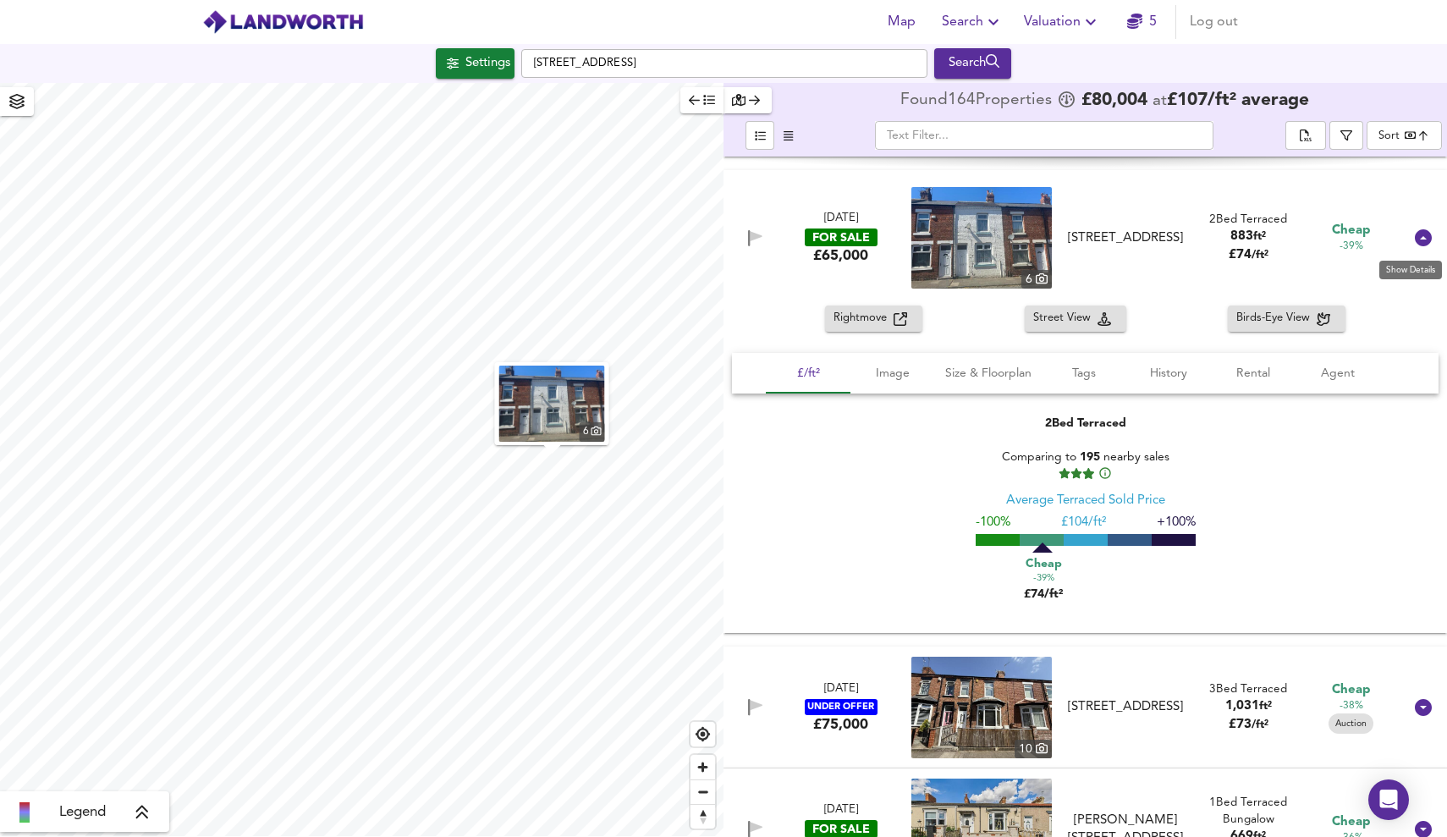
click at [1414, 244] on icon at bounding box center [1422, 237] width 17 height 17
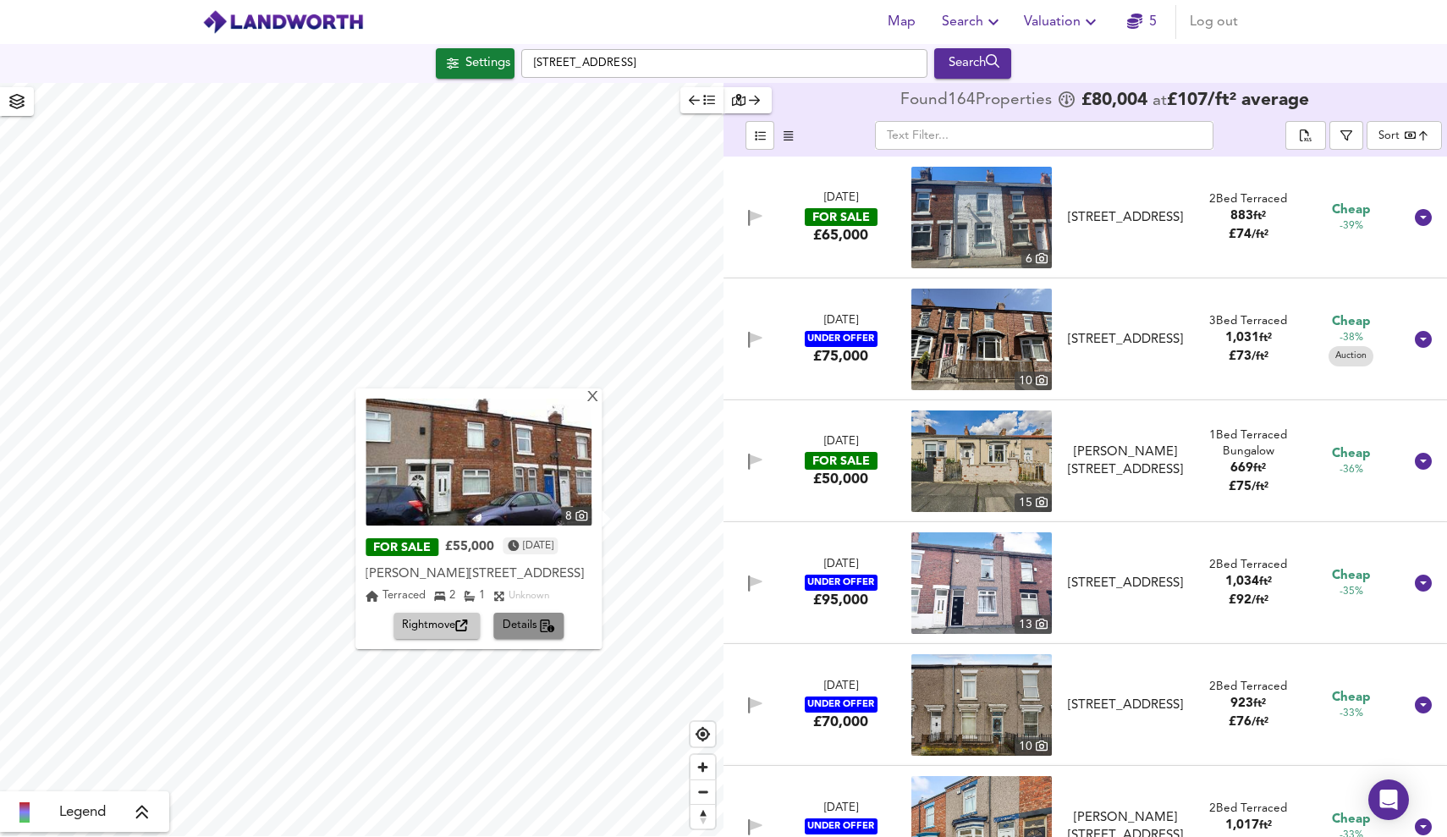
click at [503, 627] on span "Details" at bounding box center [529, 625] width 53 height 19
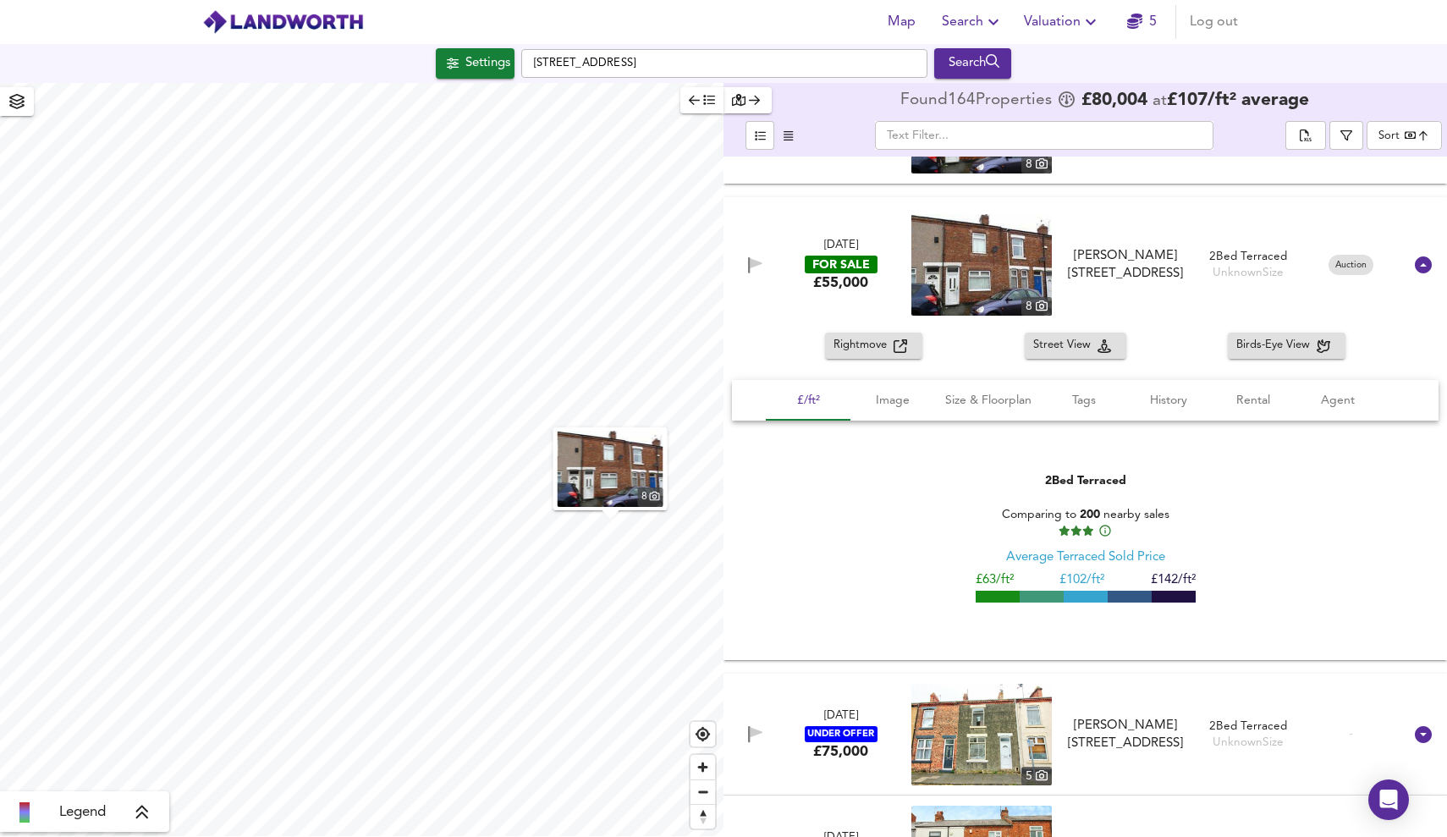
scroll to position [19427, 0]
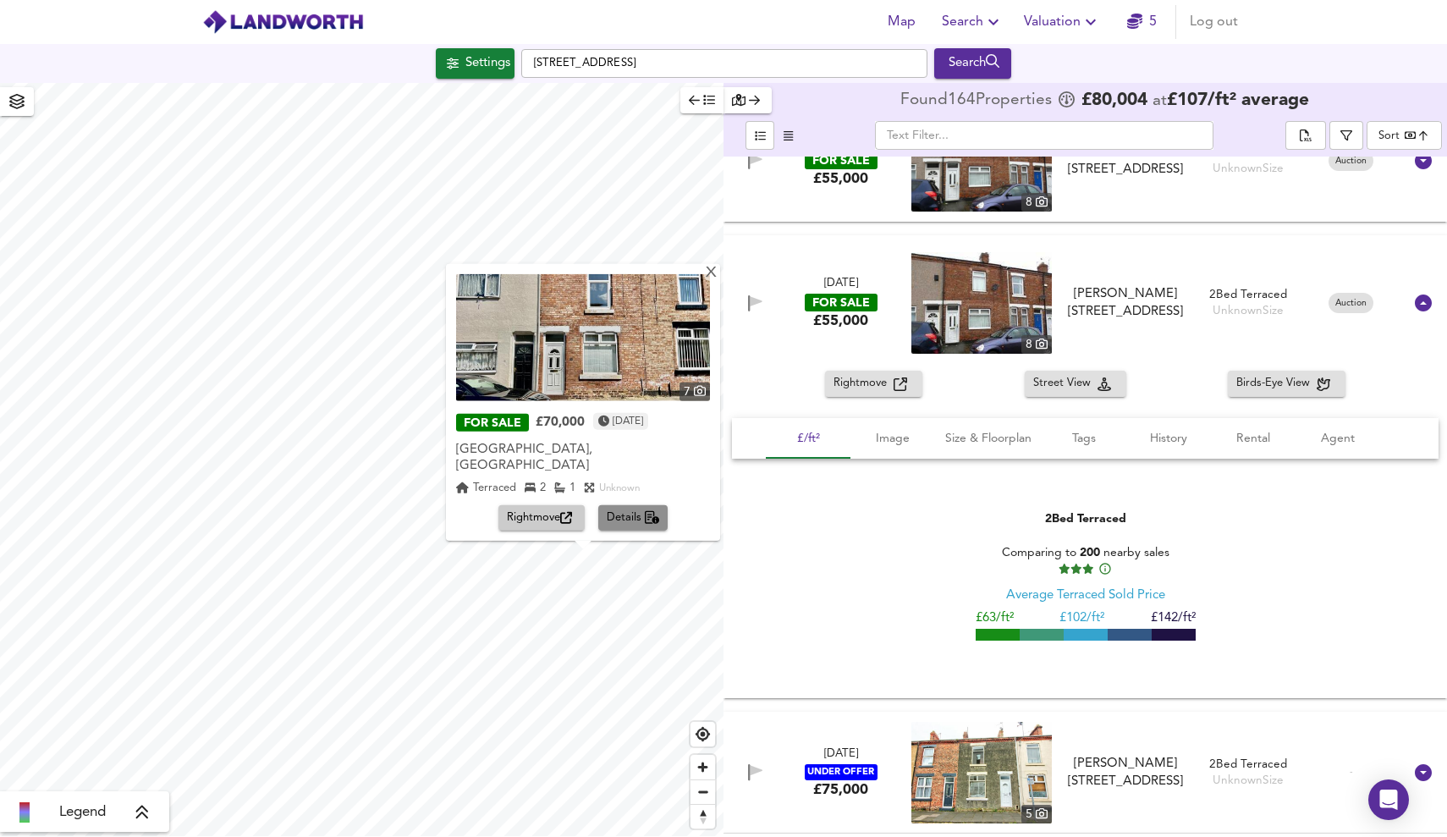
click at [640, 526] on span "Details" at bounding box center [633, 517] width 53 height 19
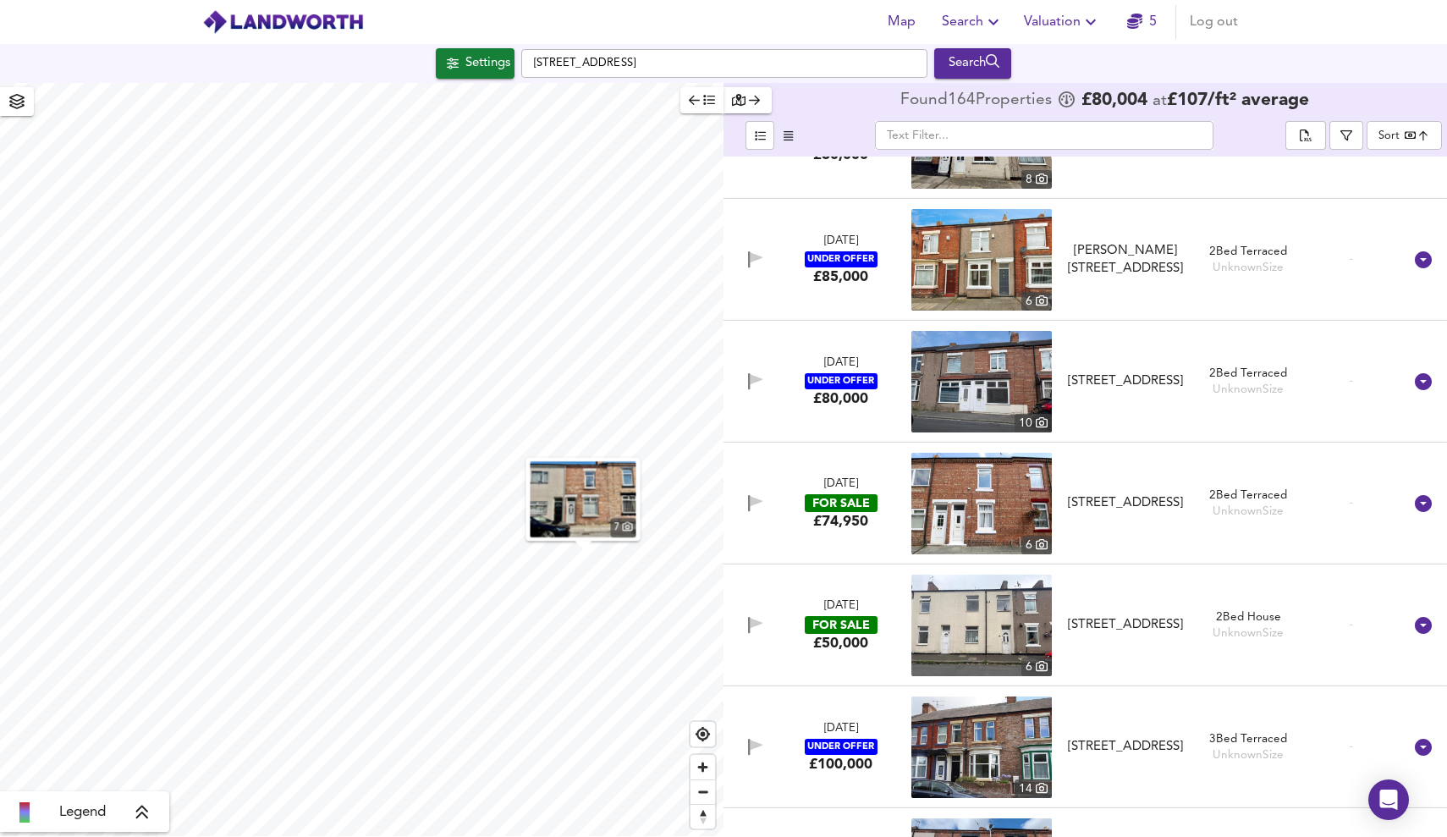
scroll to position [9868, 0]
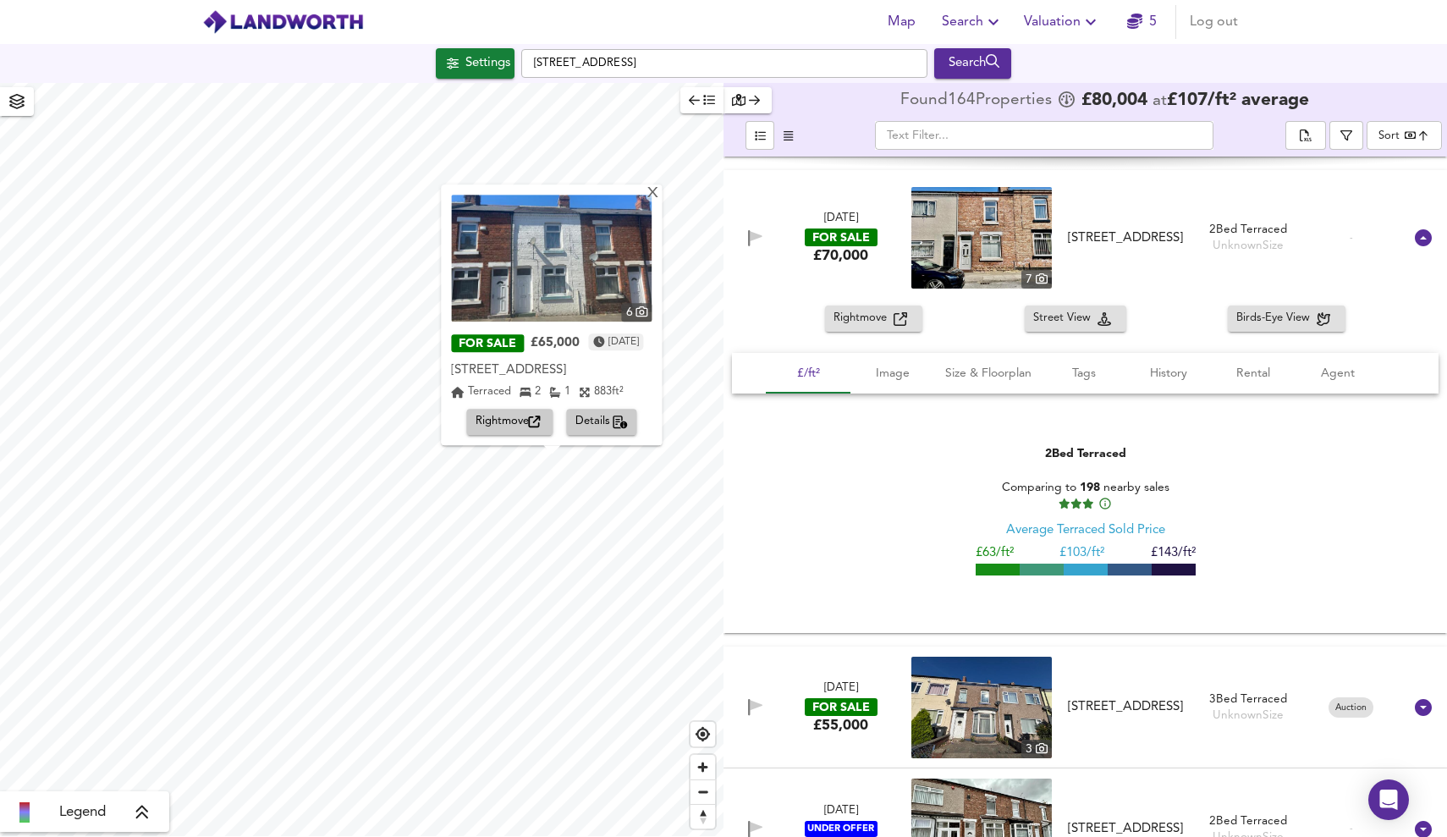
click at [601, 423] on span "Details" at bounding box center [601, 422] width 53 height 19
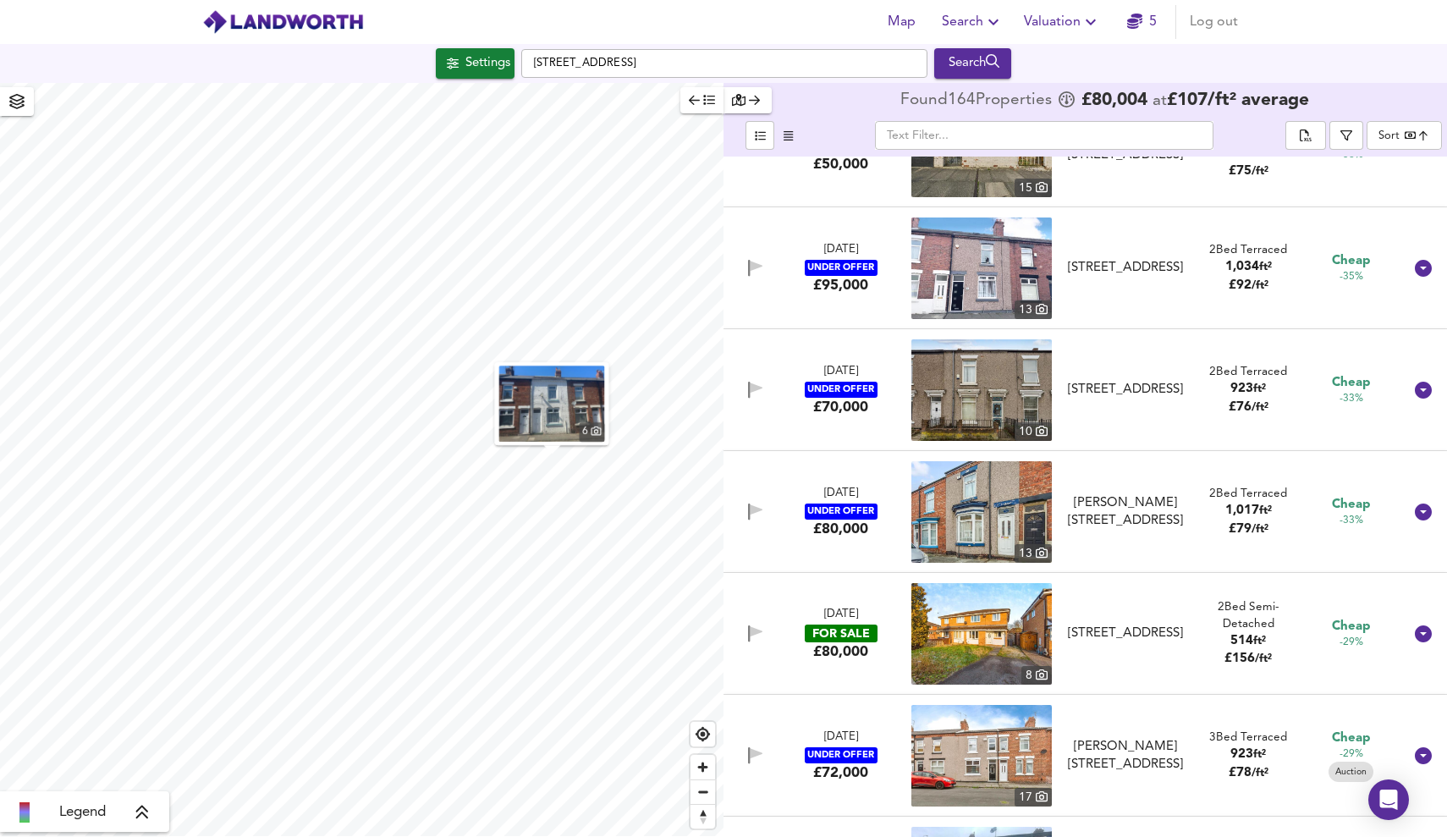
scroll to position [731, 0]
